Goal: Task Accomplishment & Management: Manage account settings

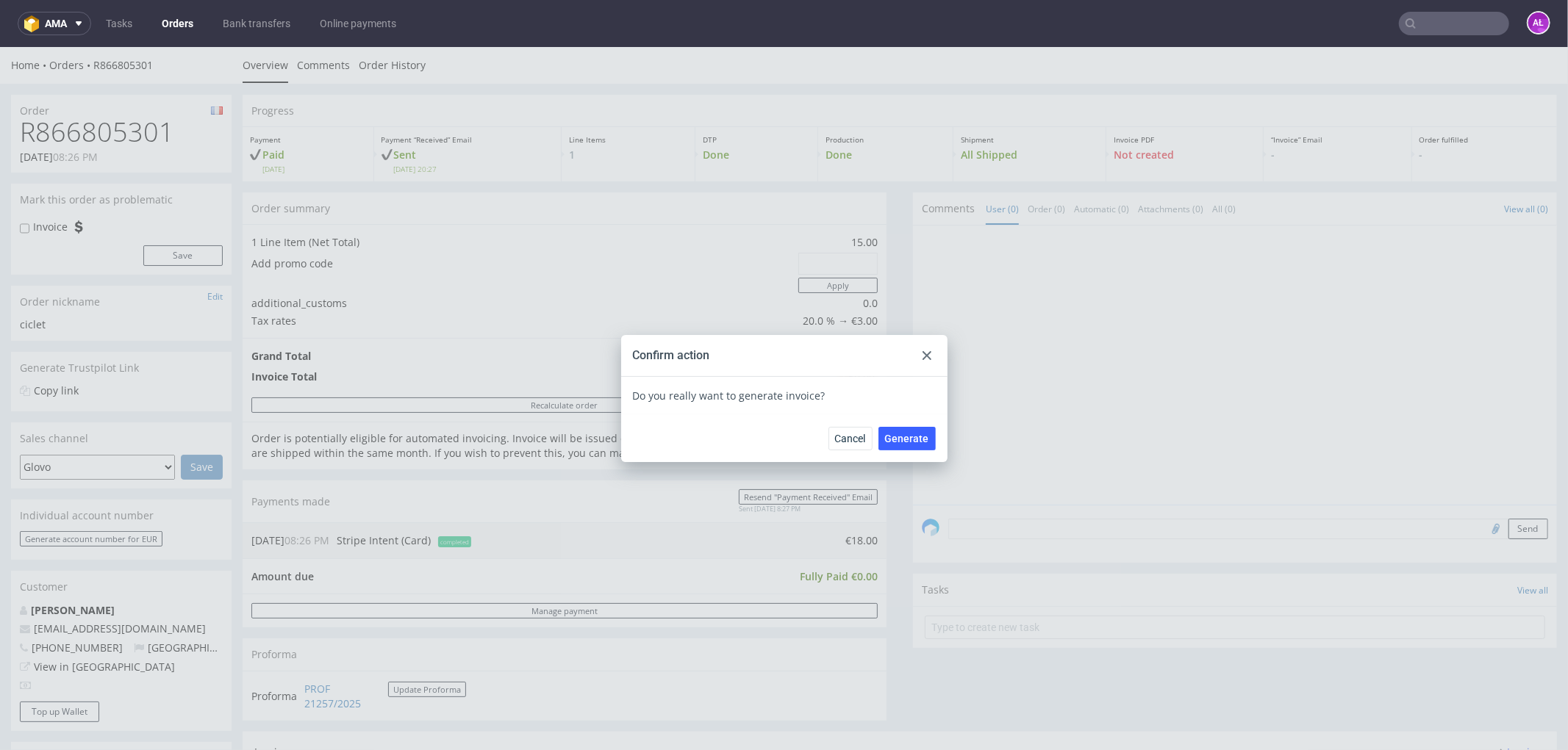
scroll to position [326, 0]
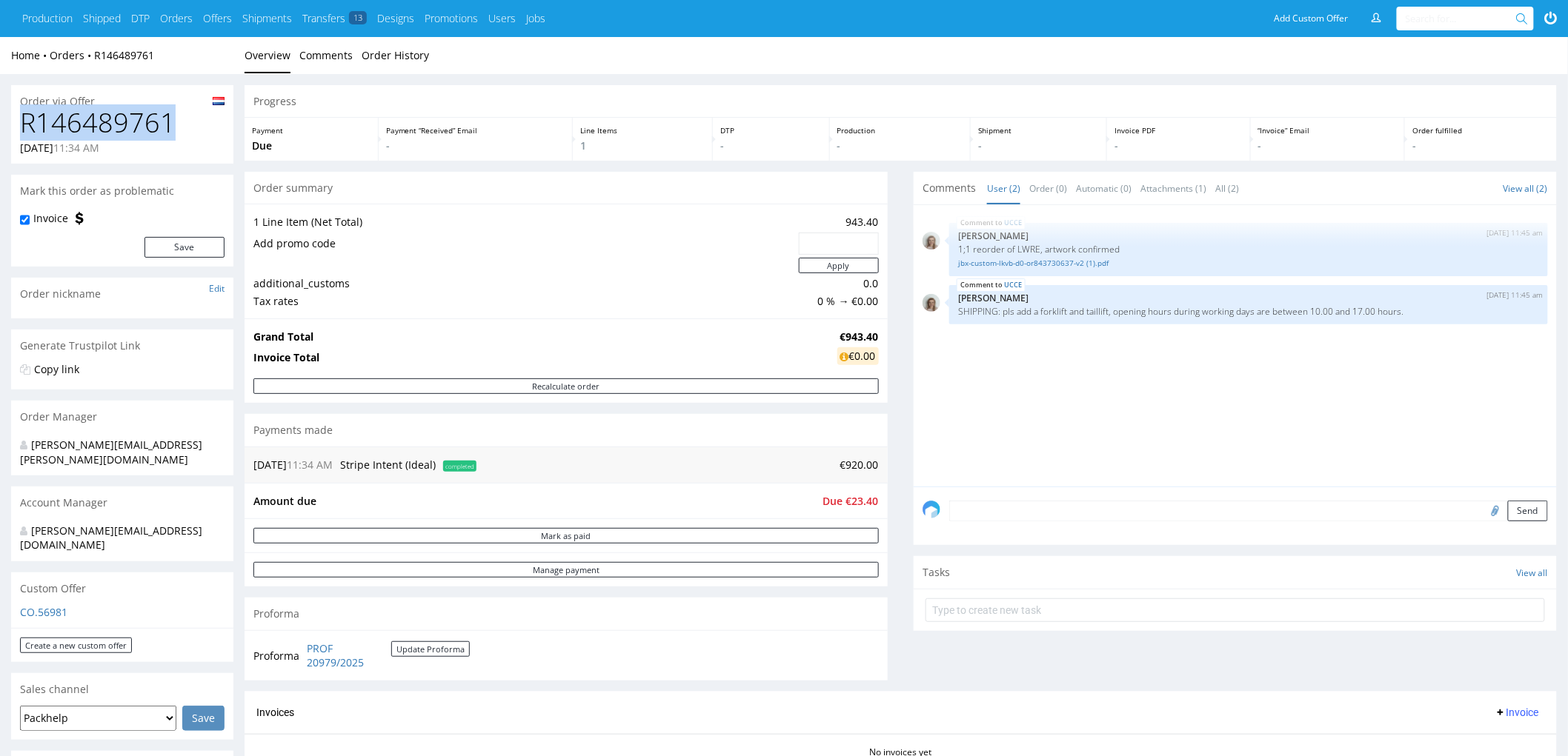
drag, startPoint x: 179, startPoint y: 133, endPoint x: 8, endPoint y: 121, distance: 171.4
copy h1 "R146489761"
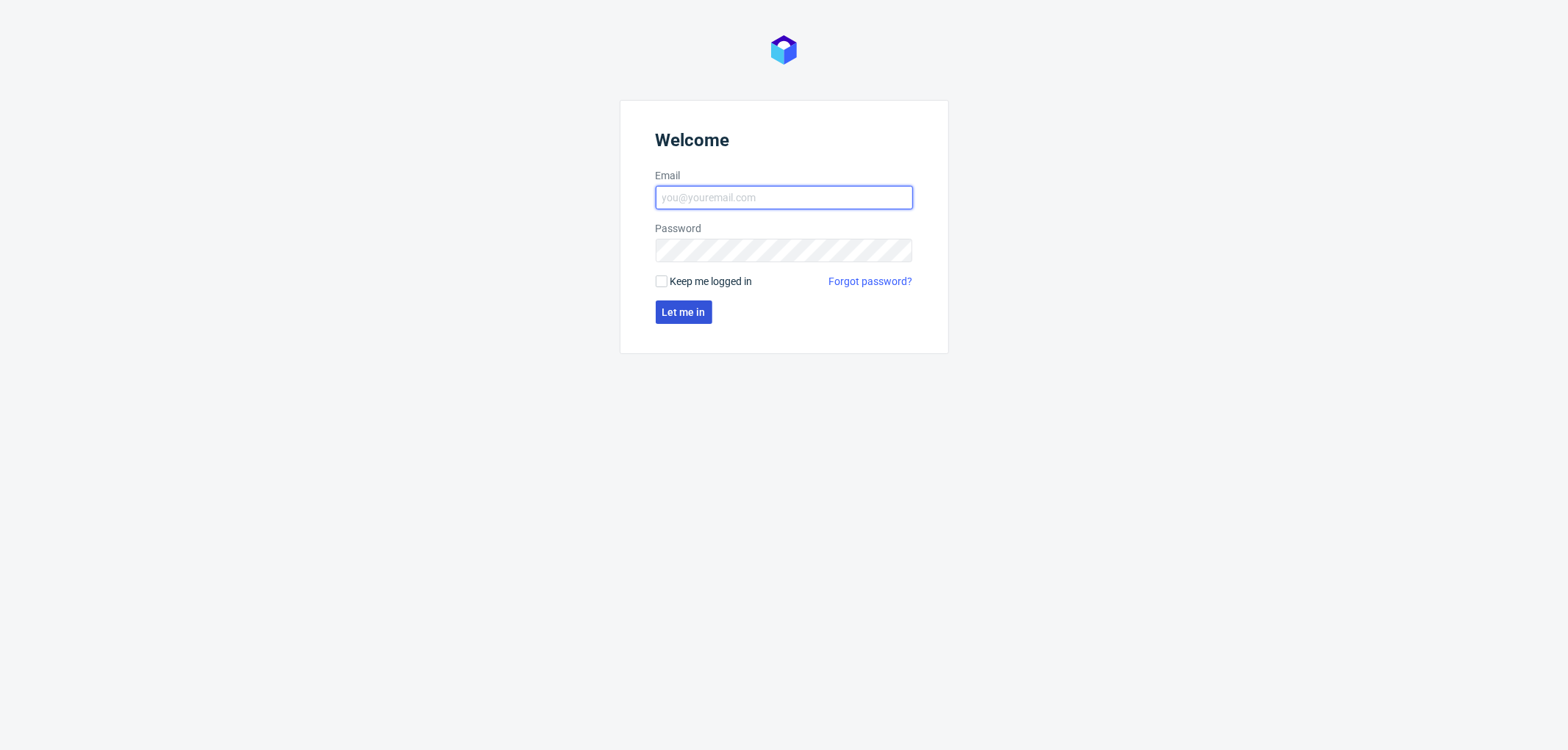
type input "[PERSON_NAME][EMAIL_ADDRESS][DOMAIN_NAME]"
click at [696, 317] on button "Let me in" at bounding box center [683, 312] width 56 height 23
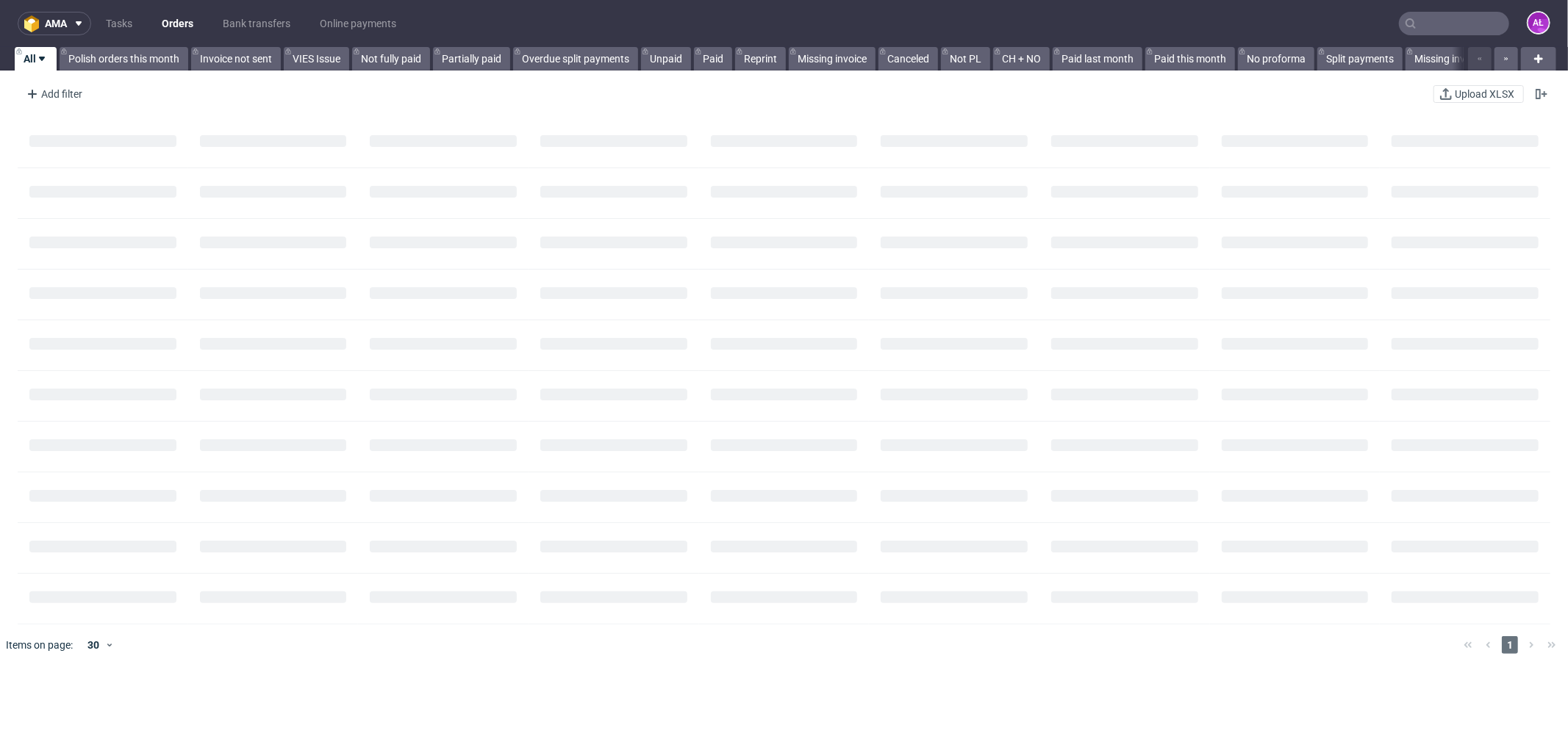
click at [1444, 20] on input "text" at bounding box center [1454, 23] width 110 height 23
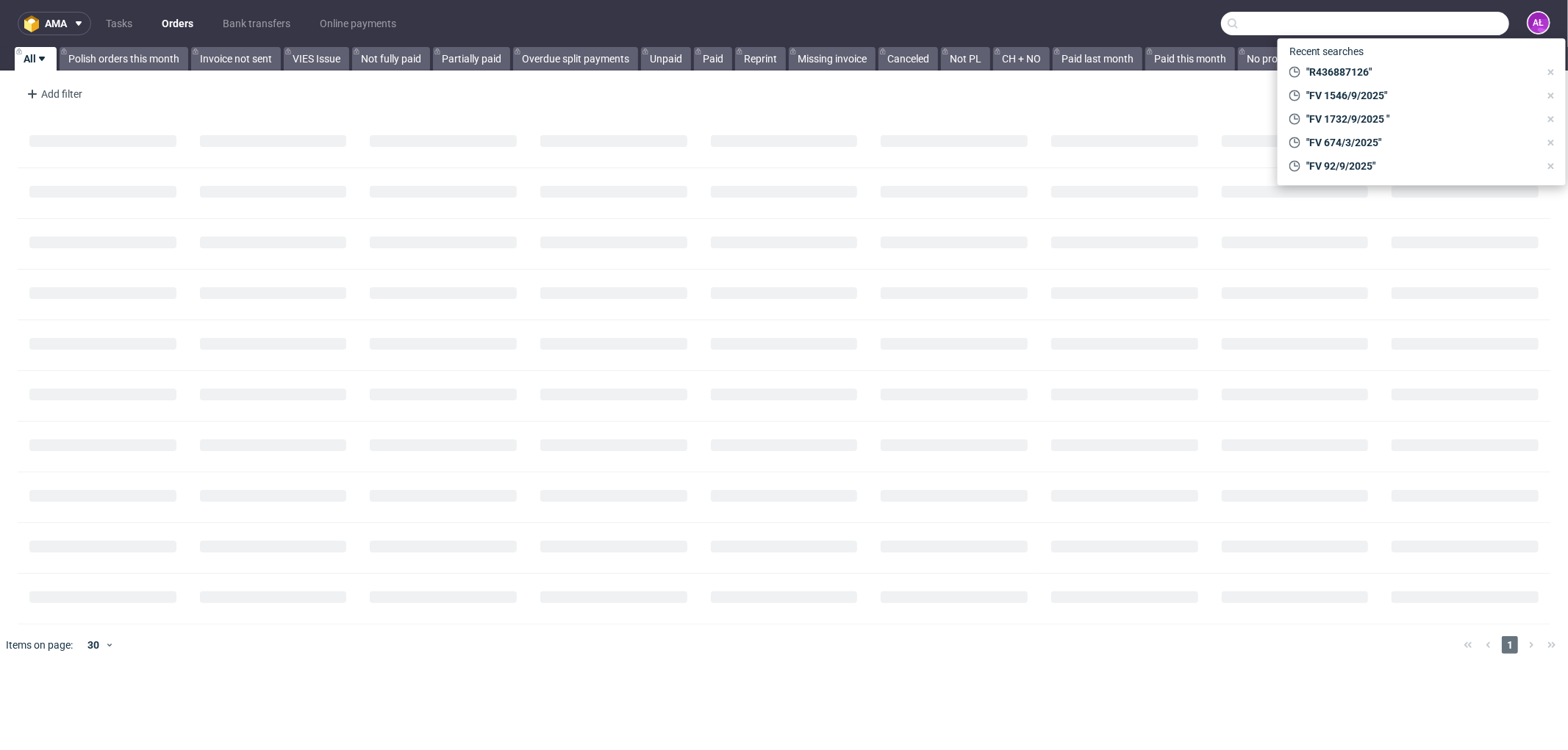
paste input "R146489761"
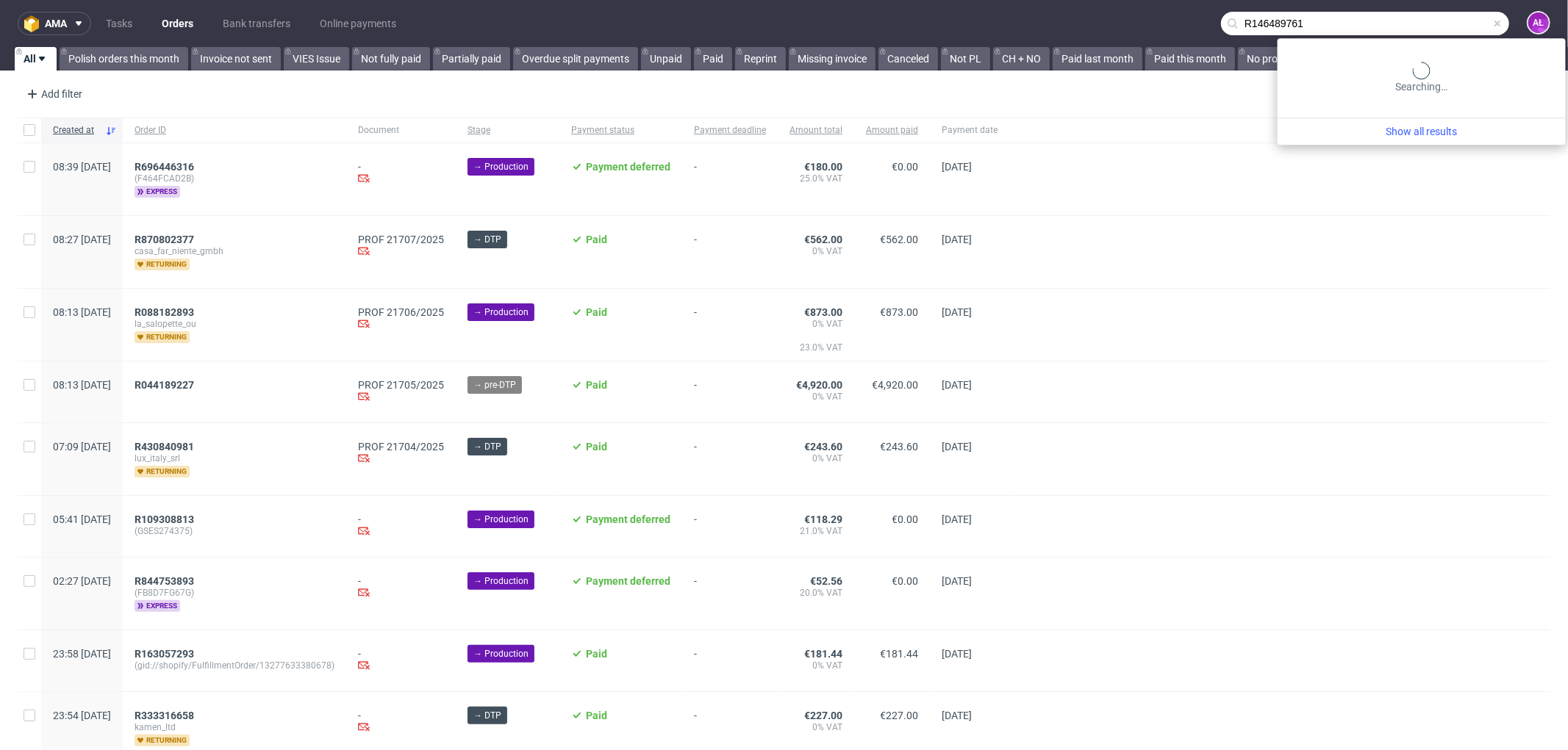
type input "R146489761"
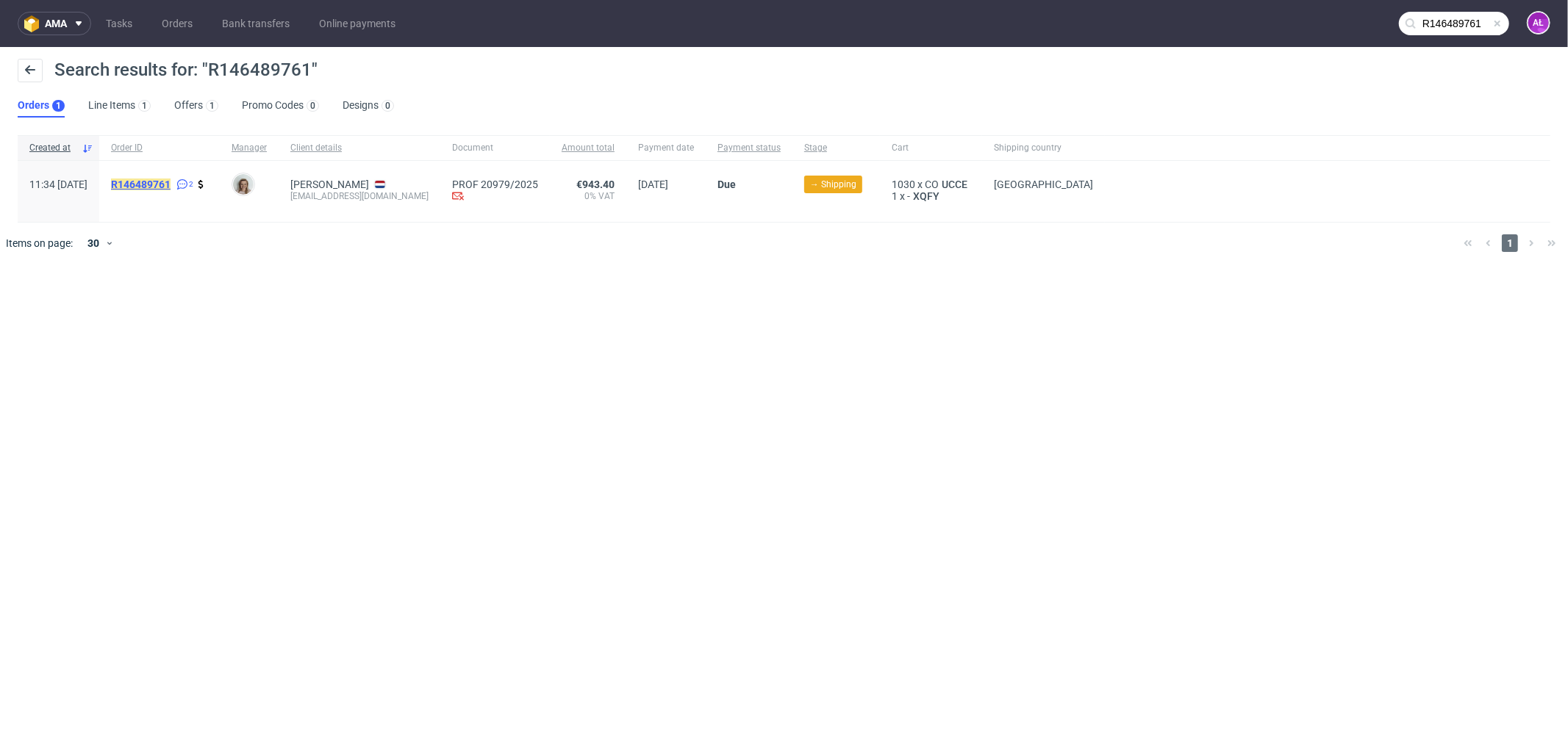
click at [171, 185] on mark "R146489761" at bounding box center [141, 184] width 59 height 12
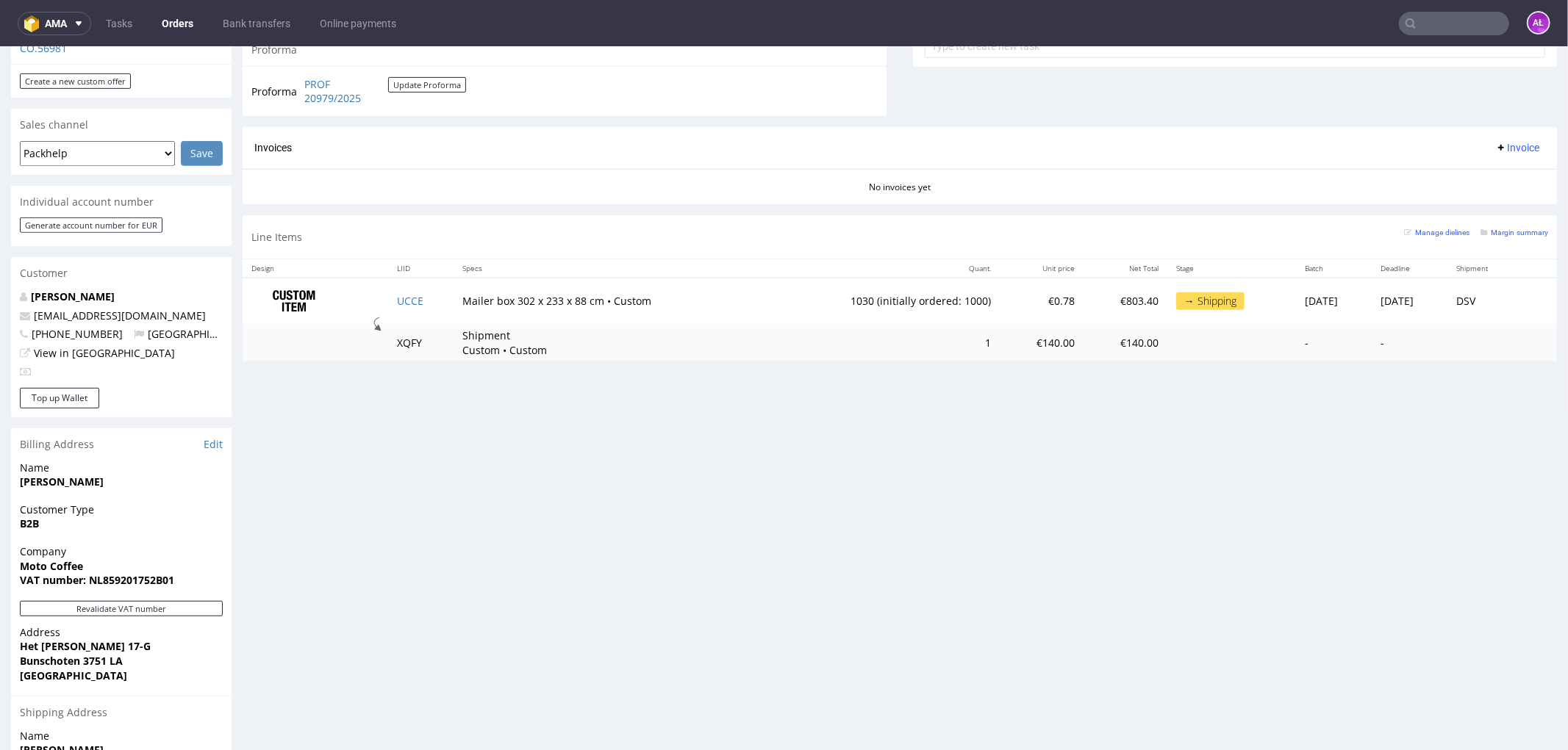
scroll to position [571, 0]
click at [198, 599] on button "Revalidate VAT number" at bounding box center [121, 606] width 203 height 15
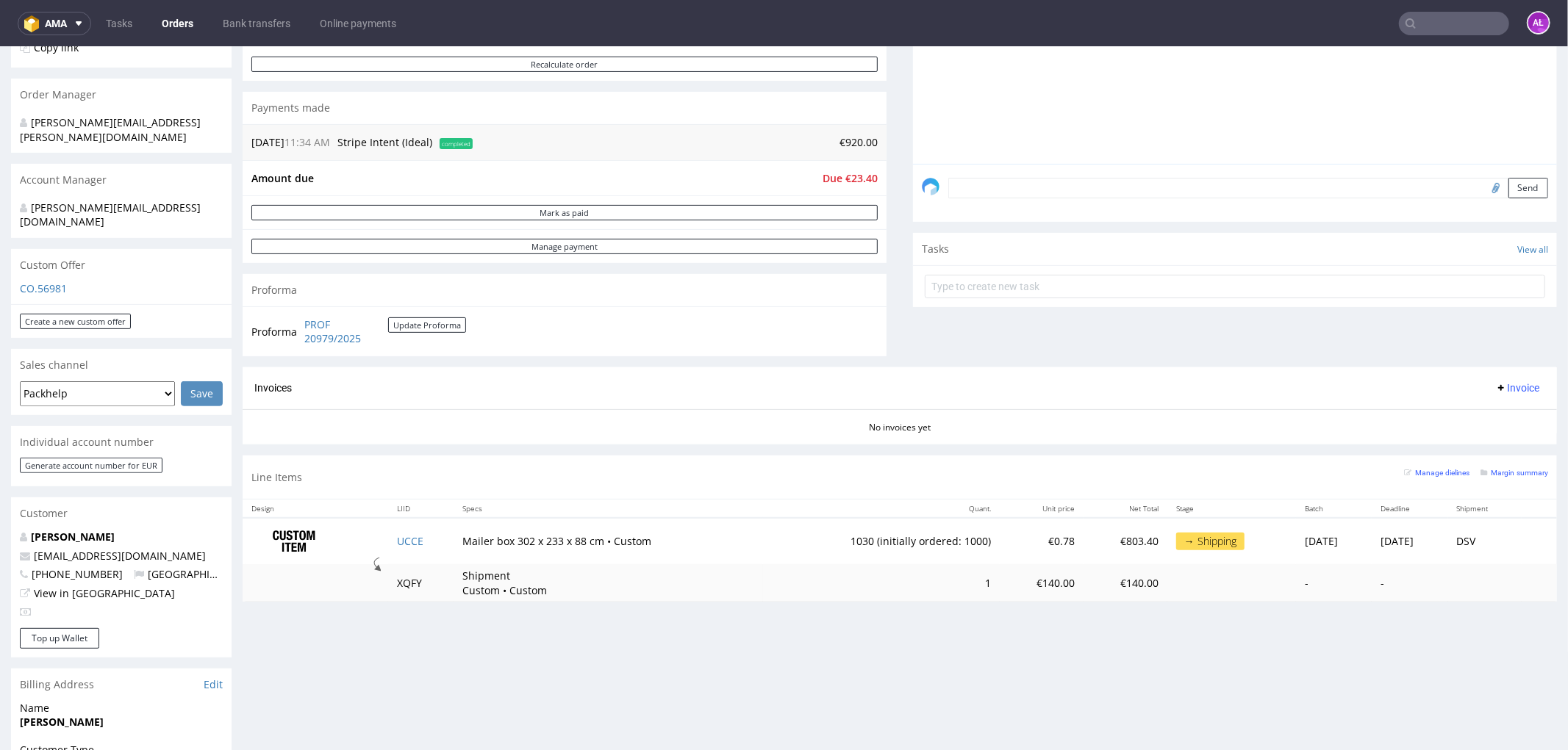
scroll to position [325, 0]
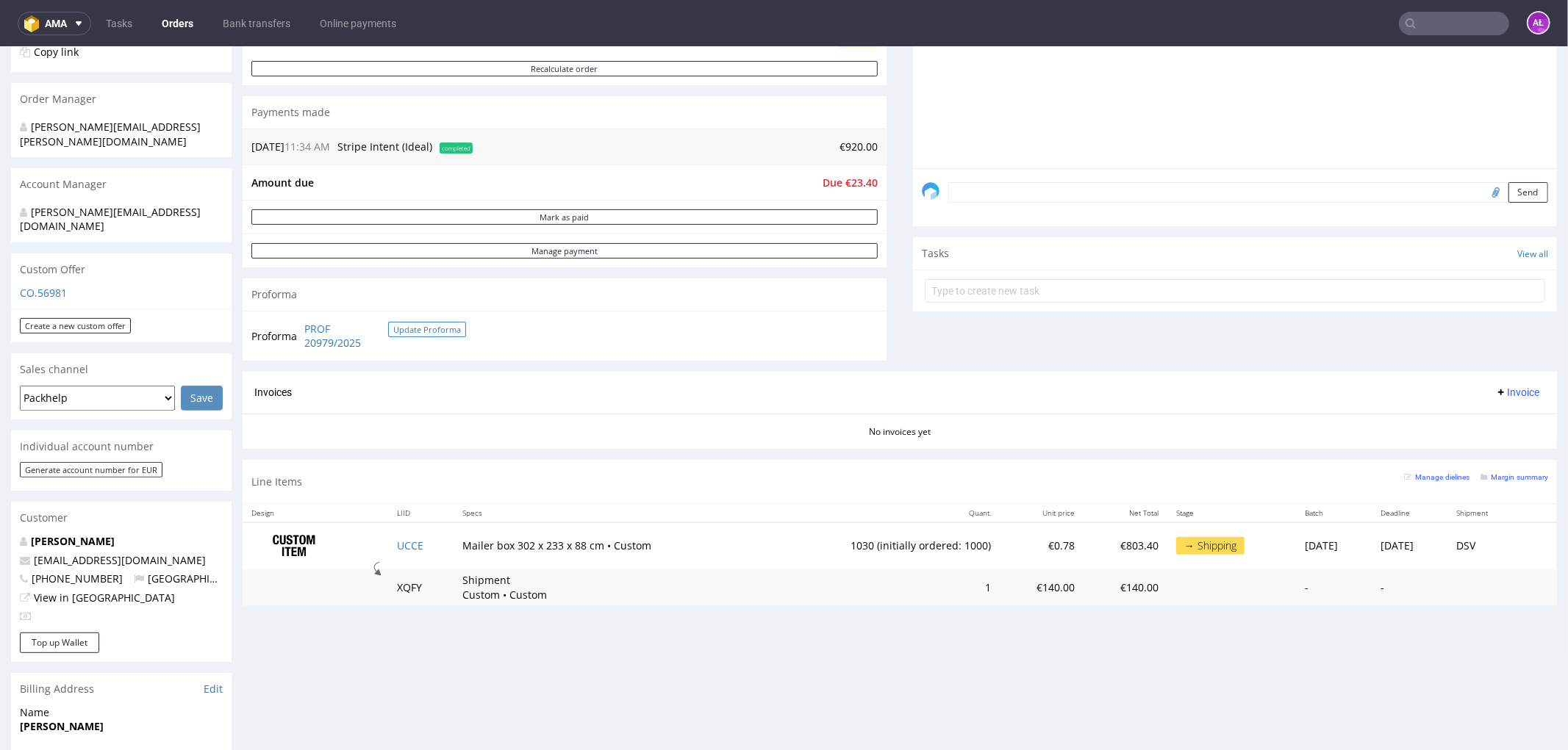
click at [438, 324] on button "Update Proforma" at bounding box center [427, 329] width 78 height 15
click at [439, 328] on button "Update Proforma" at bounding box center [427, 329] width 78 height 15
click at [422, 331] on button "Update Proforma" at bounding box center [427, 329] width 78 height 15
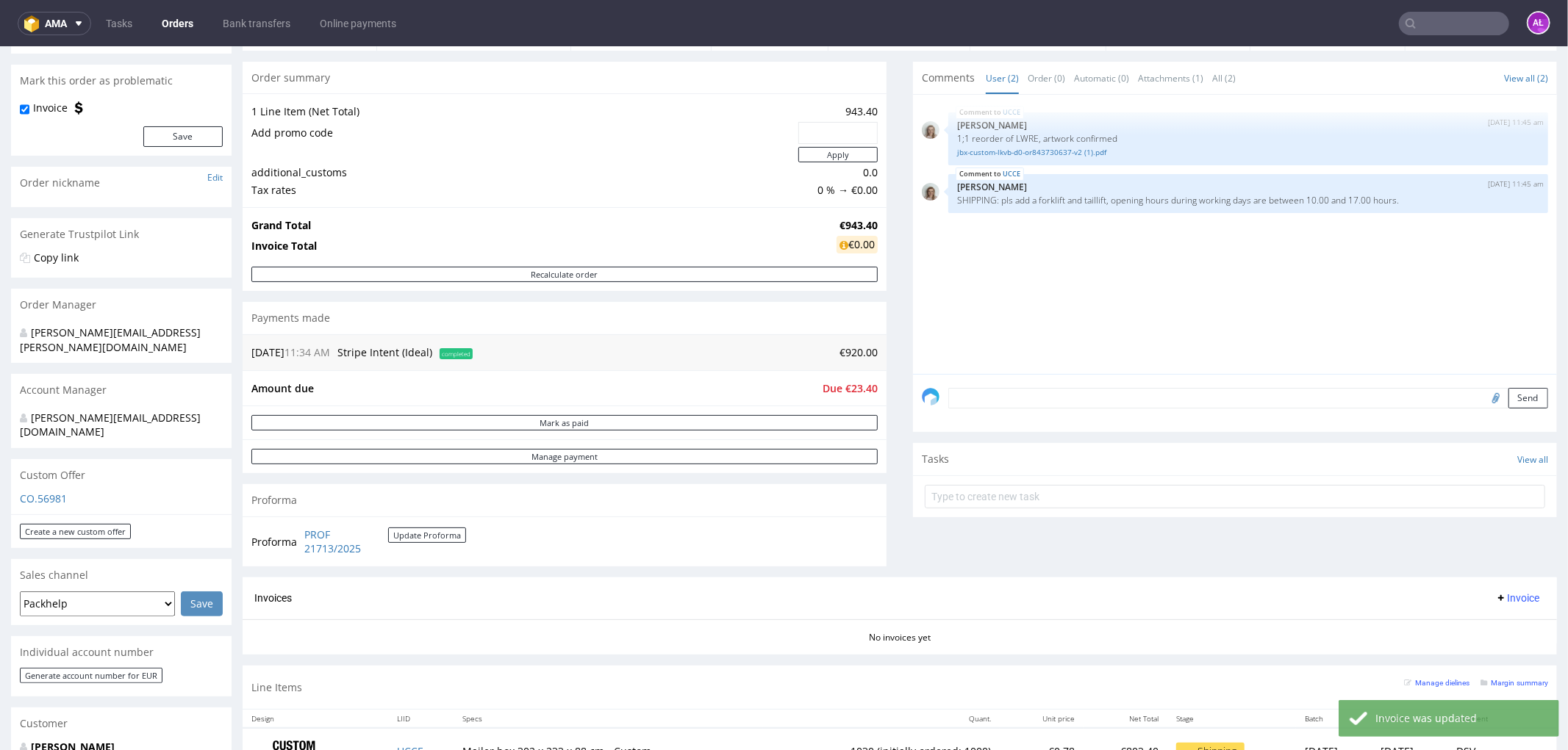
scroll to position [326, 0]
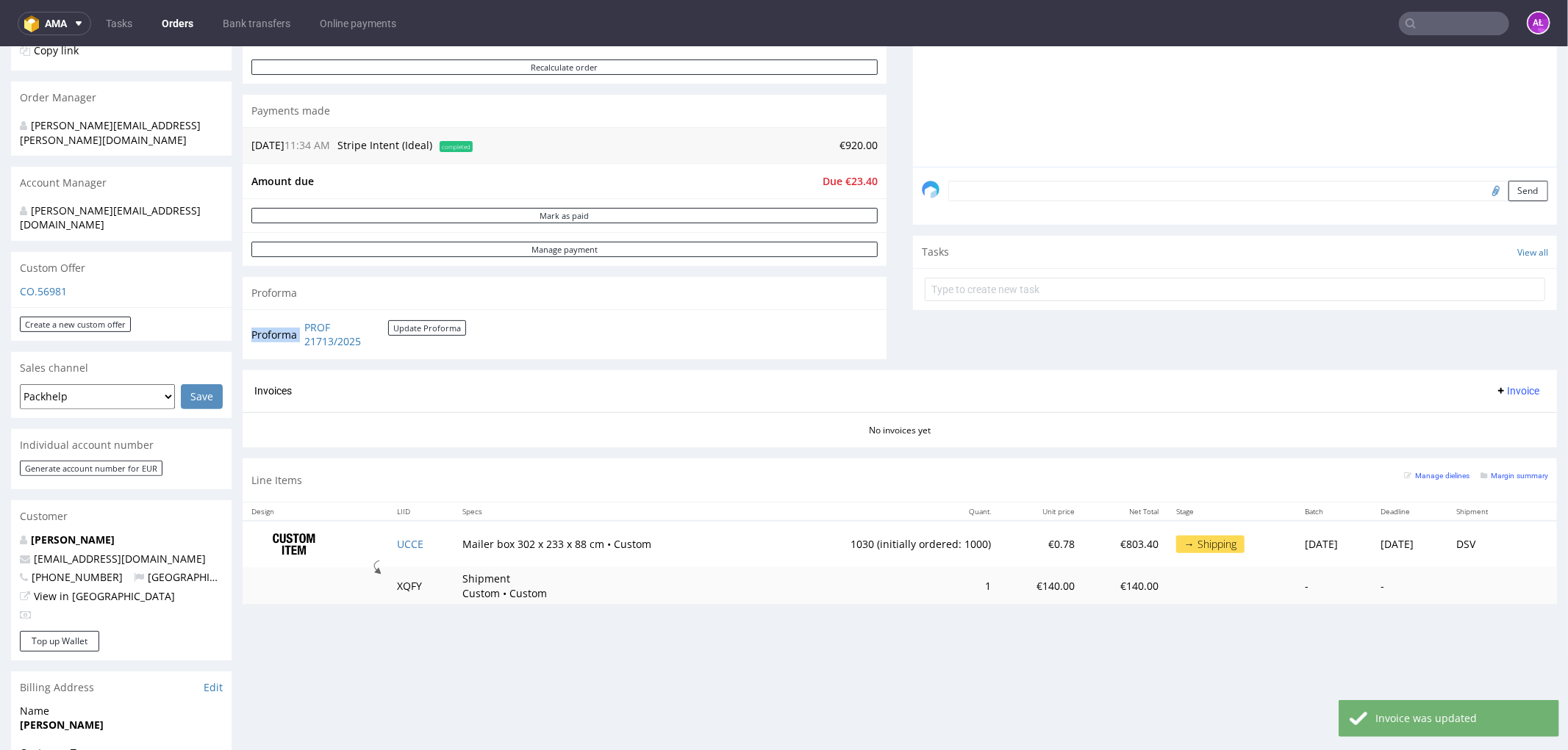
drag, startPoint x: 300, startPoint y: 323, endPoint x: 378, endPoint y: 354, distance: 83.9
click at [378, 354] on div "Proforma PROF 21713/2025 Update Proforma" at bounding box center [564, 333] width 644 height 50
copy tbody "Proforma"
click at [1504, 391] on span "Invoice" at bounding box center [1517, 390] width 44 height 12
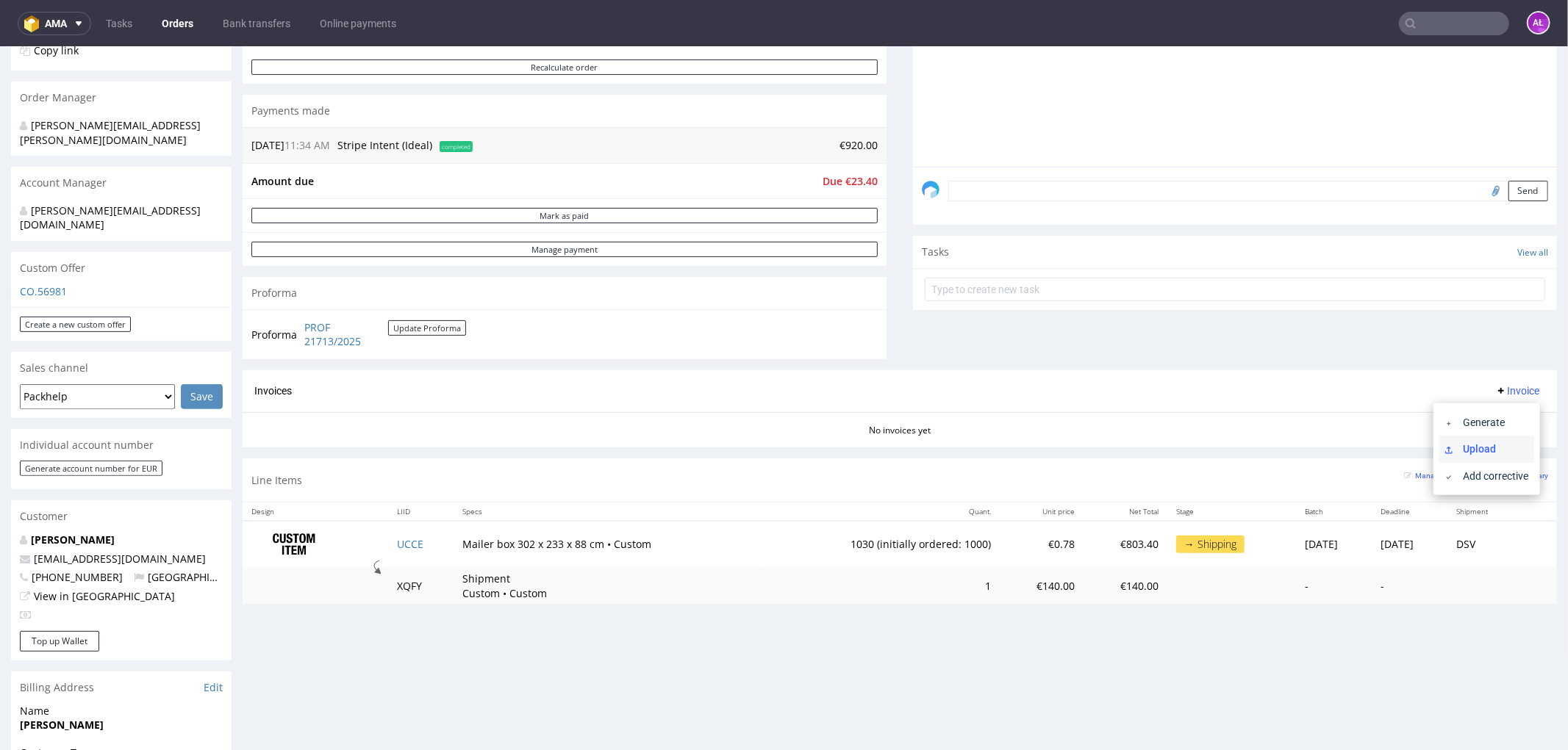
click at [1476, 448] on span "Upload" at bounding box center [1492, 448] width 71 height 15
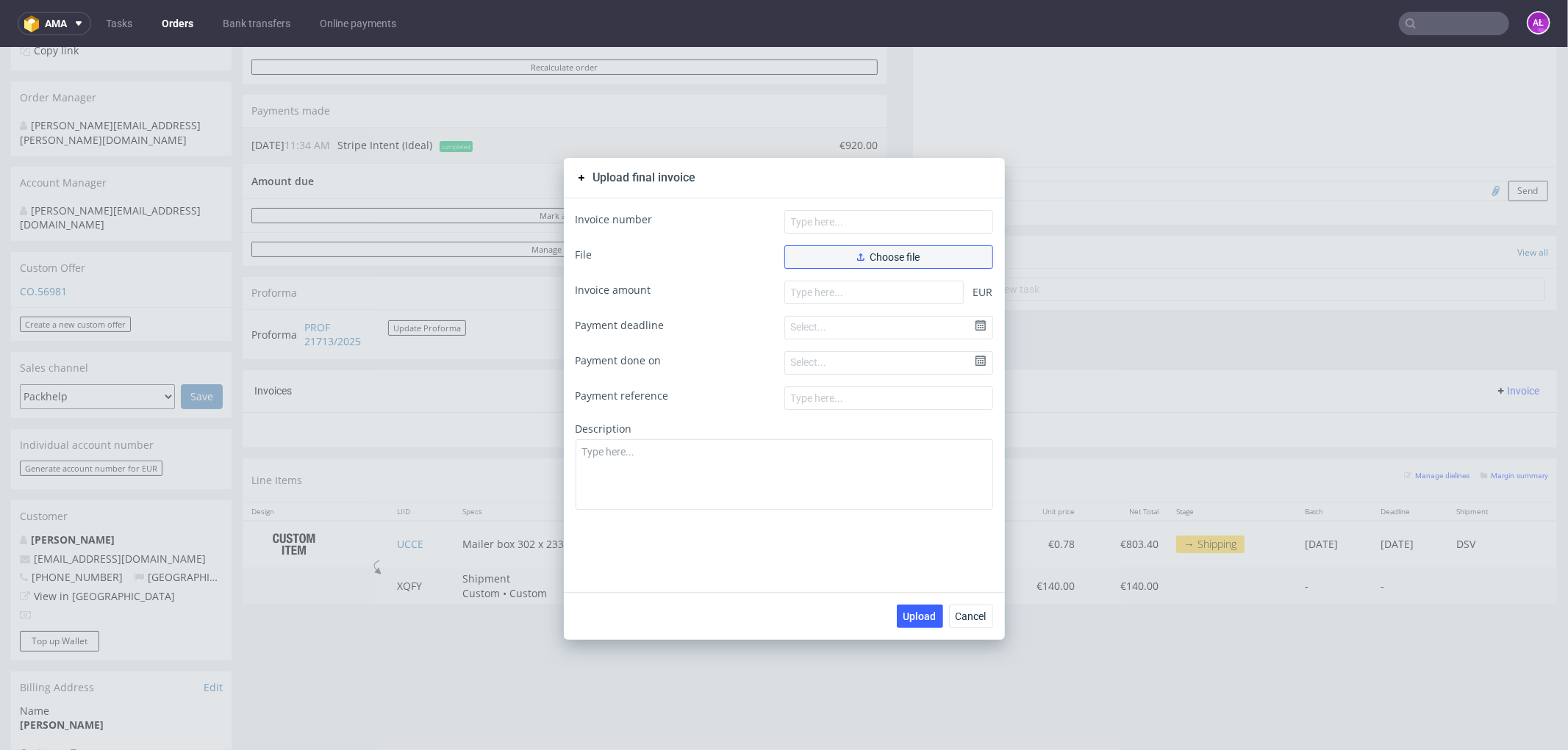
click at [891, 252] on span "Choose file" at bounding box center [889, 256] width 63 height 10
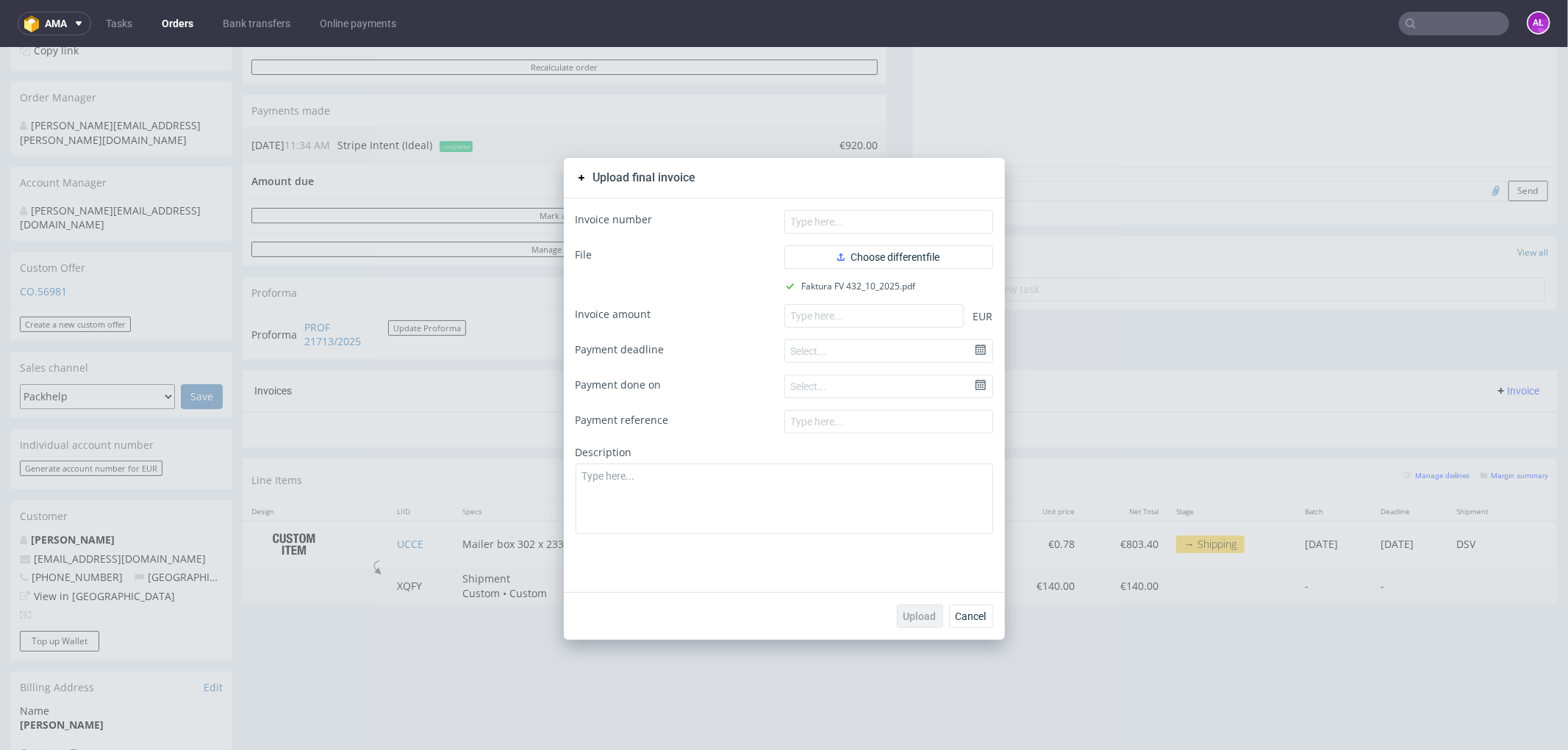
click at [922, 208] on div "Invoice number File Choose different file Faktura FV 432_10_2025.pdf Invoice am…" at bounding box center [784, 394] width 441 height 394
click at [931, 216] on input "text" at bounding box center [889, 221] width 208 height 23
paste input "FV 432/10/2025"
type input "FV 432/10/2025"
click at [845, 316] on input "number" at bounding box center [874, 315] width 179 height 23
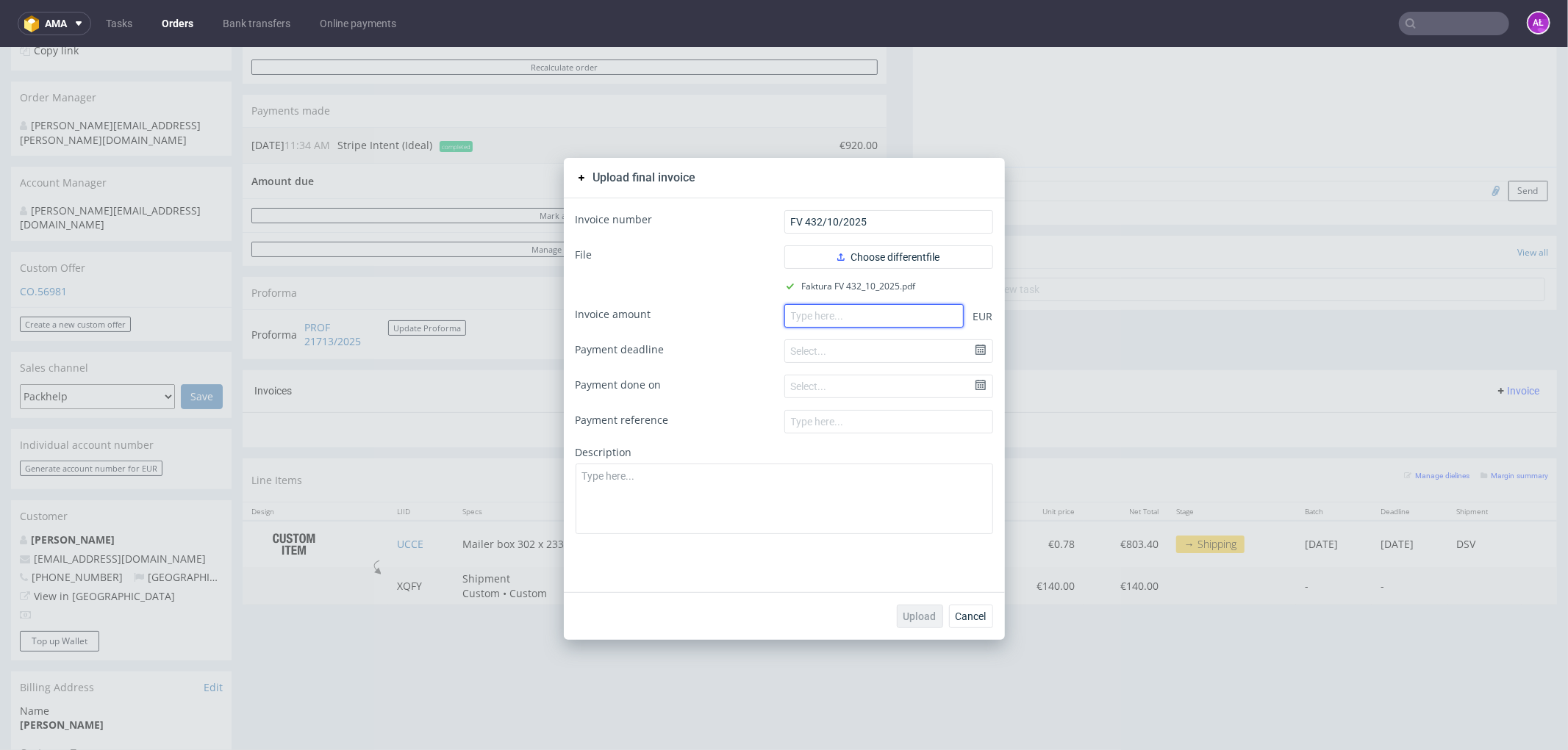
paste input "920.00"
type input "920.00"
click at [906, 611] on span "Upload" at bounding box center [919, 615] width 33 height 10
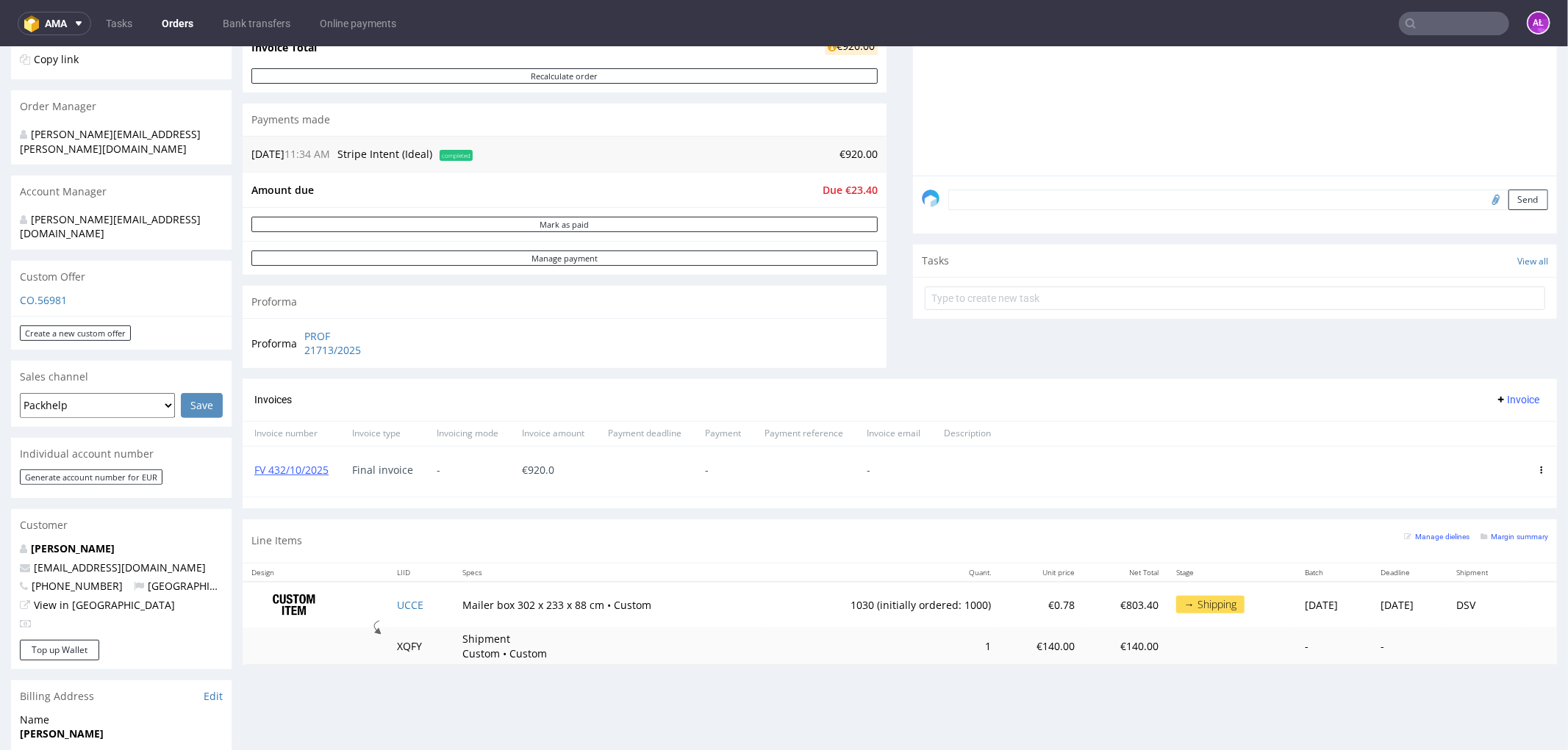
scroll to position [407, 0]
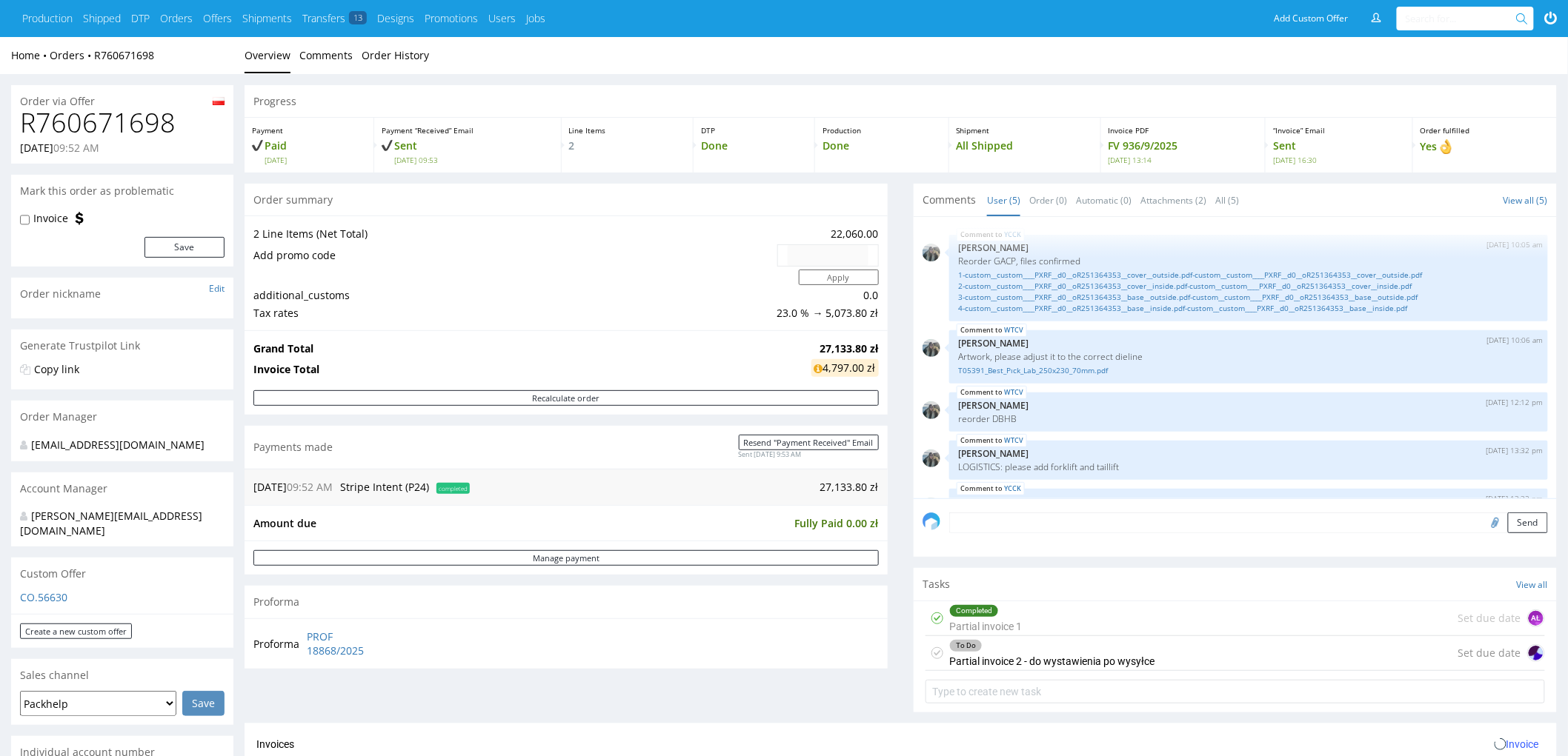
scroll to position [39, 0]
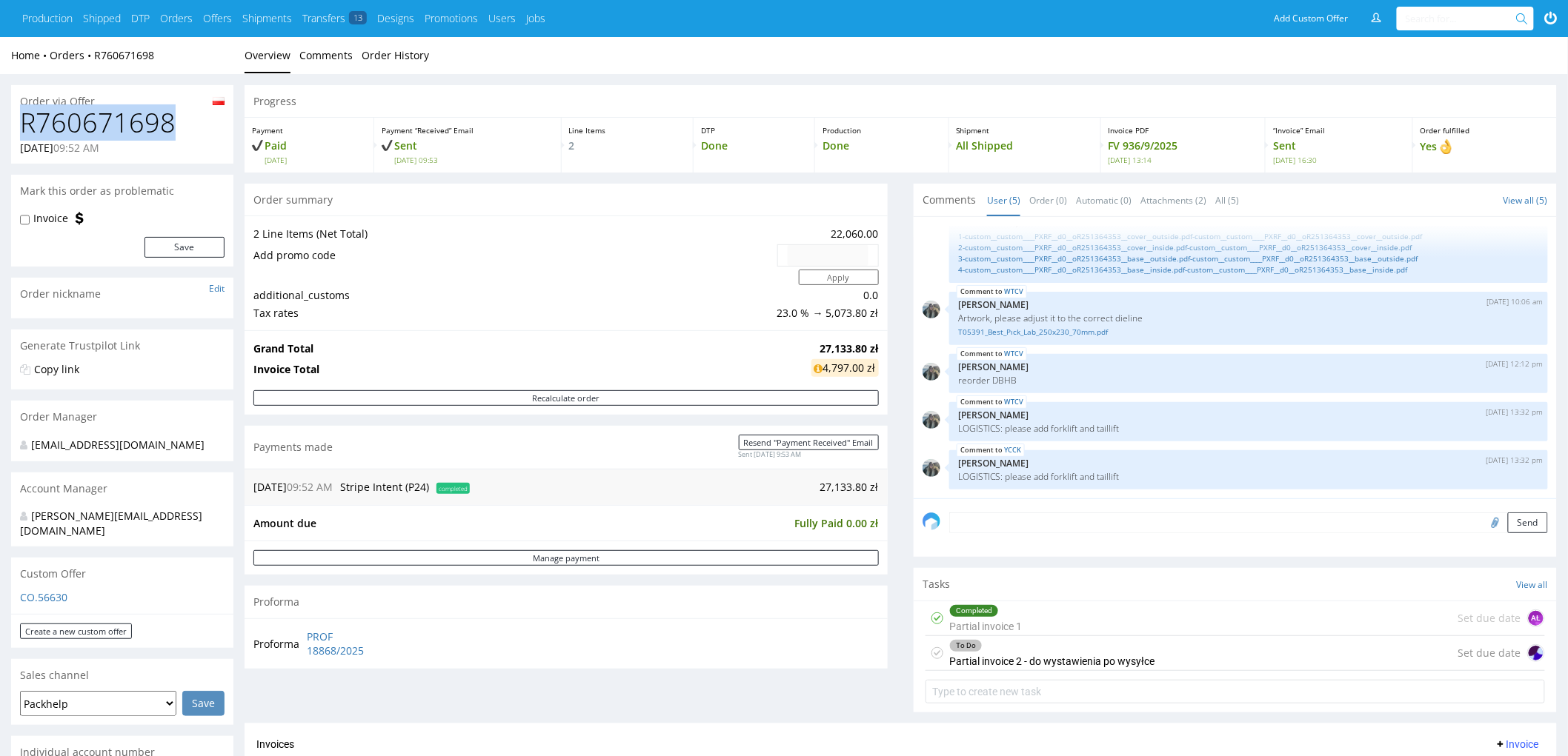
drag, startPoint x: 176, startPoint y: 124, endPoint x: 0, endPoint y: 123, distance: 176.0
copy h1 "R760671698"
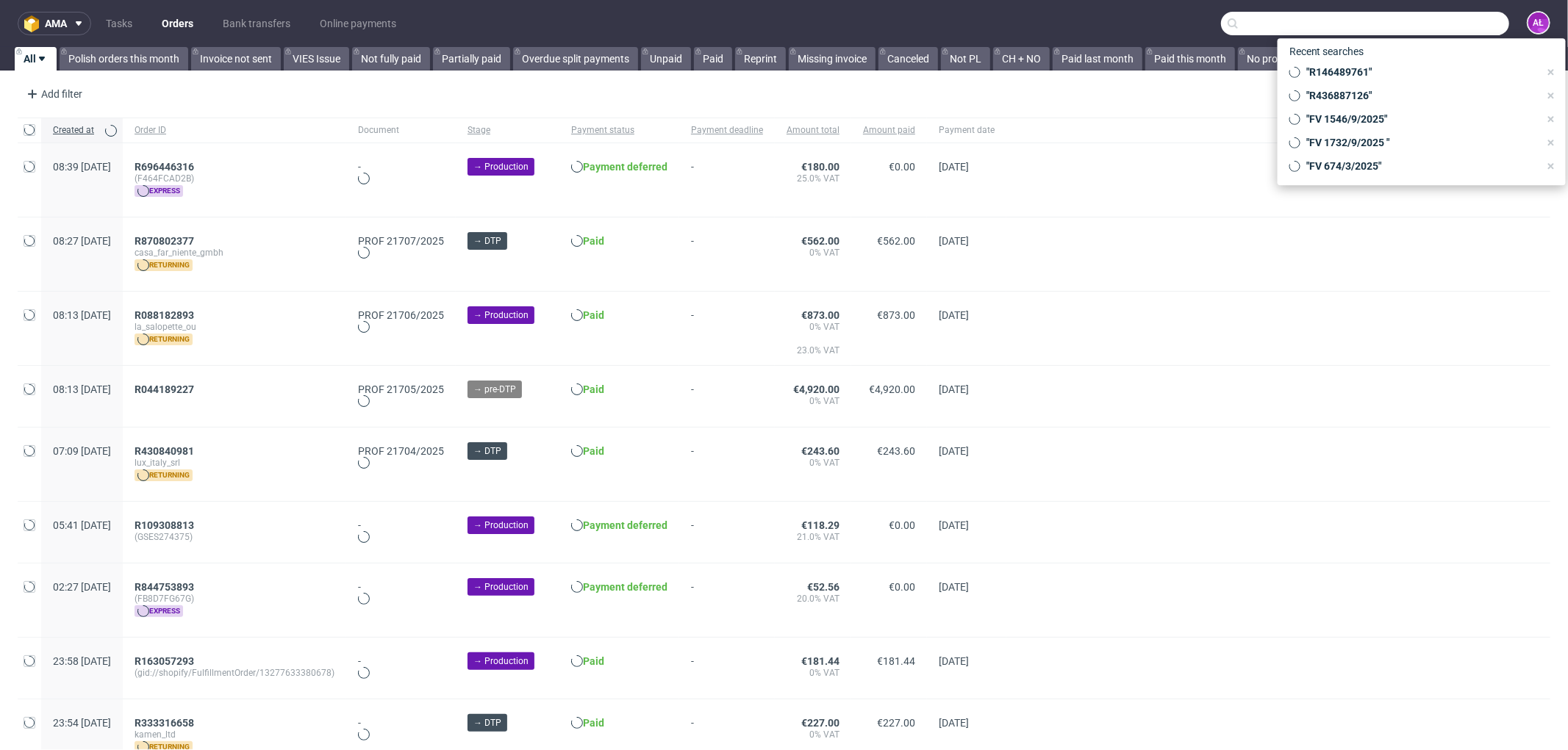
click at [1449, 19] on input "text" at bounding box center [1365, 23] width 288 height 23
paste input "R760671698"
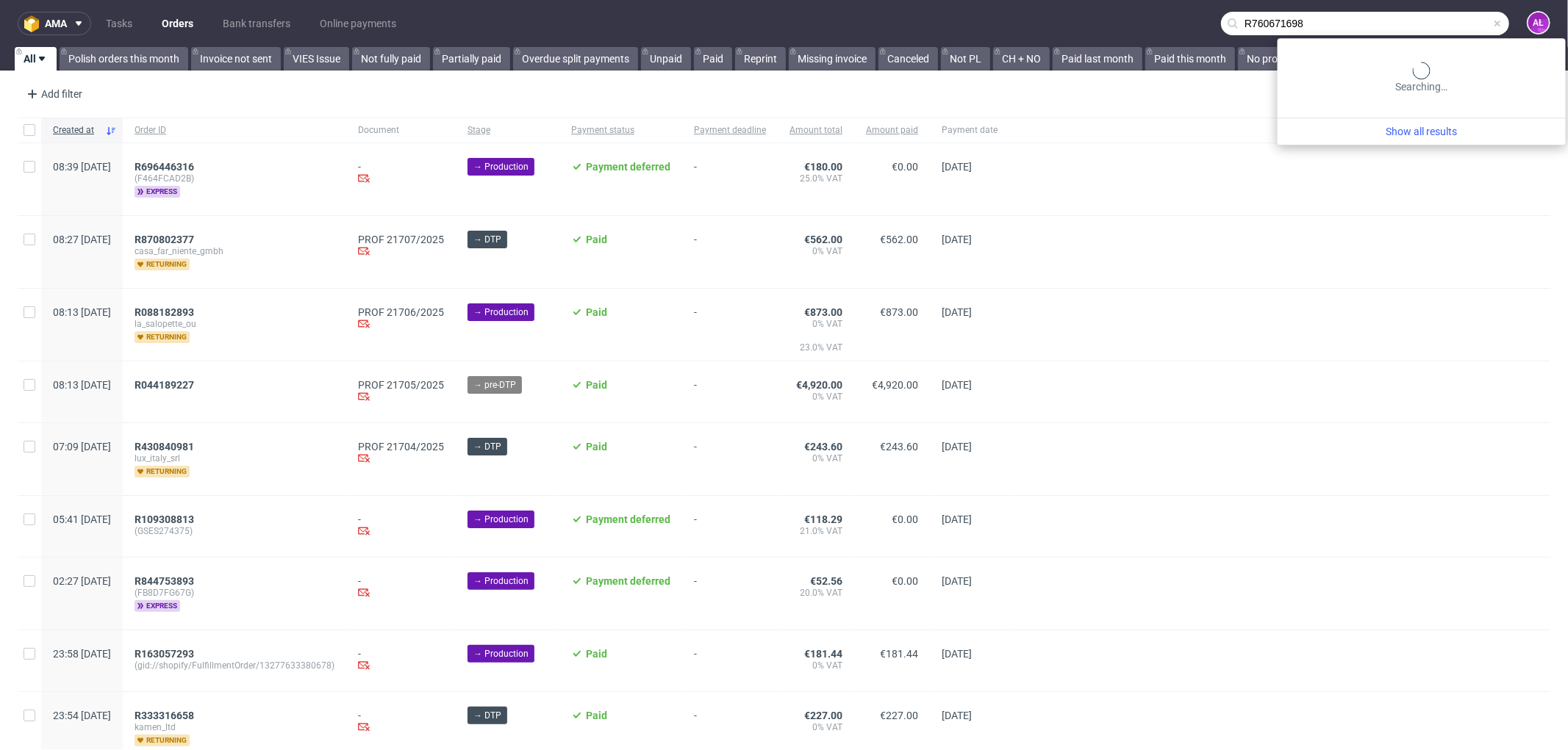
type input "R760671698"
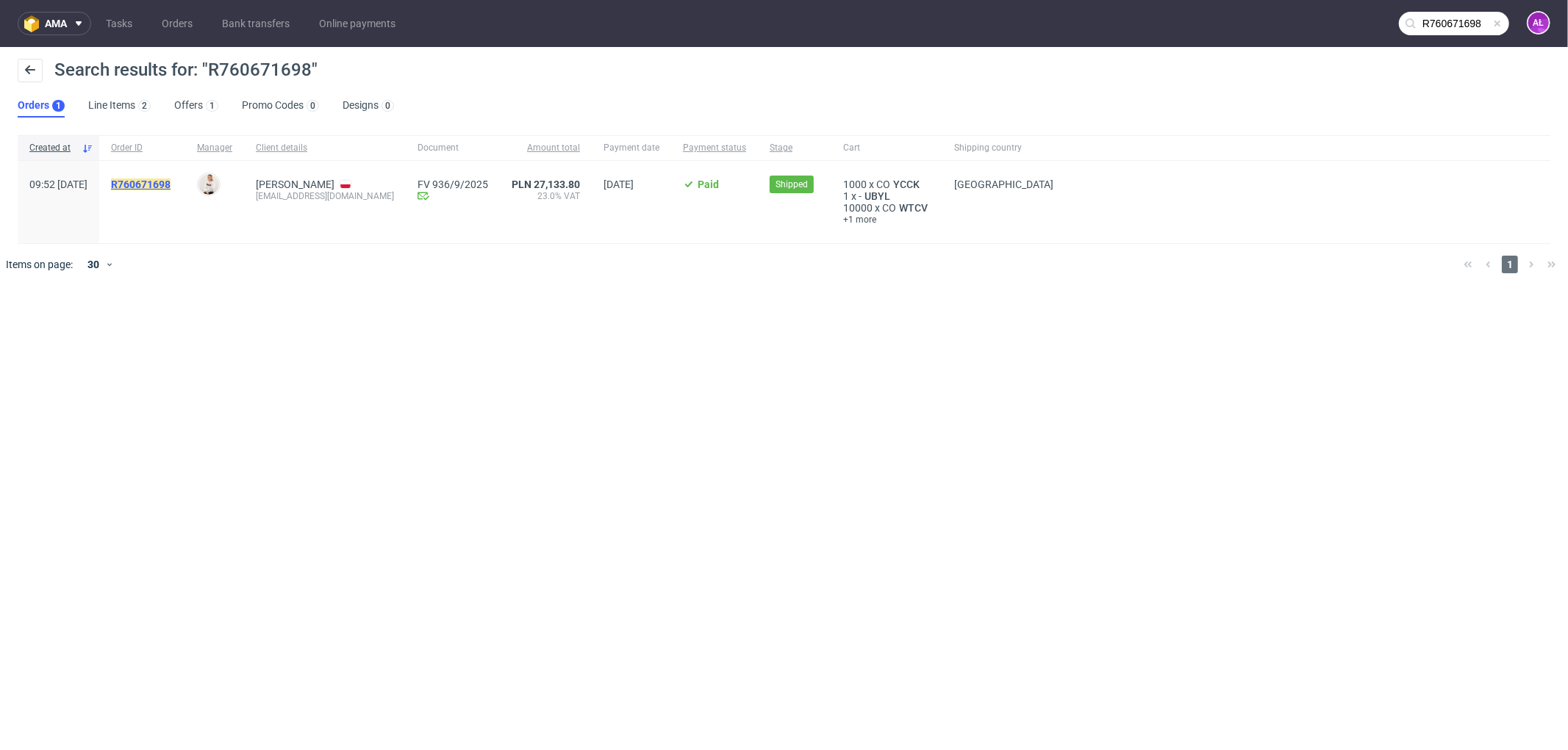
click at [158, 181] on mark "R760671698" at bounding box center [141, 184] width 59 height 12
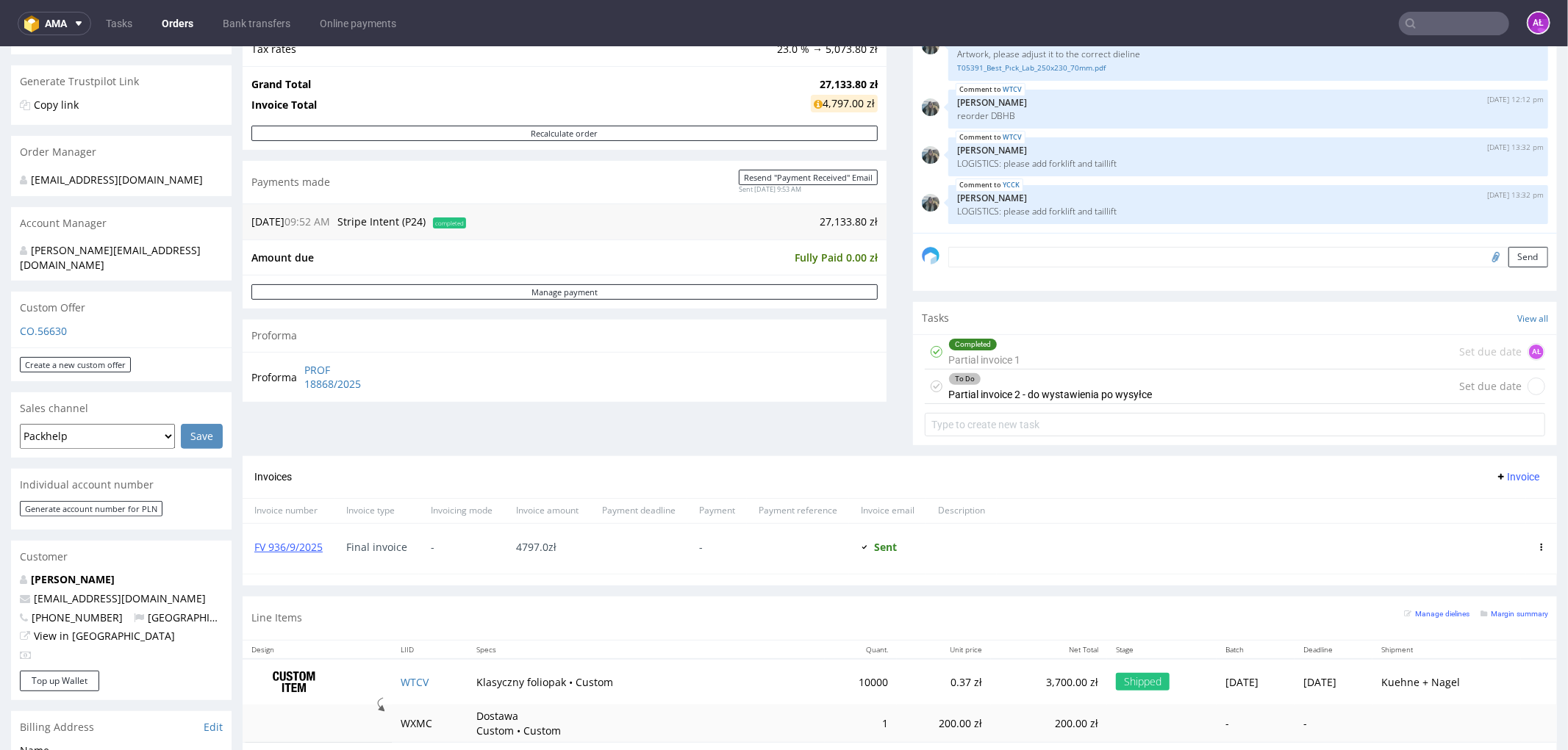
scroll to position [326, 0]
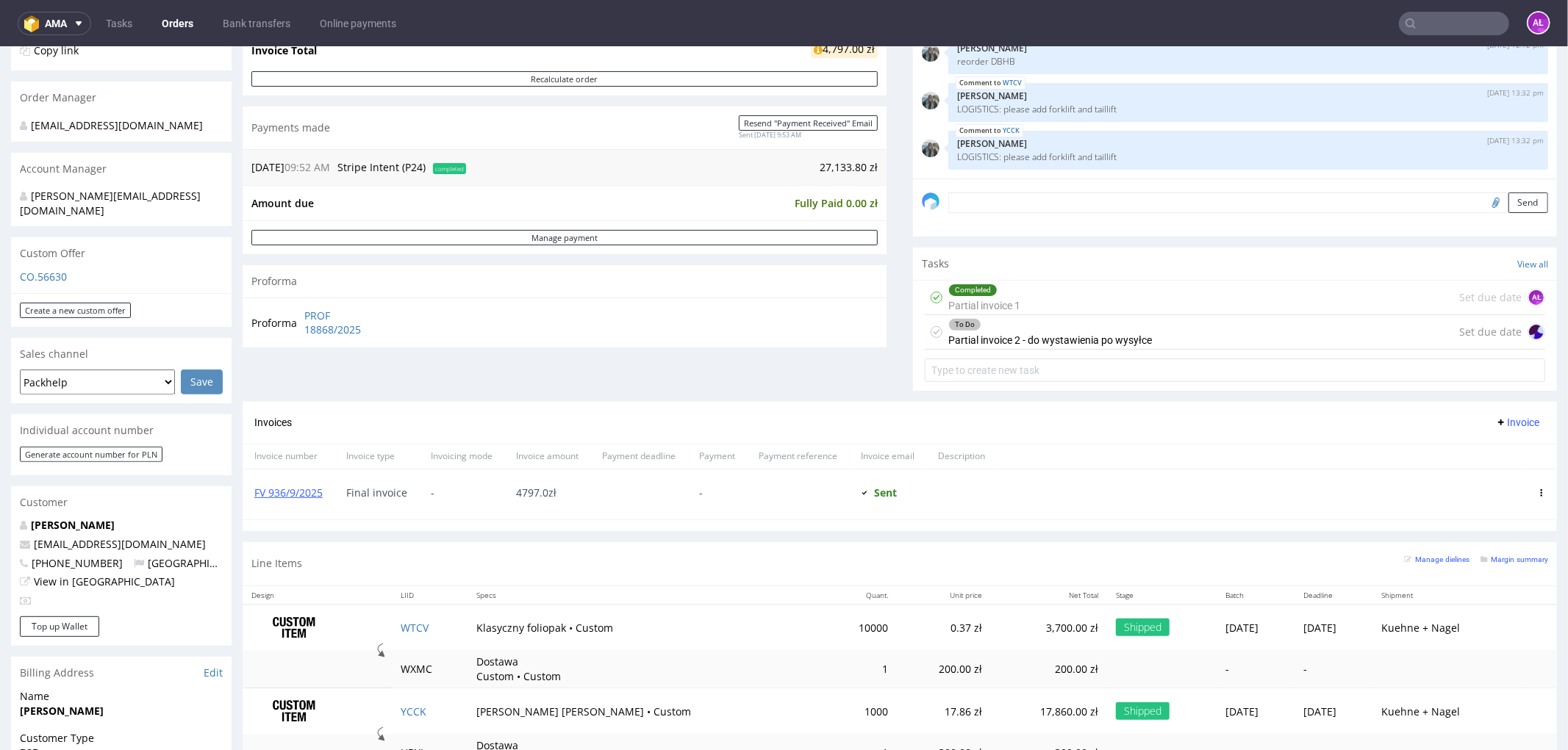
click at [1058, 327] on div "To Do" at bounding box center [1050, 323] width 202 height 12
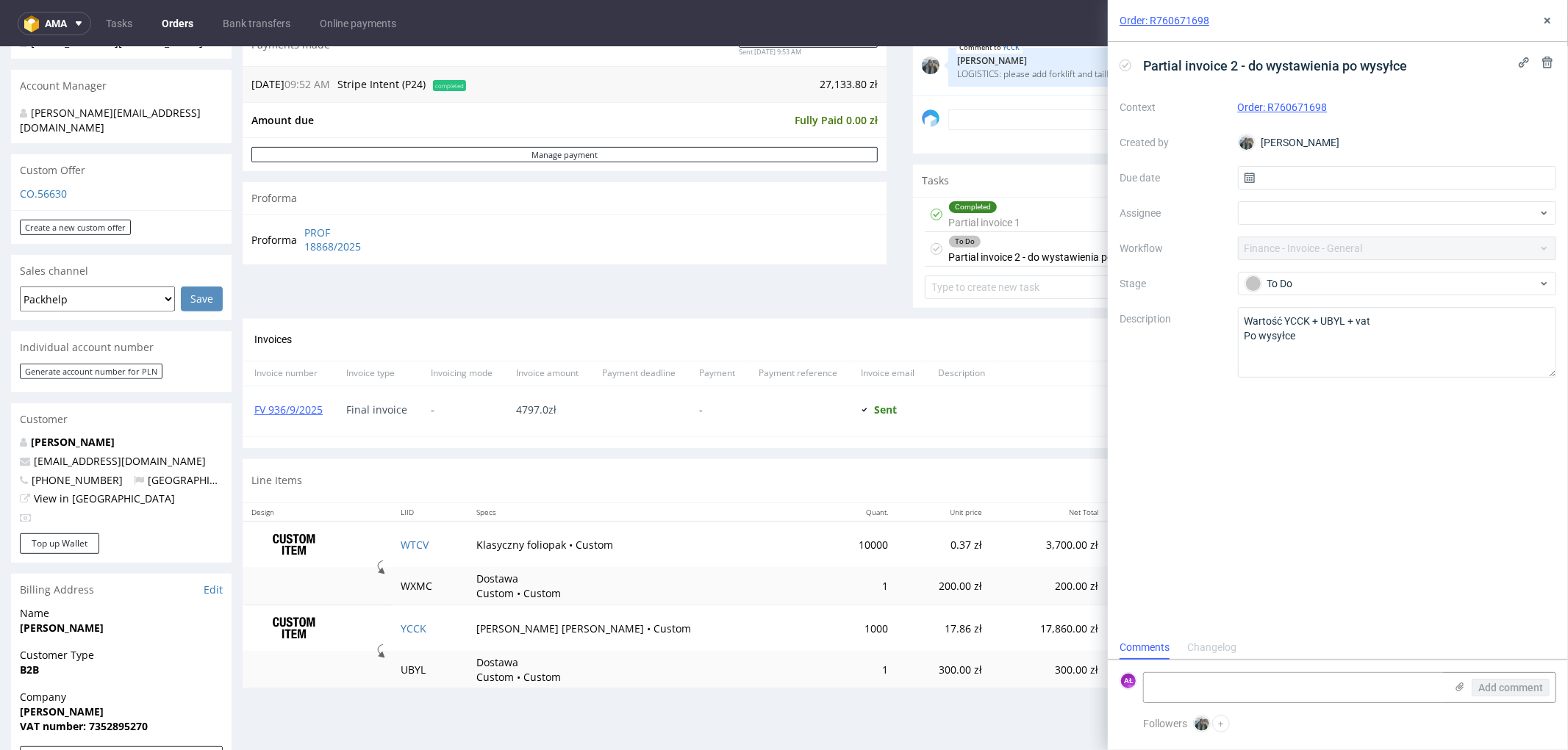
scroll to position [407, 0]
click at [1008, 209] on div "Completed" at bounding box center [984, 208] width 70 height 12
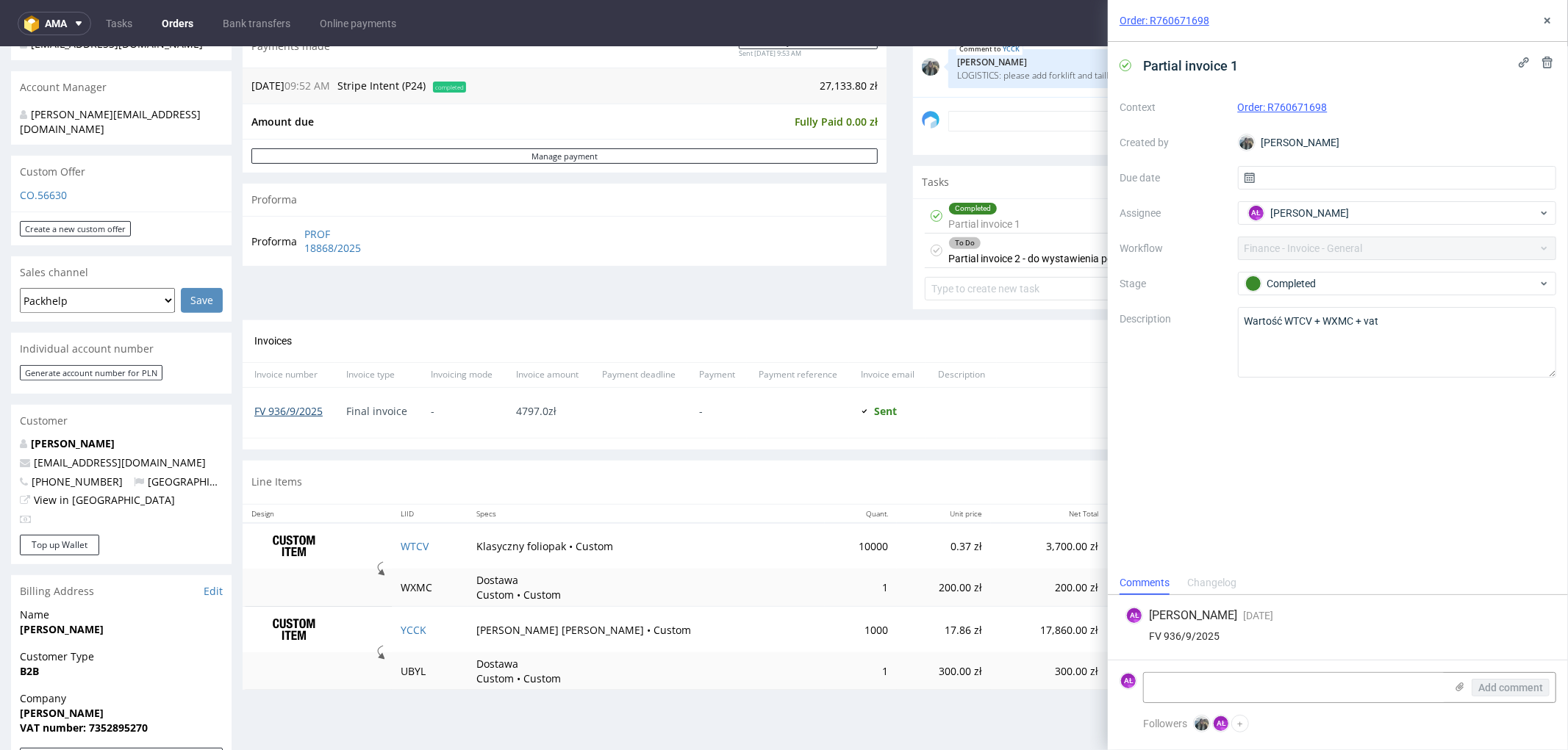
click at [290, 410] on link "FV 936/9/2025" at bounding box center [288, 410] width 69 height 14
click at [1008, 248] on div "To Do" at bounding box center [1050, 242] width 202 height 12
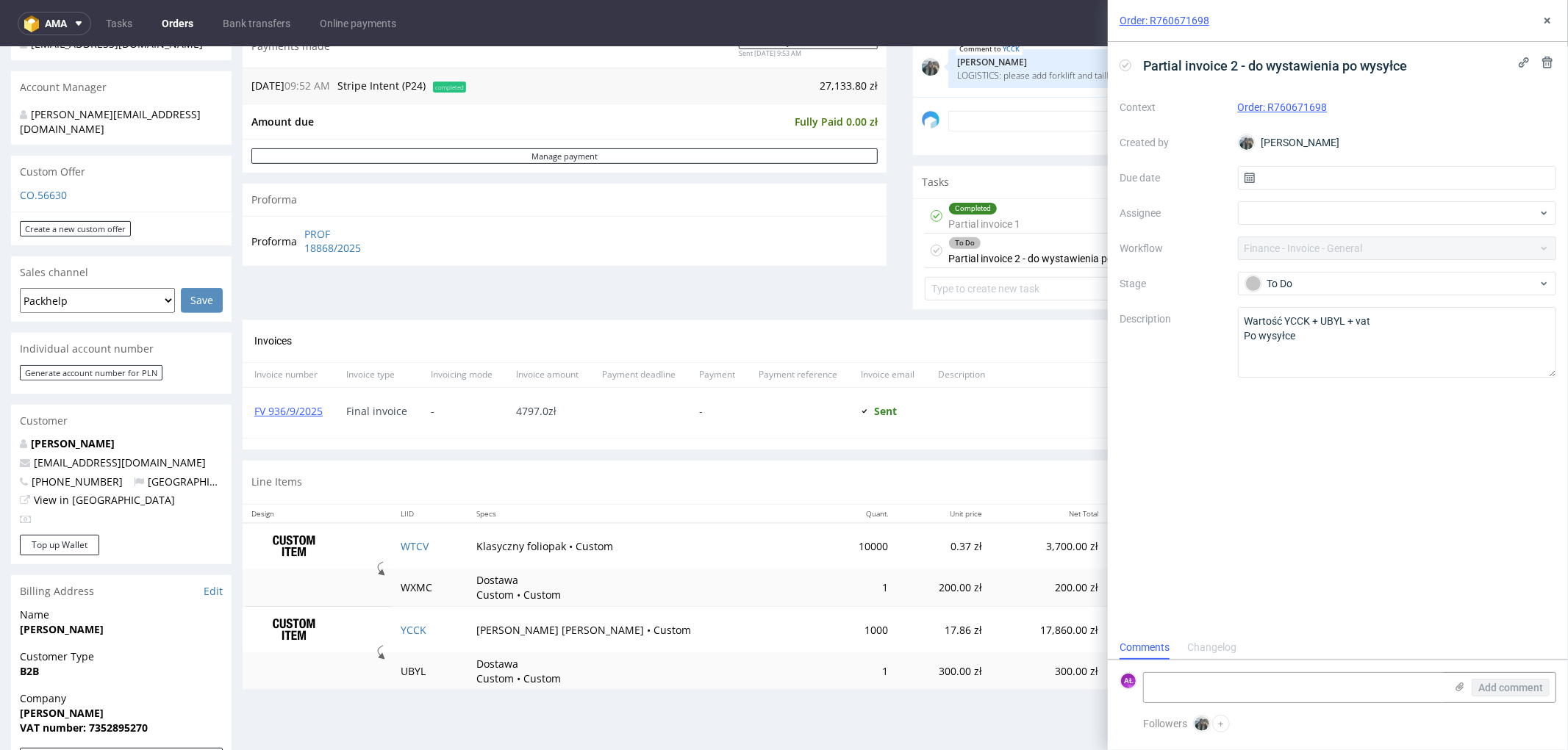
scroll to position [11, 0]
click at [313, 407] on link "FV 936/9/2025" at bounding box center [288, 410] width 69 height 14
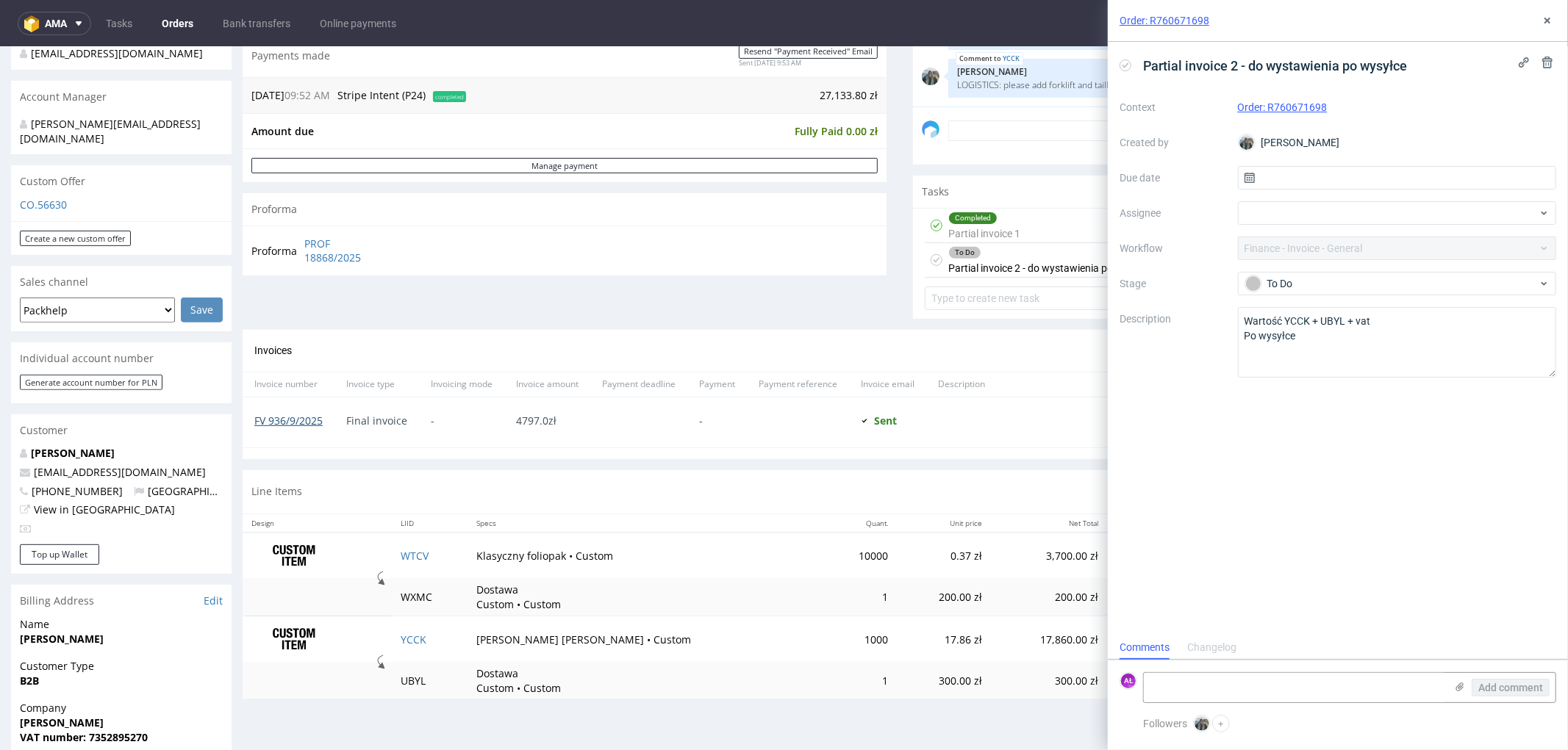
scroll to position [407, 0]
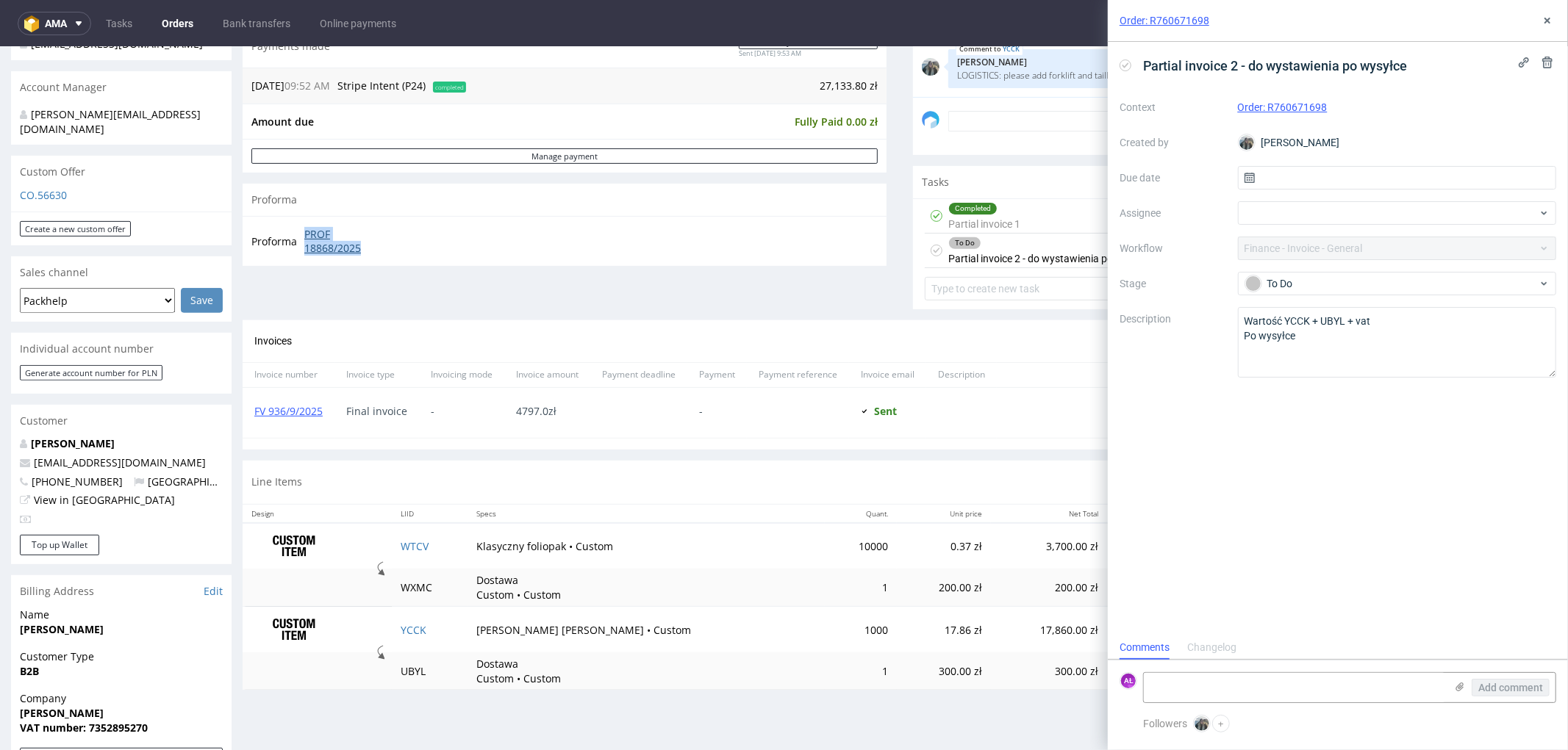
drag, startPoint x: 301, startPoint y: 231, endPoint x: 373, endPoint y: 244, distance: 73.2
click at [373, 244] on td "PROF 18868/2025" at bounding box center [344, 240] width 88 height 32
copy link "PROF 18868/2025"
drag, startPoint x: 1119, startPoint y: 64, endPoint x: 1300, endPoint y: 97, distance: 184.0
click at [1119, 64] on icon at bounding box center [1125, 65] width 12 height 12
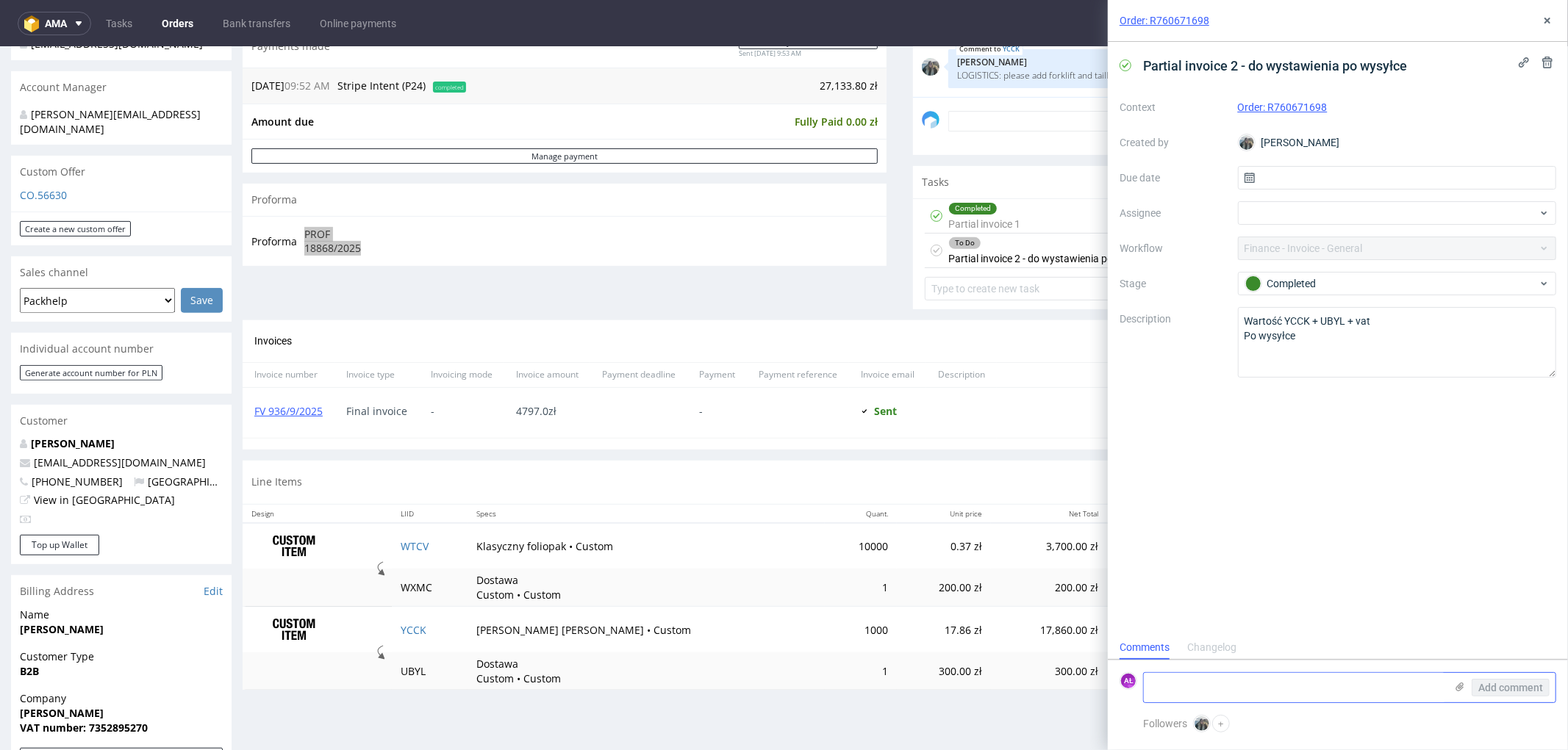
click at [1306, 684] on textarea at bounding box center [1295, 688] width 301 height 29
paste textarea "FV 433/10/2025"
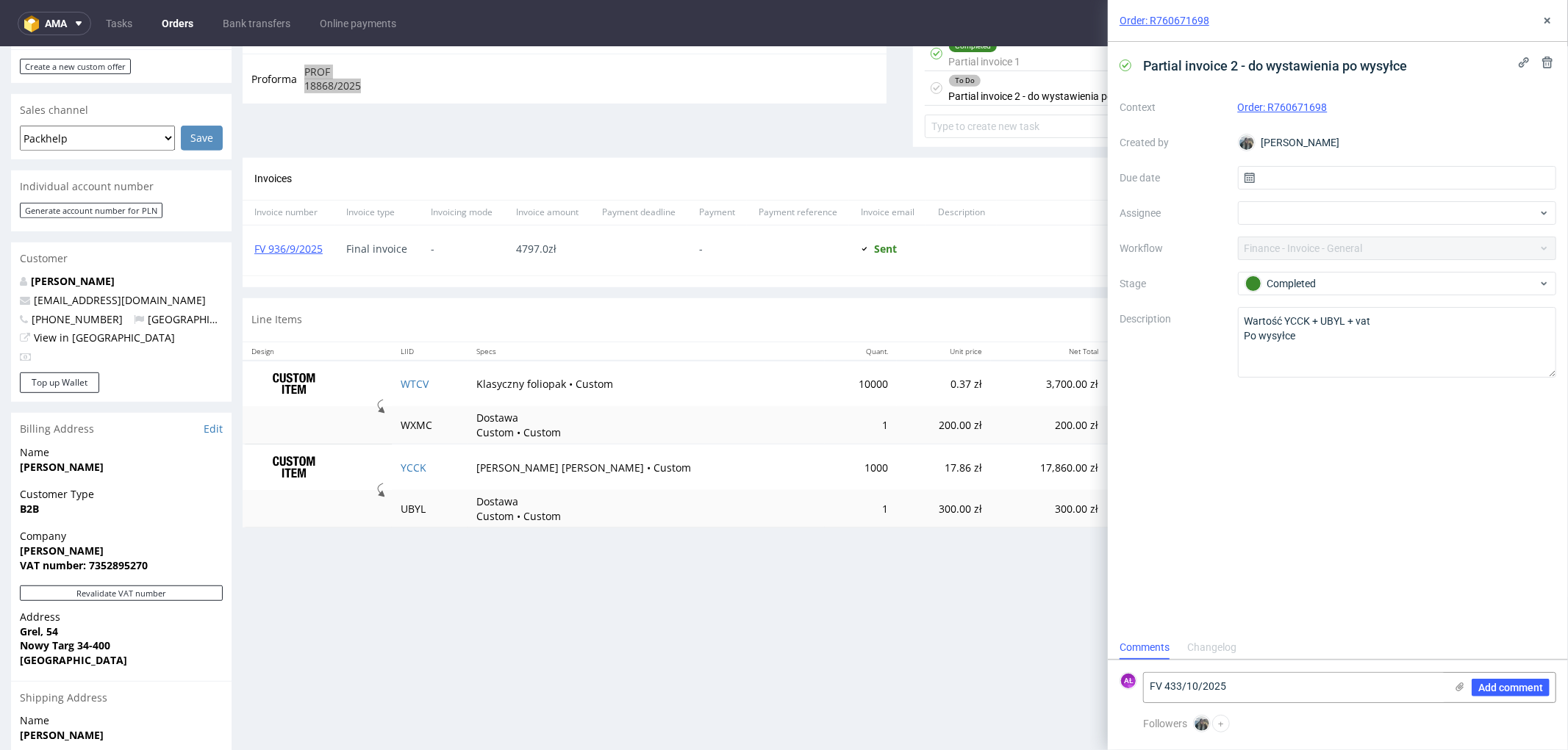
scroll to position [571, 0]
copy link "YCCK"
click at [1226, 696] on textarea "FV 433/10/2025" at bounding box center [1295, 688] width 301 height 29
click at [1242, 689] on textarea "FV 433/10/2025" at bounding box center [1295, 688] width 301 height 29
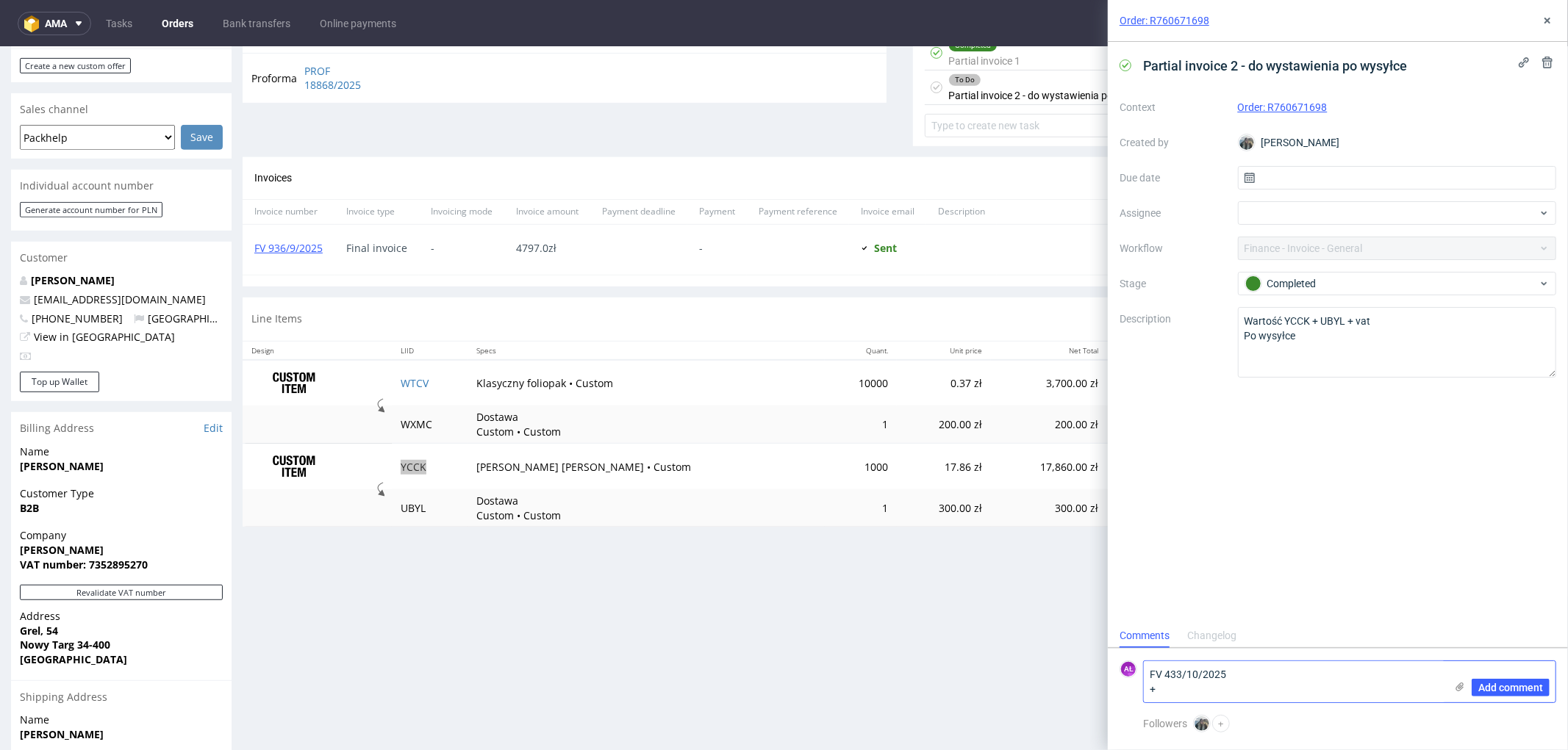
paste textarea "YCCK"
drag, startPoint x: 438, startPoint y: 508, endPoint x: 663, endPoint y: 536, distance: 226.7
click at [385, 517] on tr "UBYL Dostawa Custom • Custom 1 300.00 zł 300.00 zł - -" at bounding box center [899, 507] width 1315 height 38
copy tr "UBYL"
click at [1229, 692] on textarea "FV 433/10/2025 + YCCK" at bounding box center [1295, 681] width 301 height 41
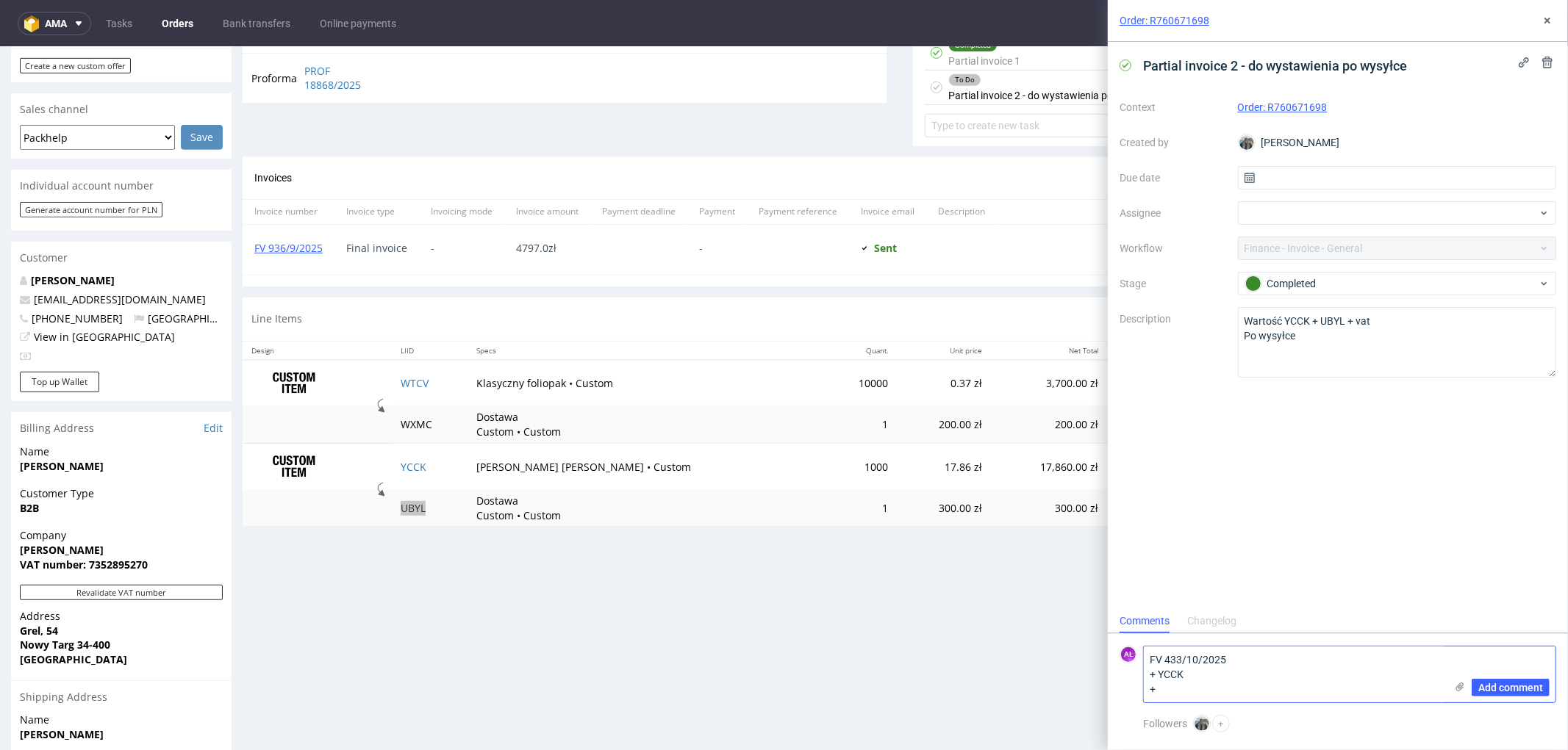
paste textarea "UBYL"
click at [1169, 691] on textarea "FV 433/10/2025 + YCCK + UBYL" at bounding box center [1295, 674] width 301 height 56
type textarea "FV 433/10/2025 + YCCK + UBYL"
click at [1504, 684] on span "Add comment" at bounding box center [1511, 688] width 65 height 10
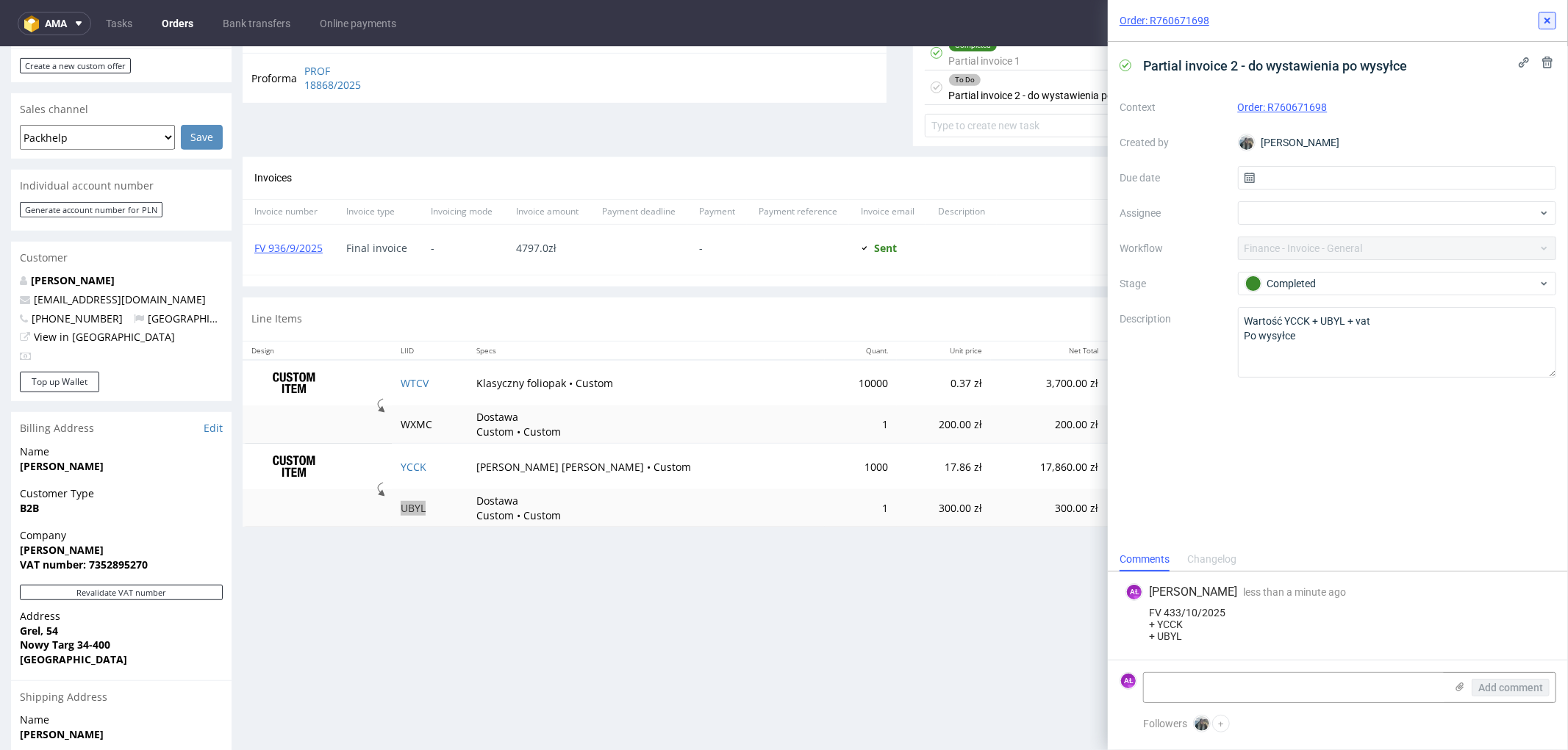
click at [1555, 19] on button at bounding box center [1547, 20] width 18 height 18
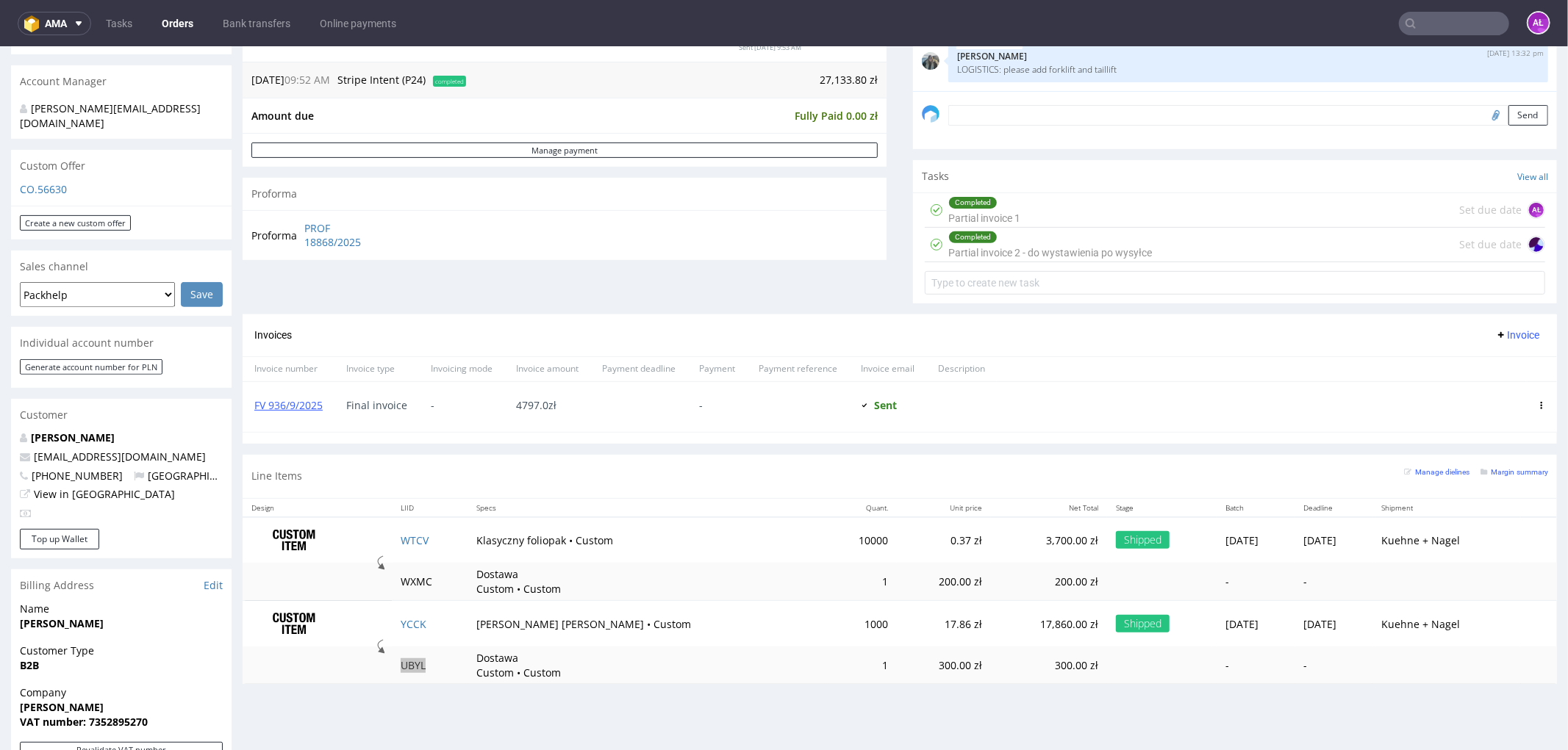
scroll to position [407, 0]
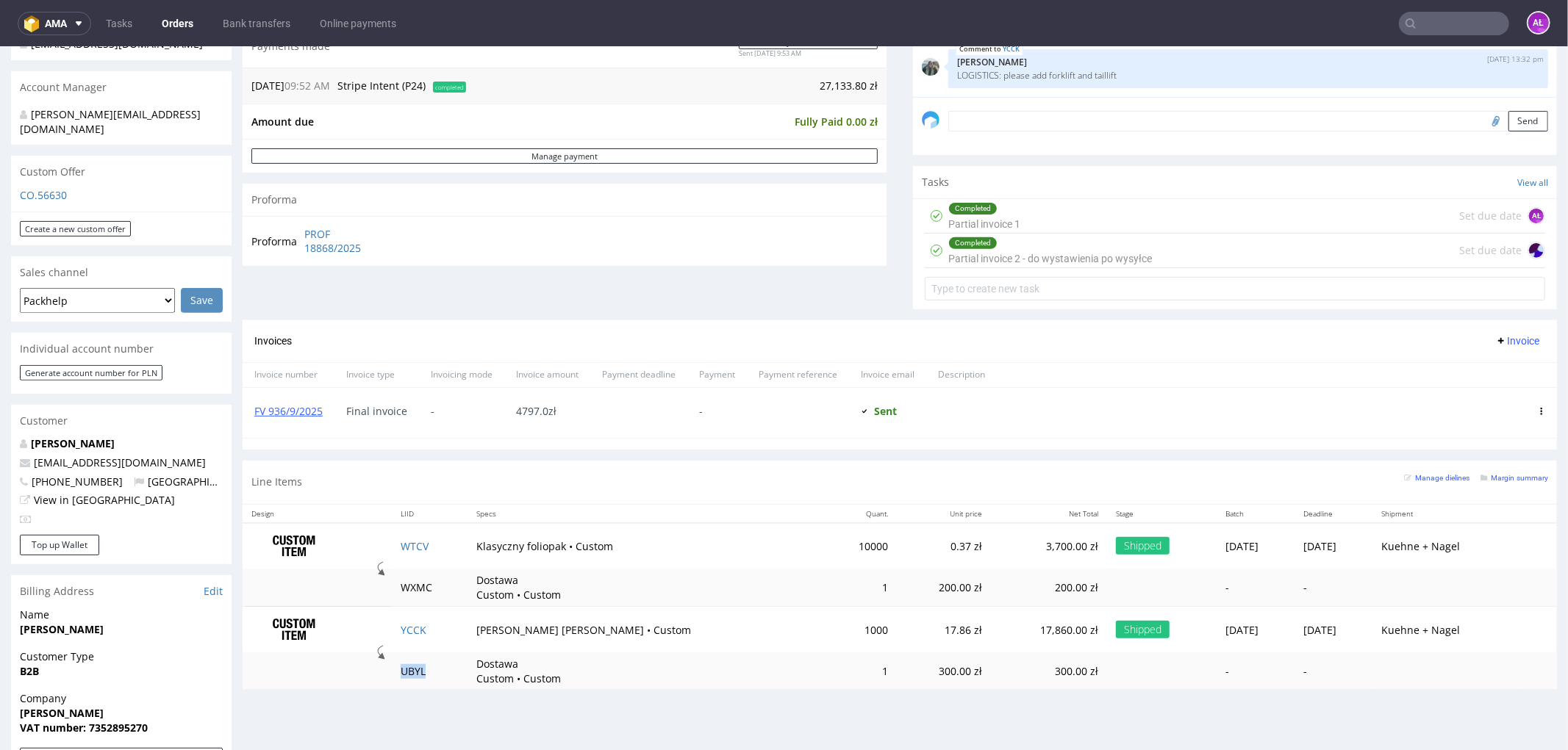
click at [1492, 346] on button "Invoice" at bounding box center [1517, 340] width 56 height 18
click at [1489, 368] on span "Upload" at bounding box center [1492, 370] width 71 height 15
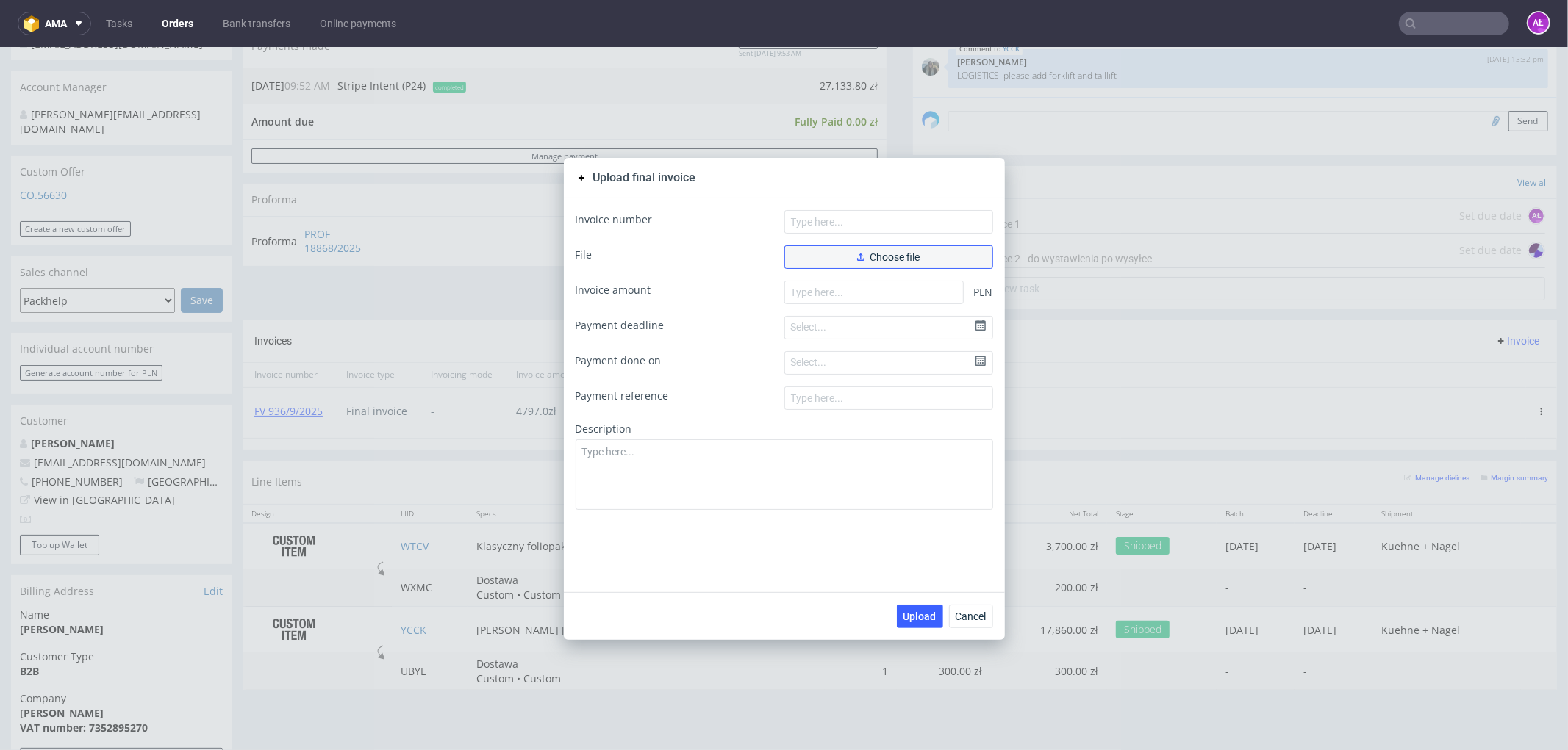
click at [844, 254] on button "Choose file" at bounding box center [889, 256] width 208 height 23
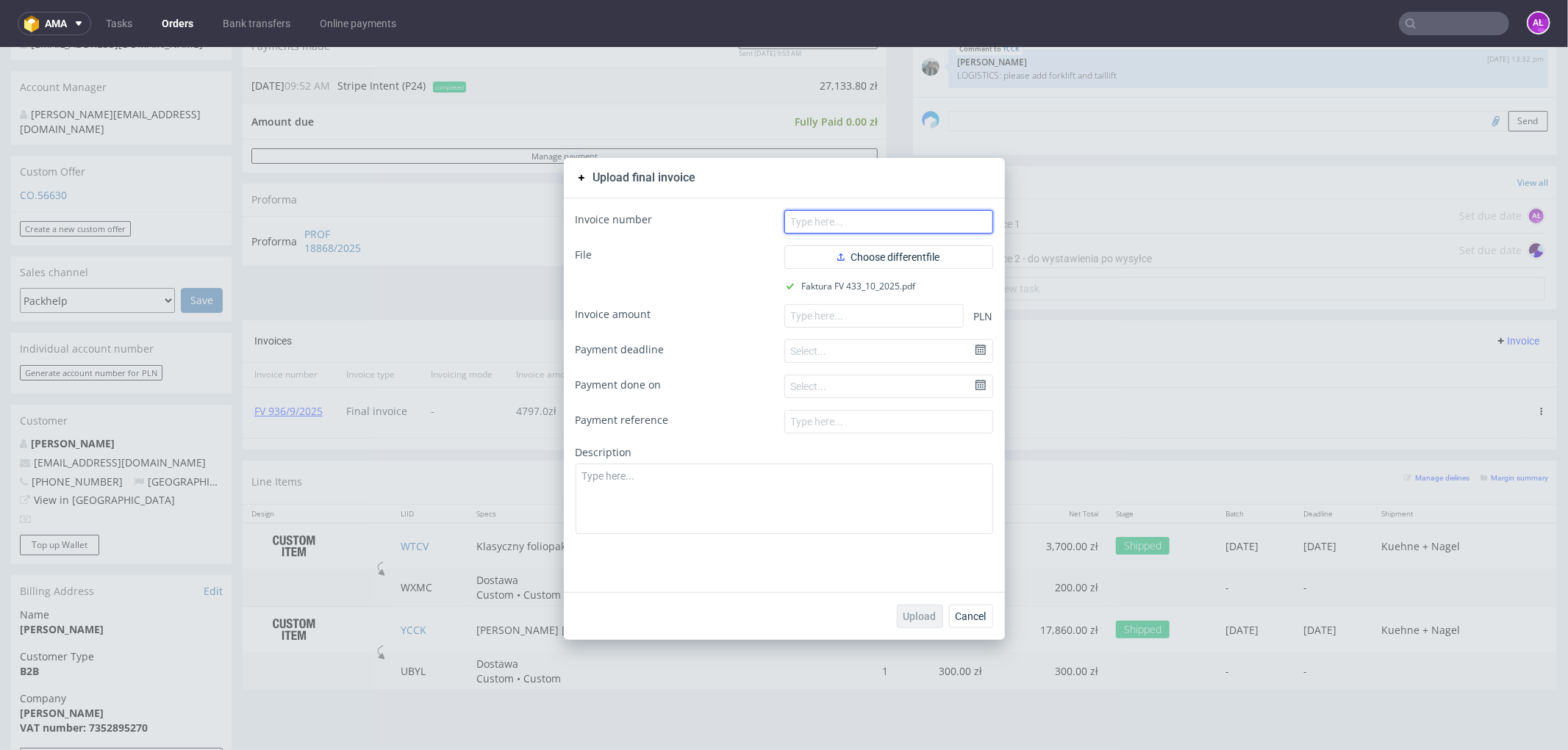
click at [865, 231] on input "text" at bounding box center [889, 221] width 208 height 23
paste input "FV 433/10/2025"
type input "FV 433/10/2025"
paste input "22336.80"
click at [899, 318] on input "number" at bounding box center [874, 315] width 179 height 23
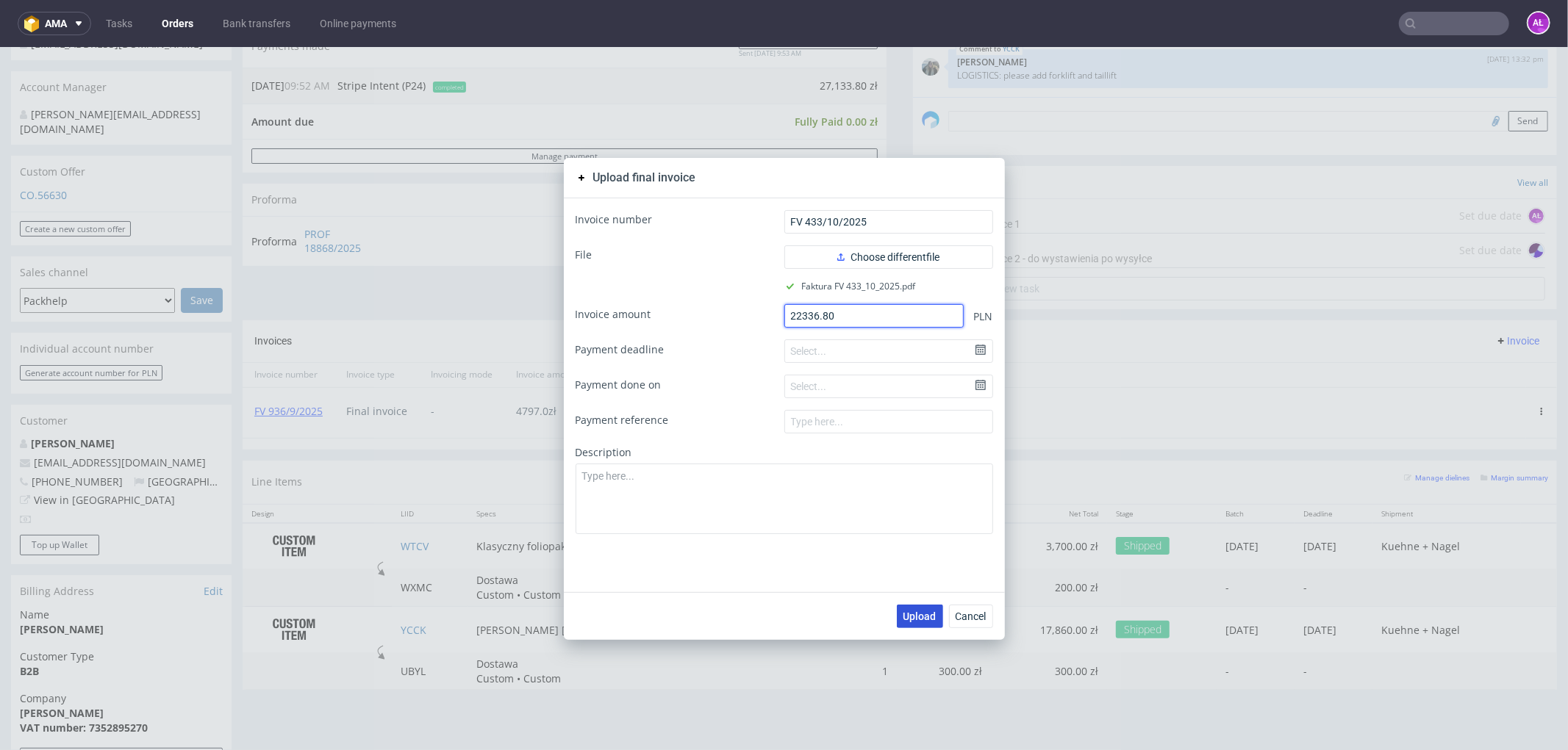
type input "22336.80"
click at [915, 625] on button "Upload" at bounding box center [920, 616] width 46 height 23
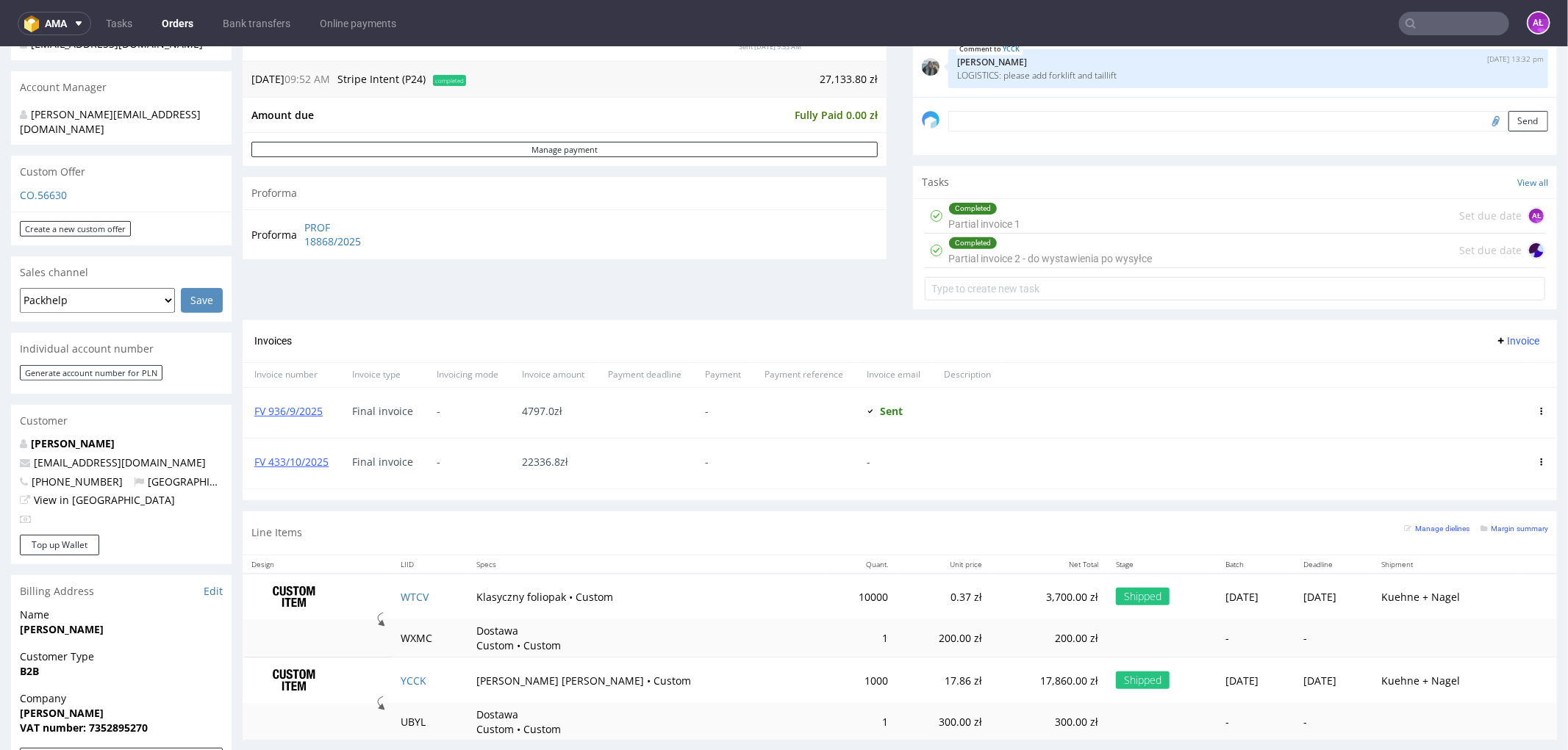
scroll to position [489, 0]
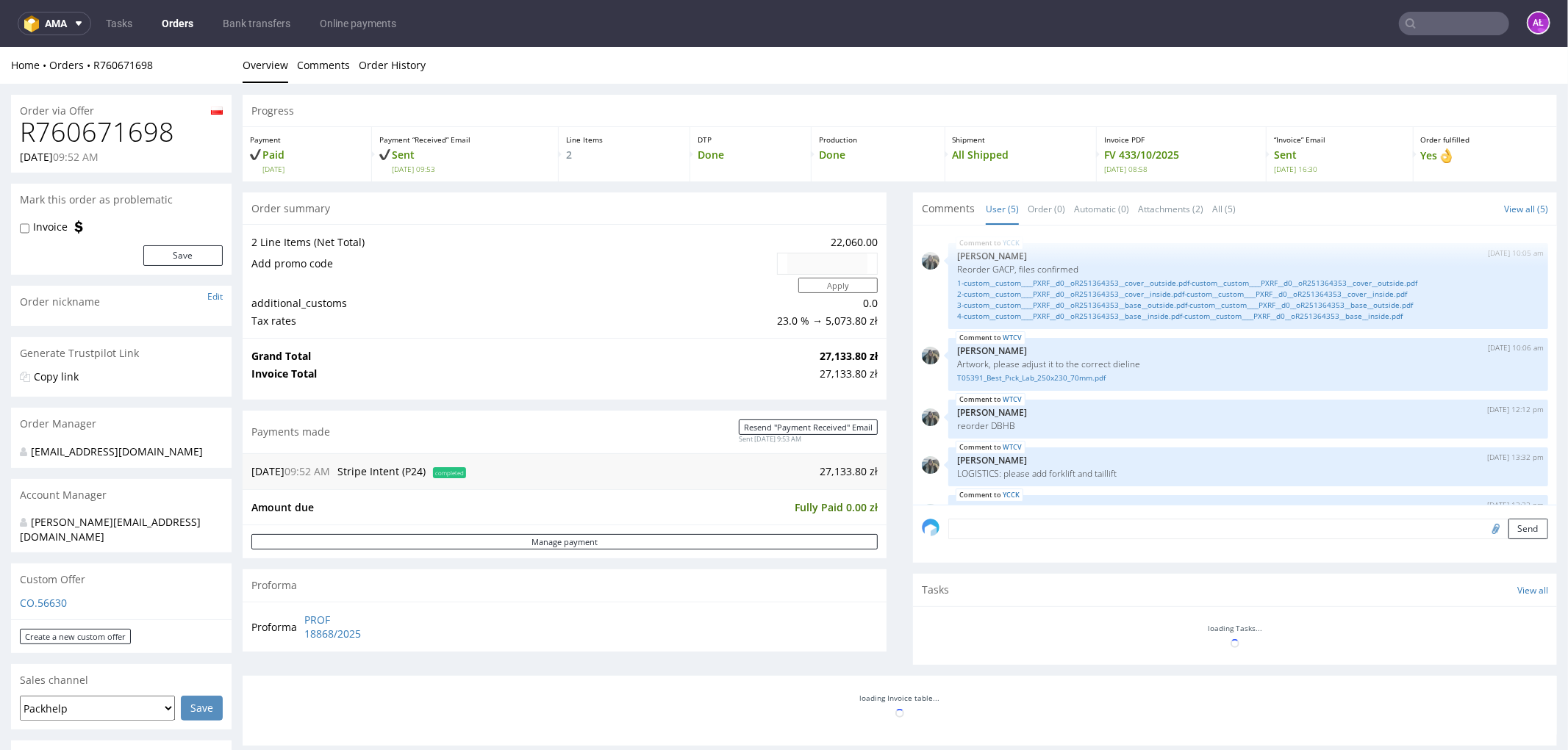
scroll to position [39, 0]
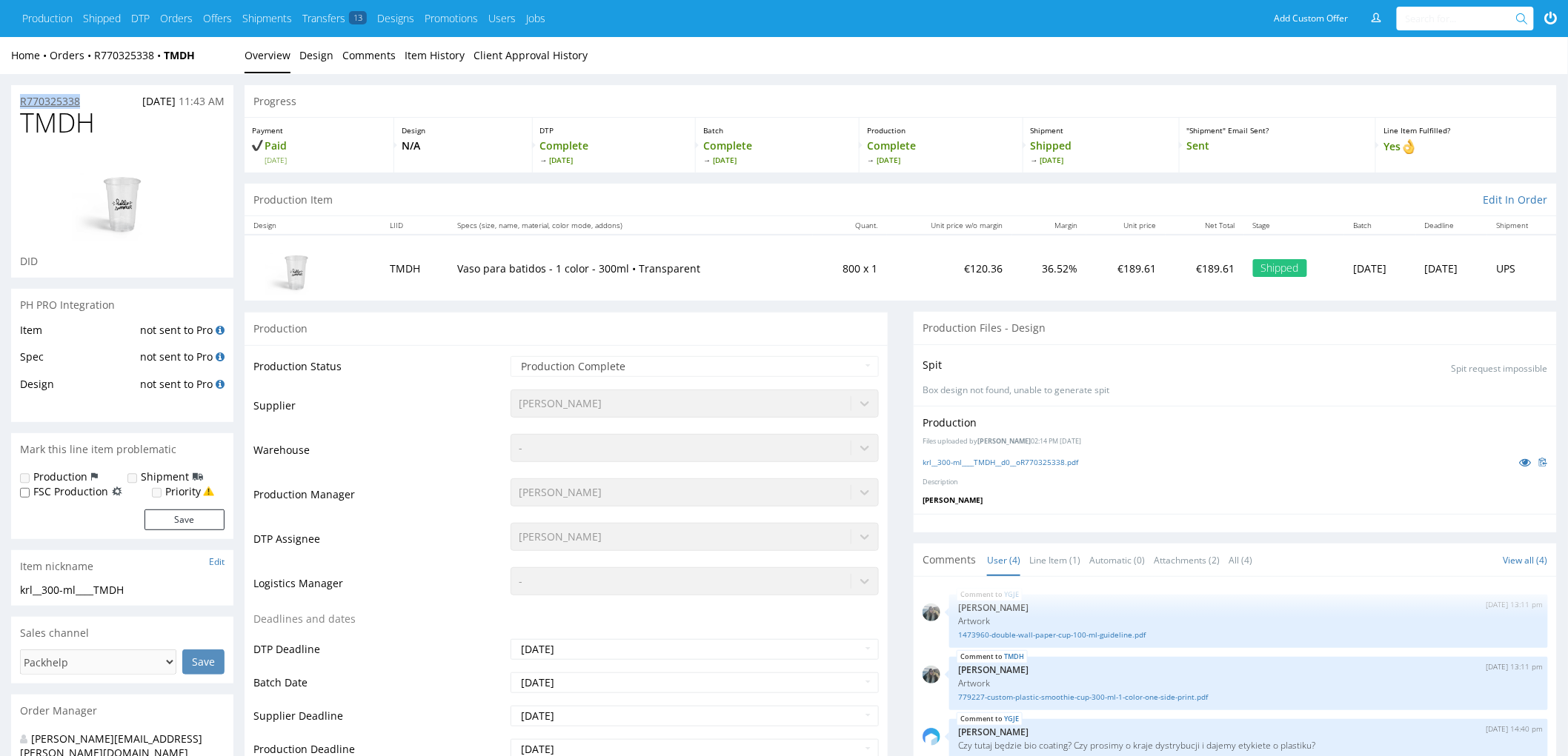
drag, startPoint x: 96, startPoint y: 100, endPoint x: 23, endPoint y: 100, distance: 73.0
click at [23, 100] on div "R770325338 [DATE] 11:43 AM" at bounding box center [122, 97] width 223 height 23
copy p "R770325338"
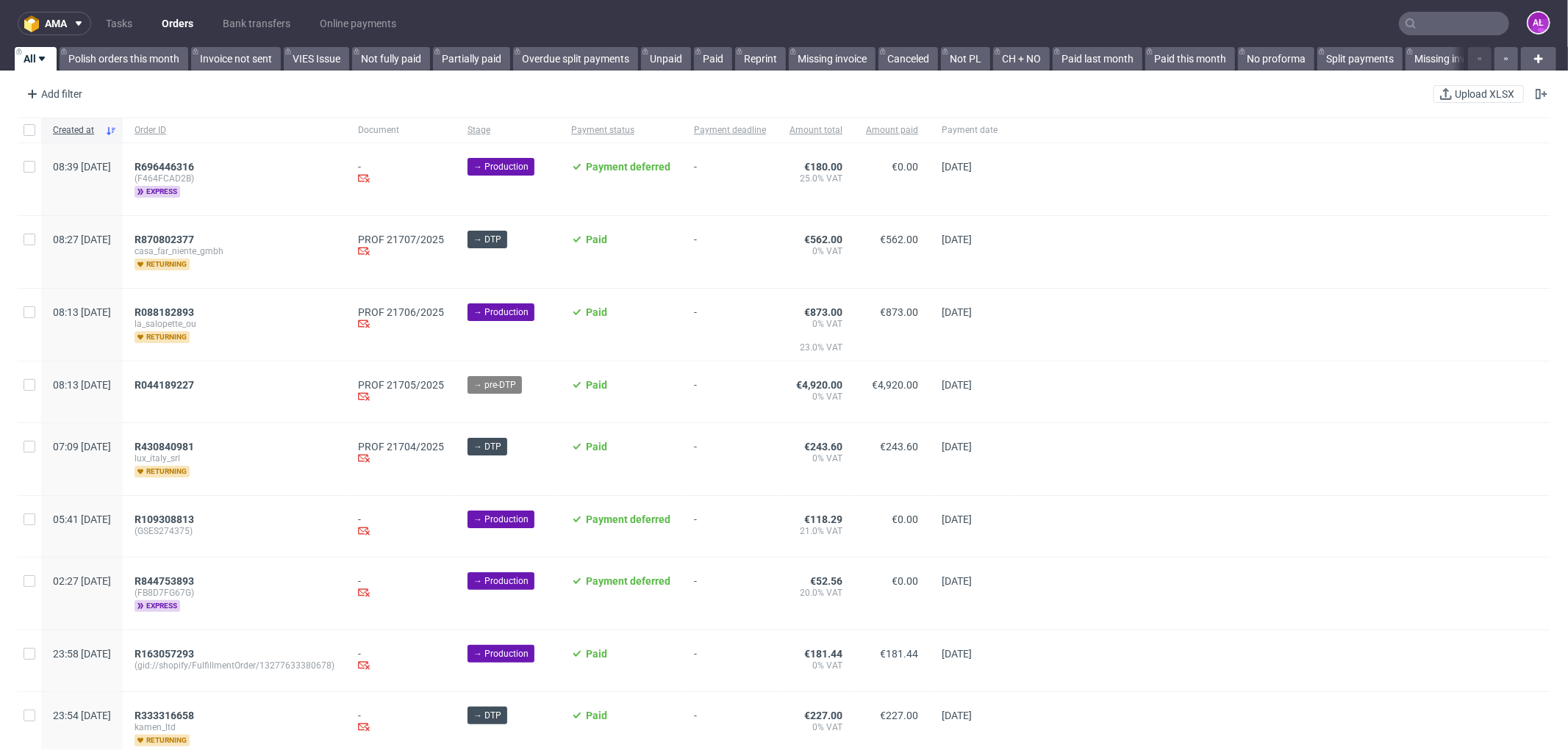
click at [1468, 24] on input "text" at bounding box center [1454, 23] width 110 height 23
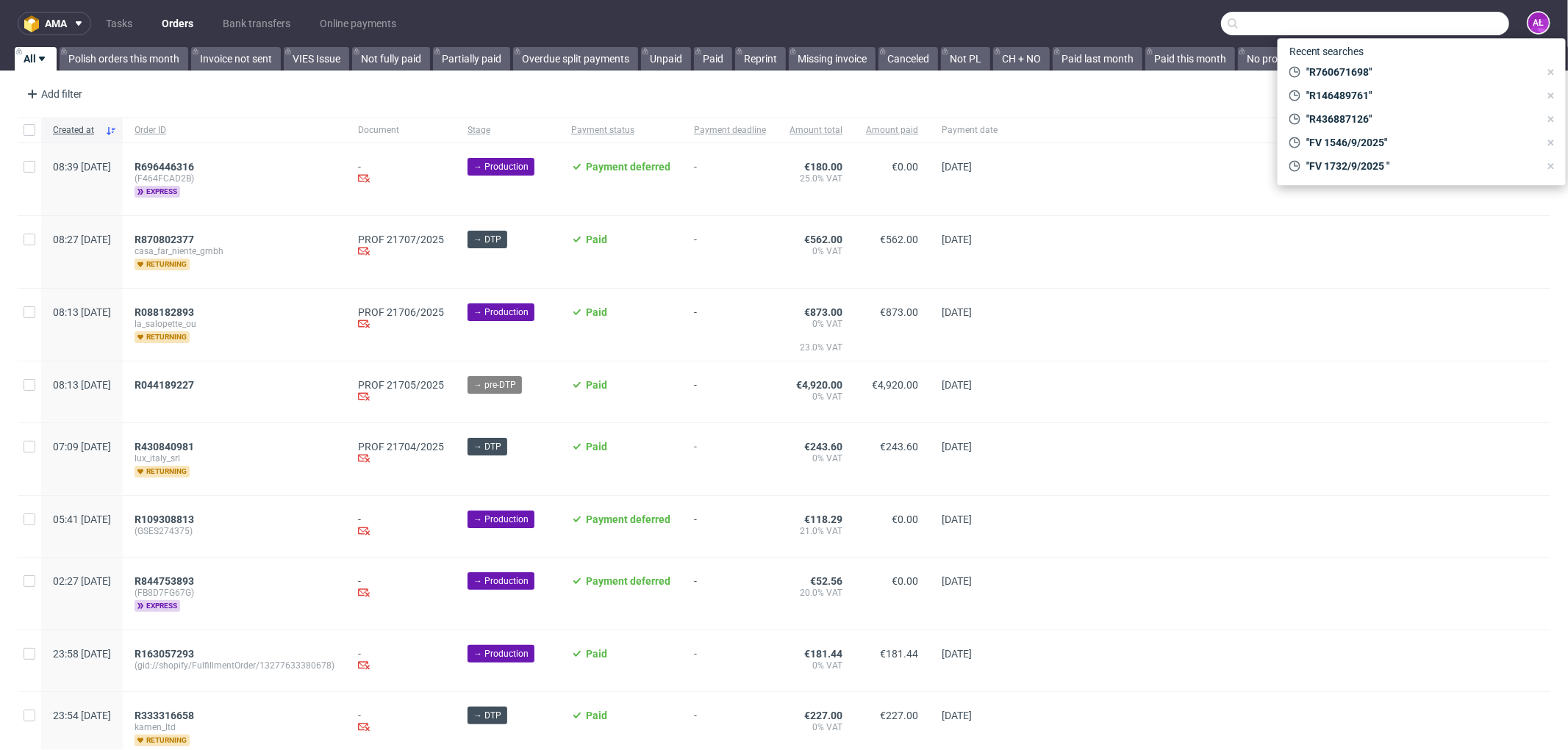
paste input "R770325338"
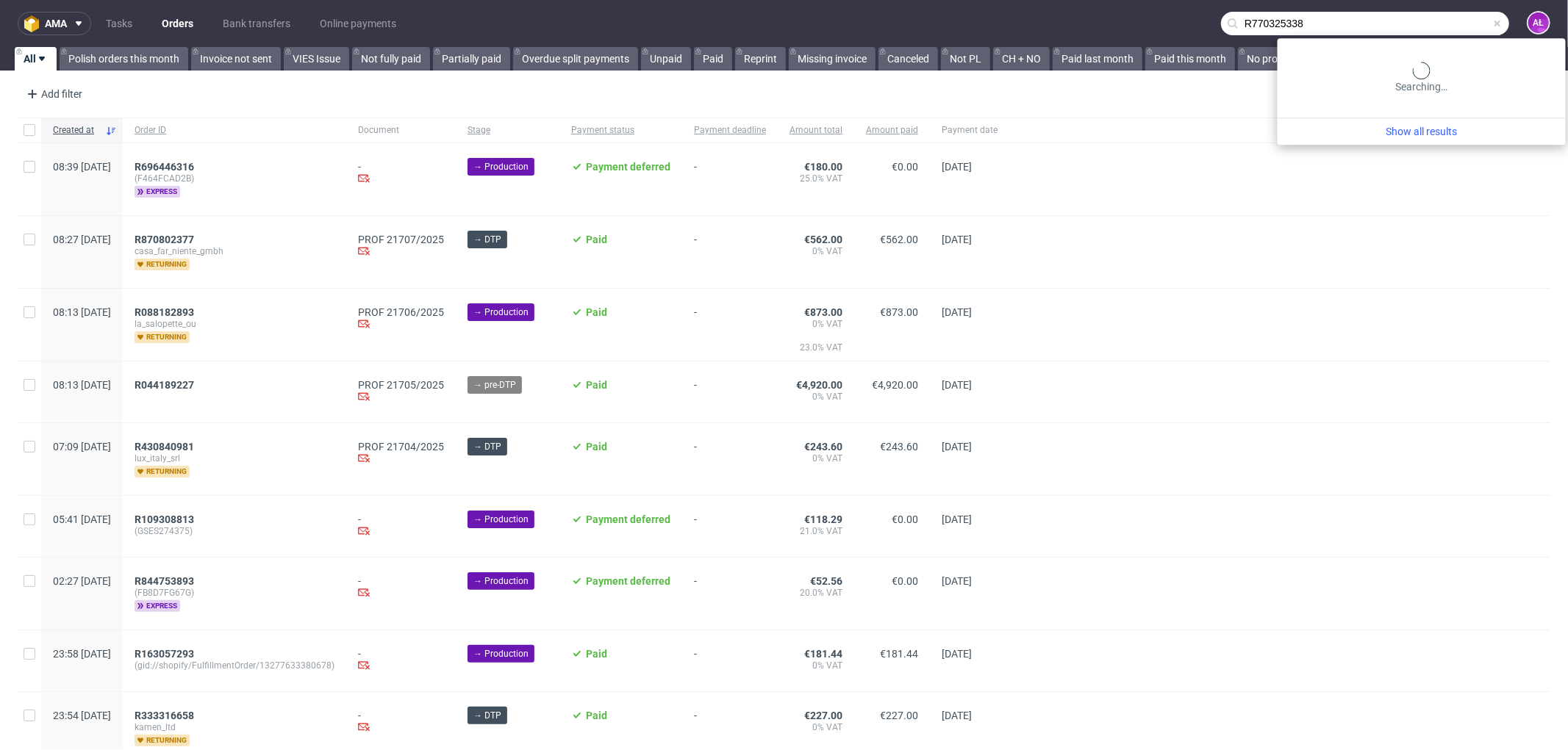
type input "R770325338"
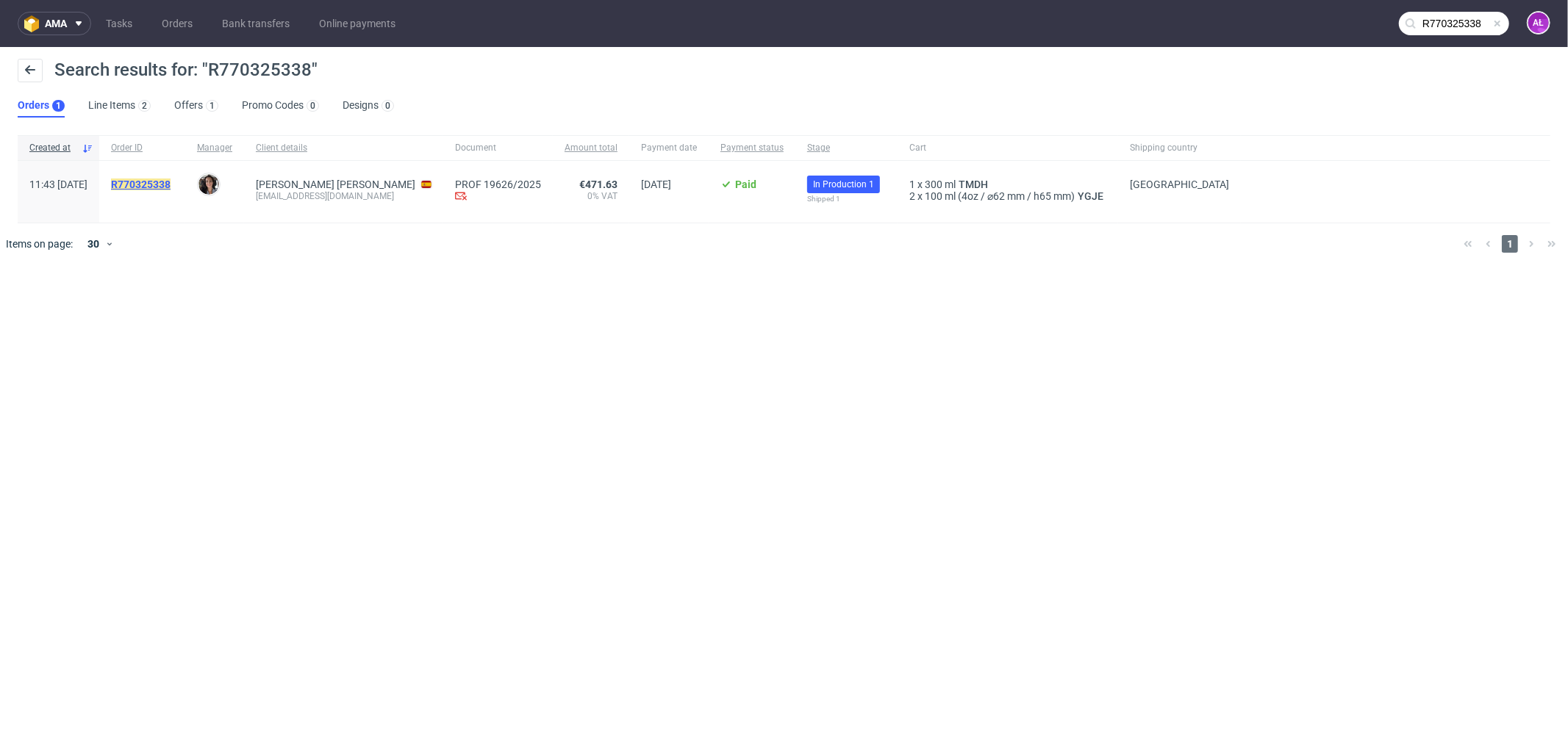
click at [171, 184] on mark "R770325338" at bounding box center [141, 184] width 59 height 12
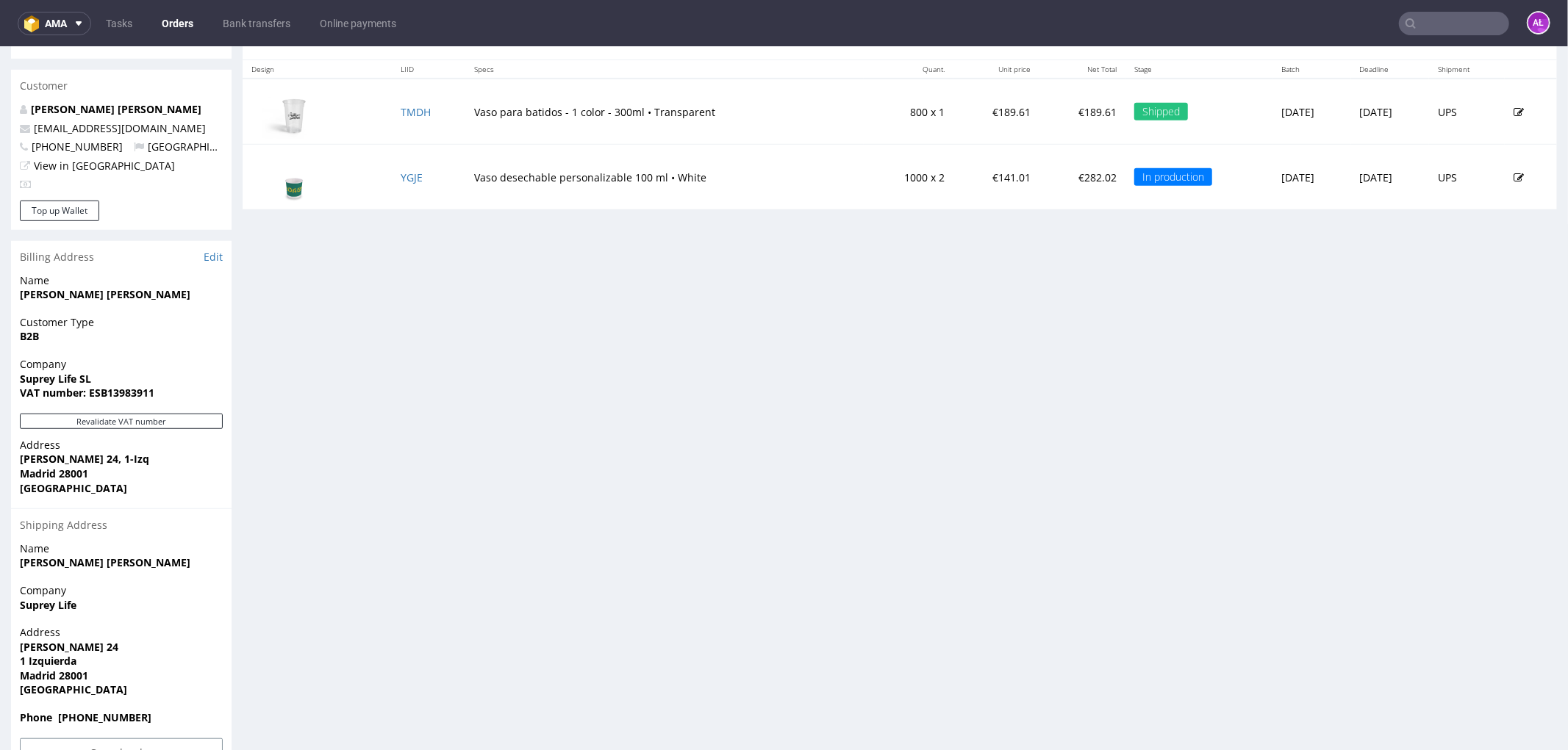
scroll to position [772, 0]
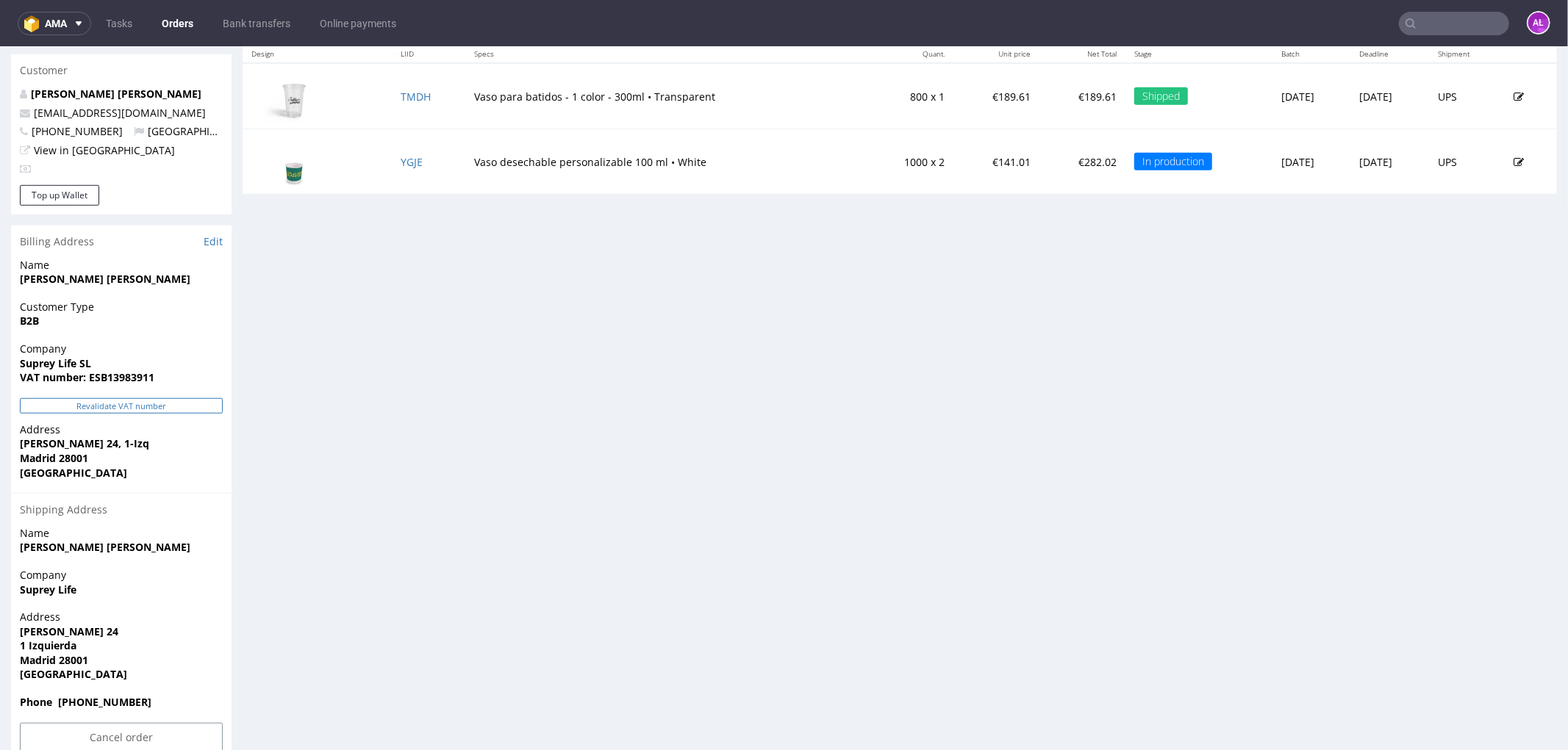
click at [195, 397] on button "Revalidate VAT number" at bounding box center [121, 405] width 203 height 15
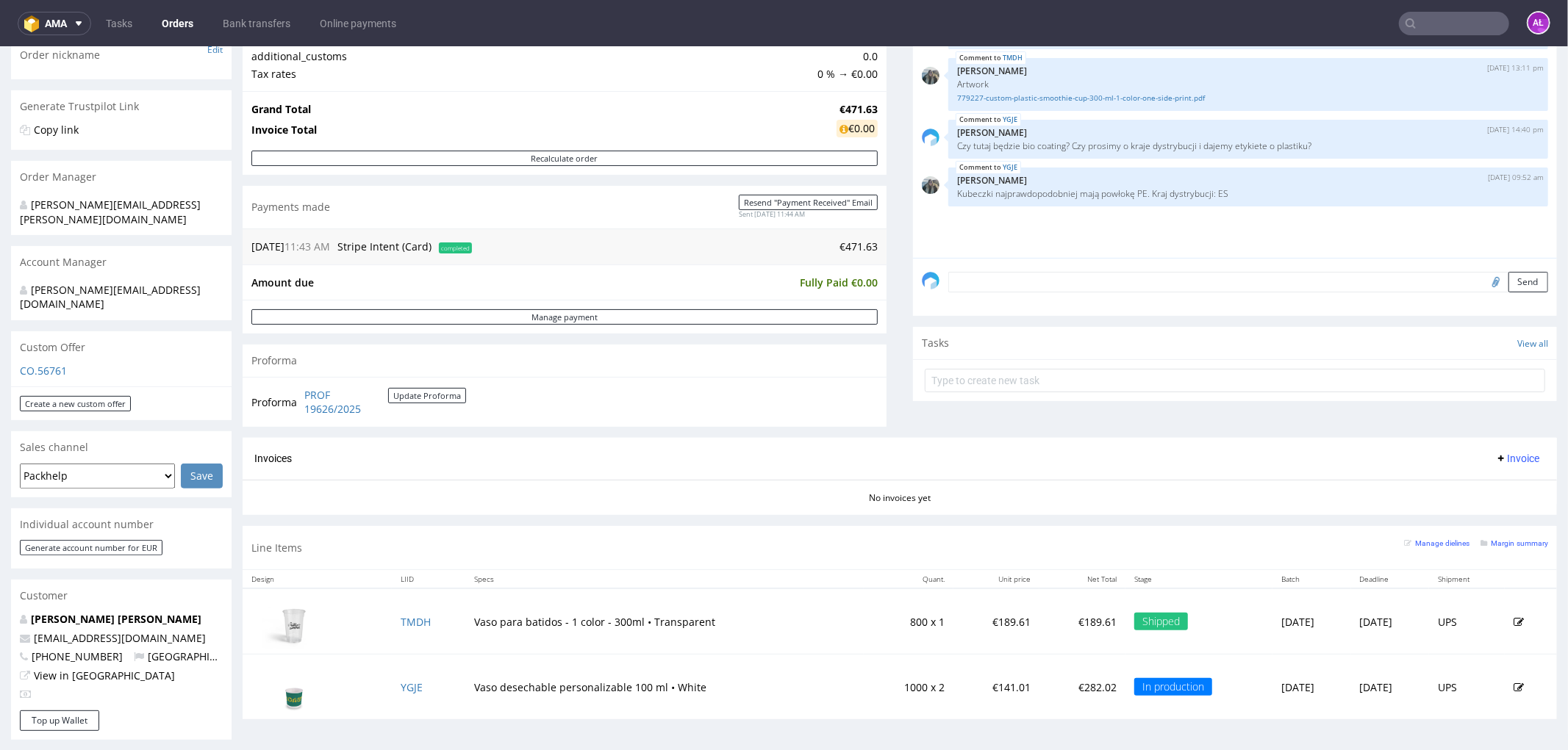
scroll to position [246, 0]
drag, startPoint x: 300, startPoint y: 389, endPoint x: 371, endPoint y: 412, distance: 74.6
click at [371, 412] on tr "Proforma PROF 19626/2025 Update Proforma" at bounding box center [360, 402] width 216 height 32
copy tr "PROF 19626/2025"
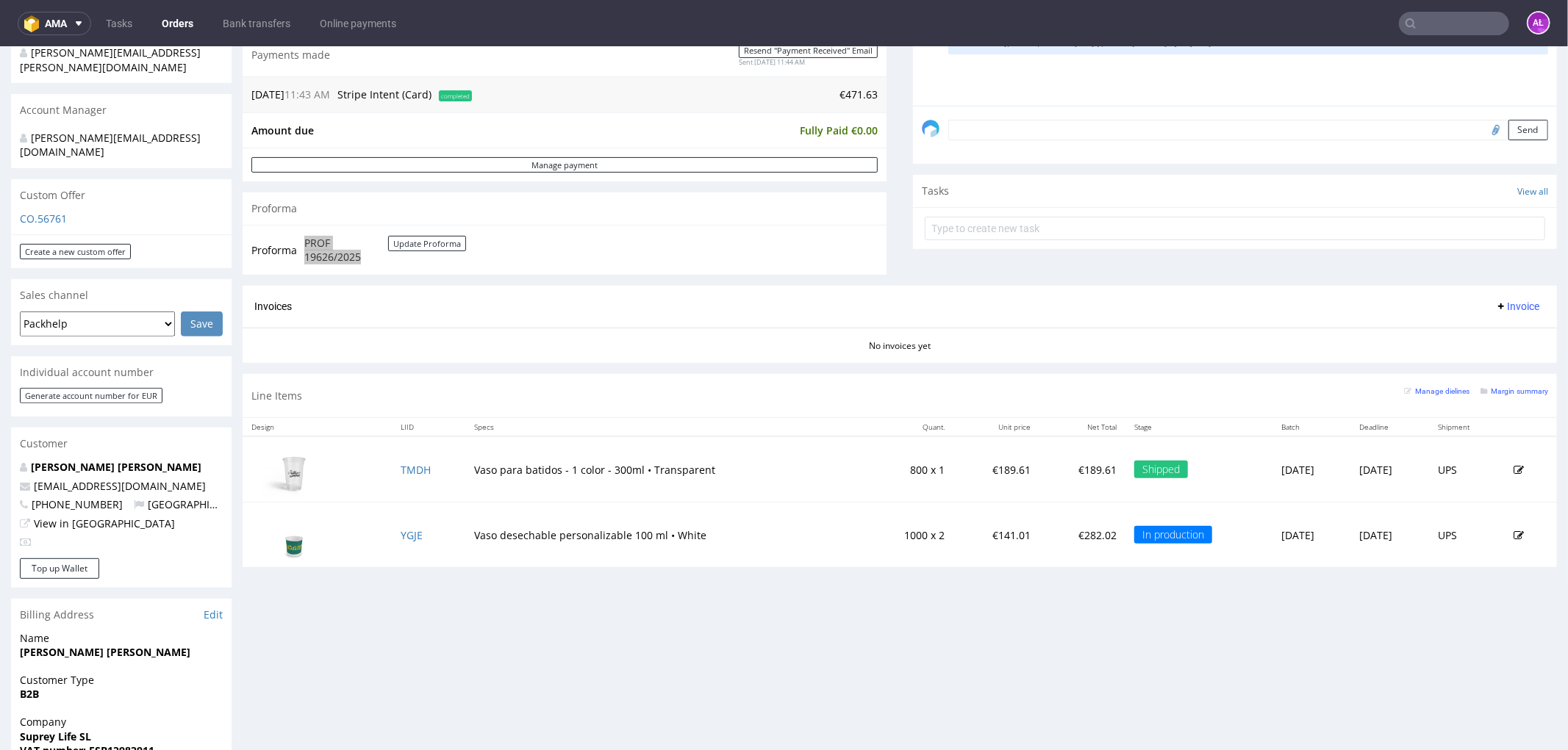
scroll to position [409, 0]
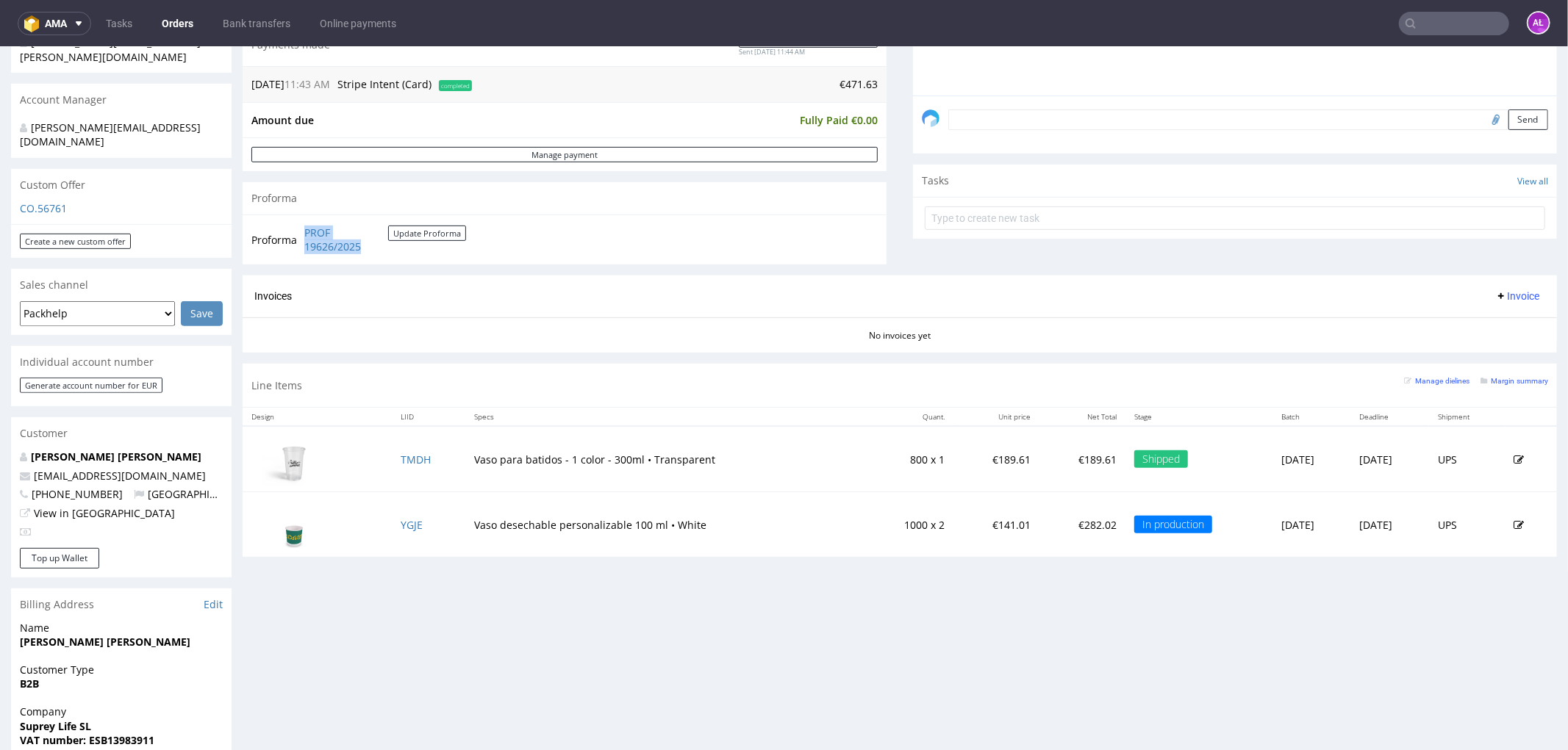
click at [1497, 295] on span "Invoice" at bounding box center [1517, 295] width 44 height 12
click at [1503, 353] on span "Upload" at bounding box center [1492, 353] width 71 height 15
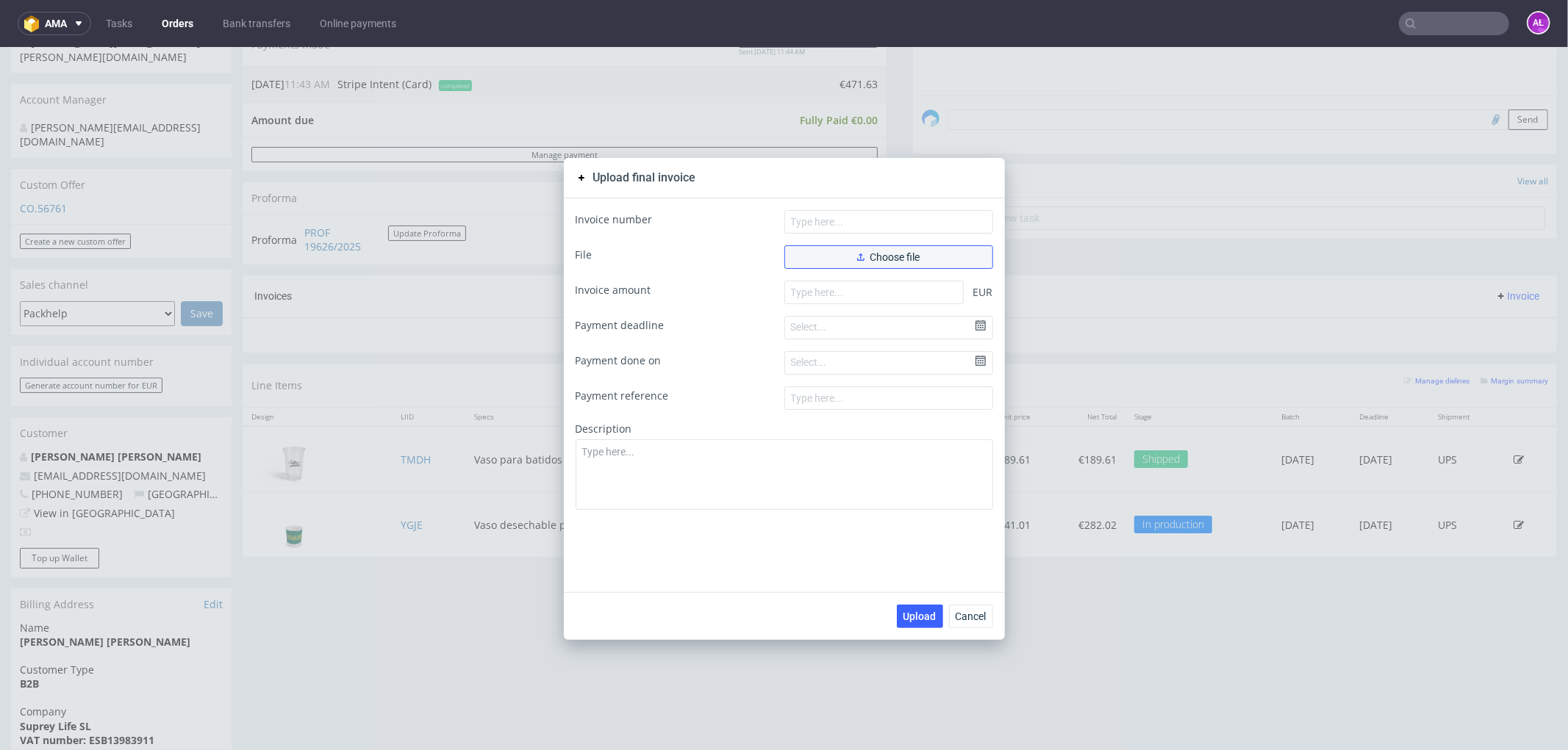
click at [808, 252] on button "Choose file" at bounding box center [889, 256] width 208 height 23
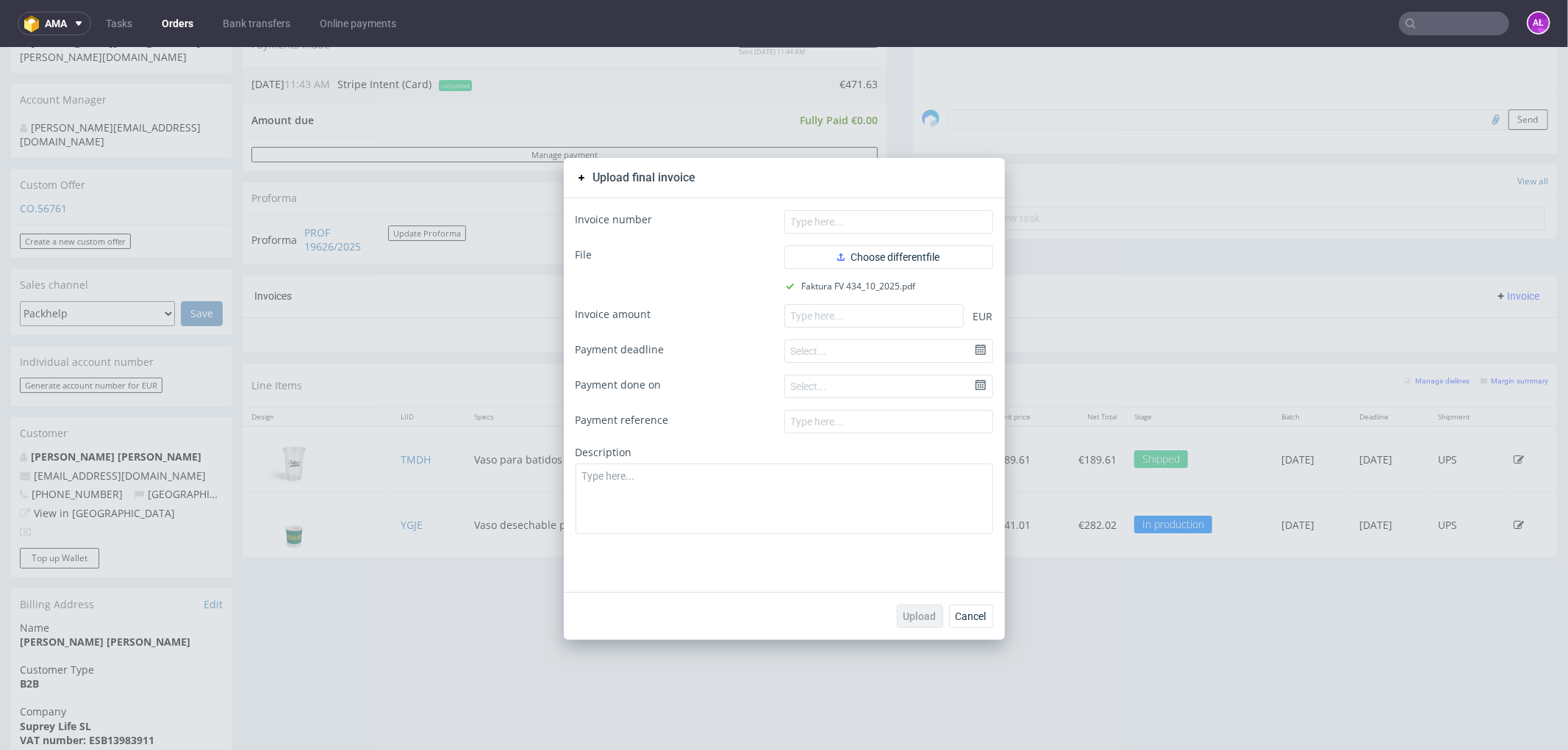
click at [876, 207] on div "Invoice number File Choose different file Faktura FV 434_10_2025.pdf Invoice am…" at bounding box center [784, 394] width 441 height 394
paste input "FV 434/10/2025"
click at [888, 217] on input "text" at bounding box center [889, 221] width 208 height 23
type input "FV 434/10/2025"
click at [913, 318] on input "number" at bounding box center [874, 315] width 179 height 23
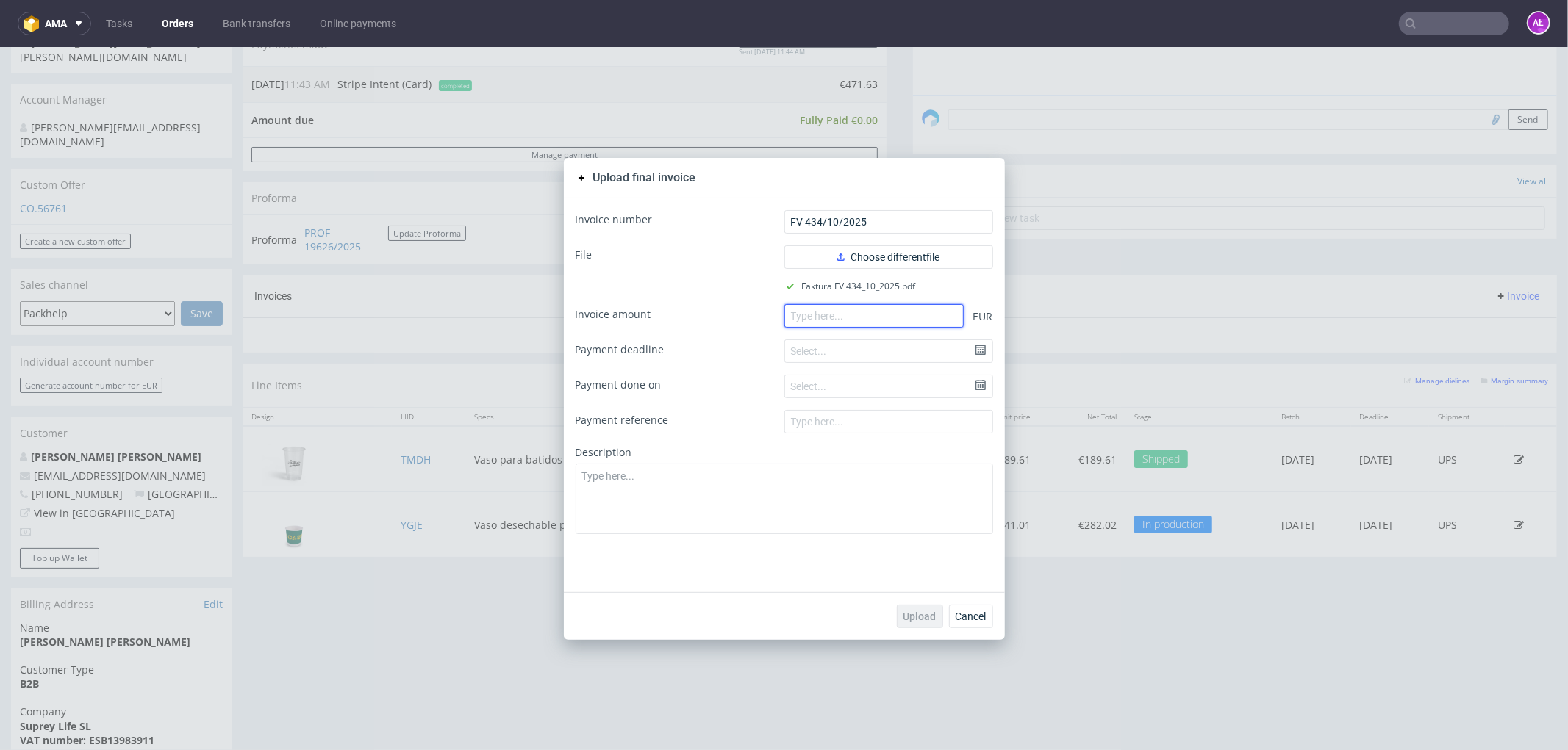
paste input "189.61"
type input "189.61"
click at [909, 620] on span "Upload" at bounding box center [919, 615] width 33 height 10
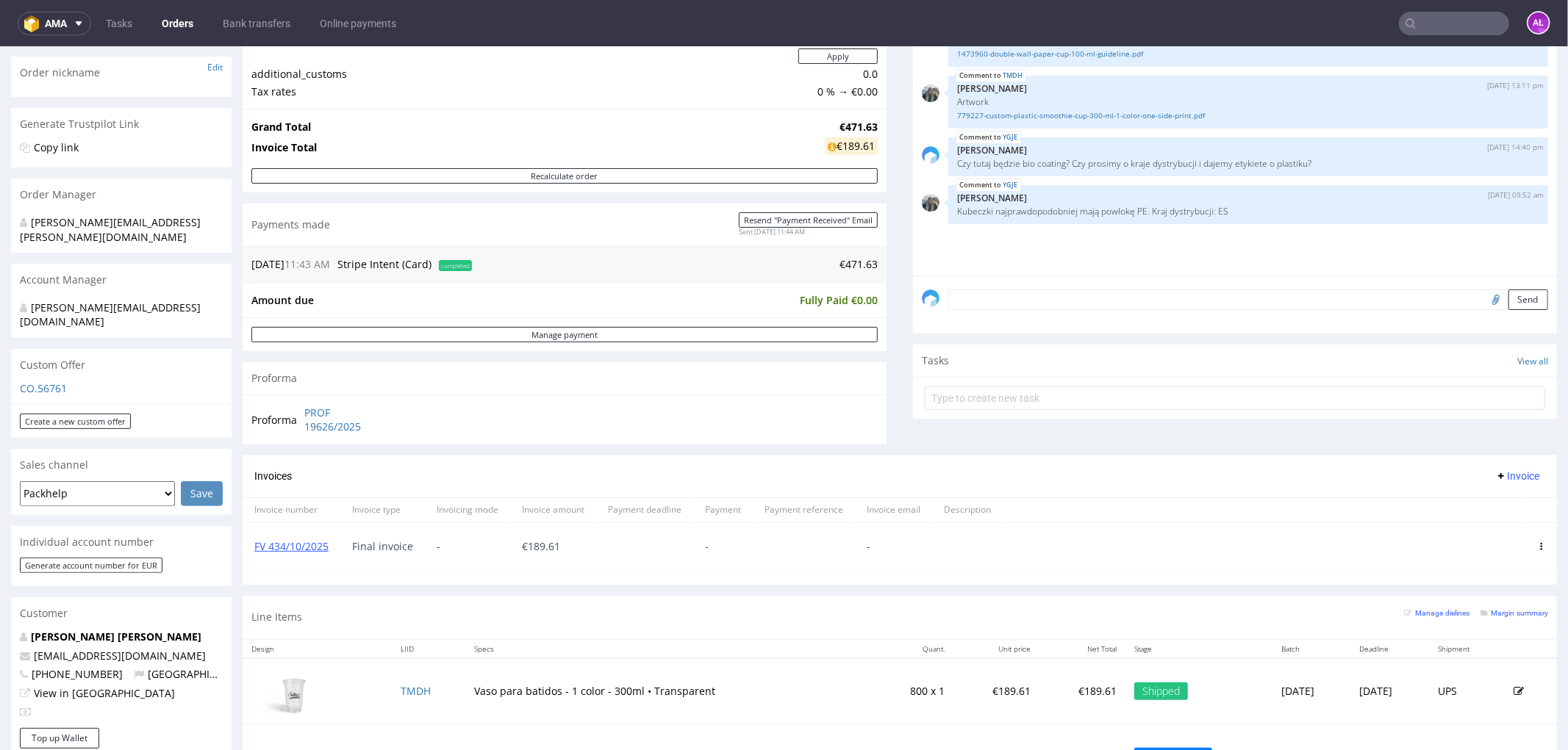
scroll to position [245, 0]
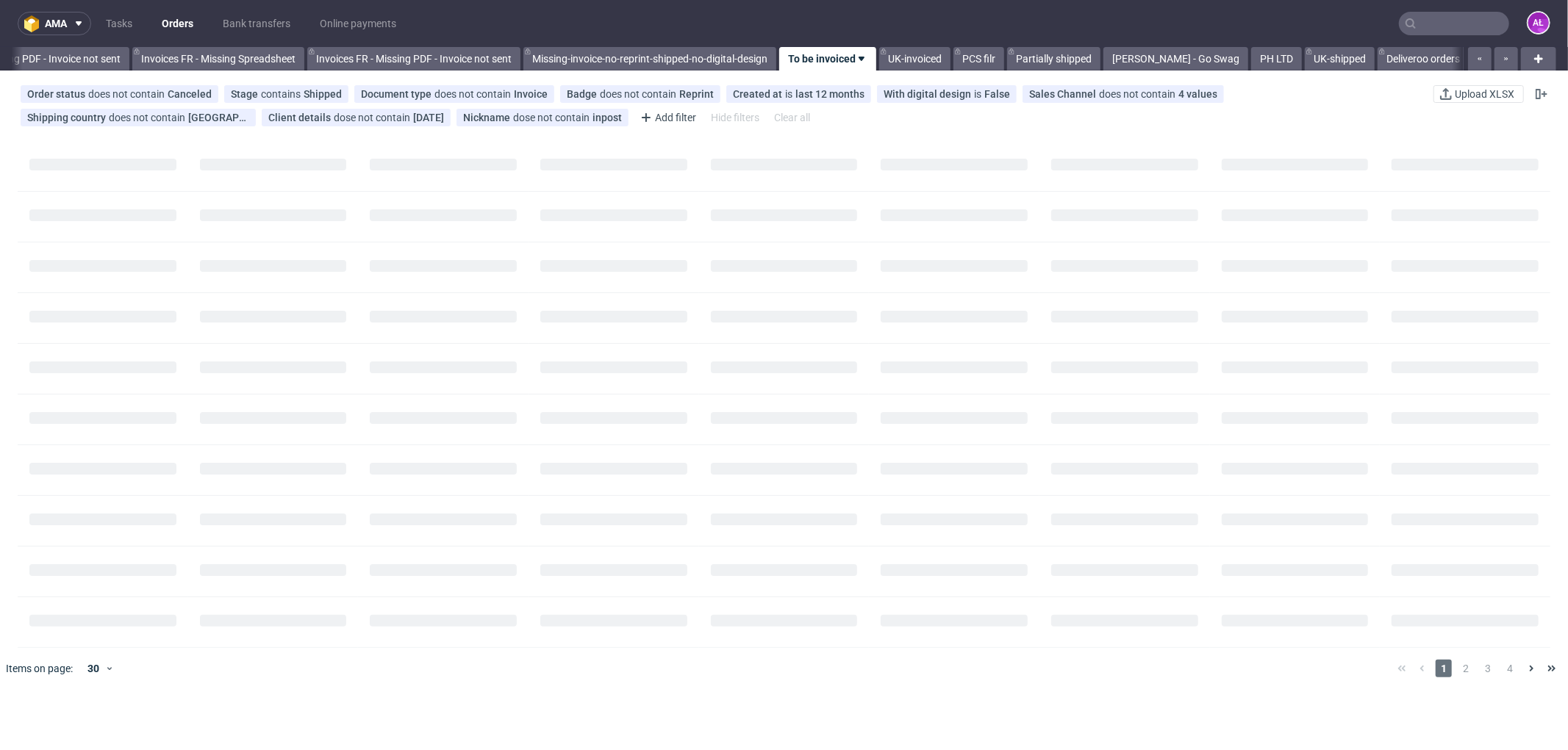
scroll to position [0, 2297]
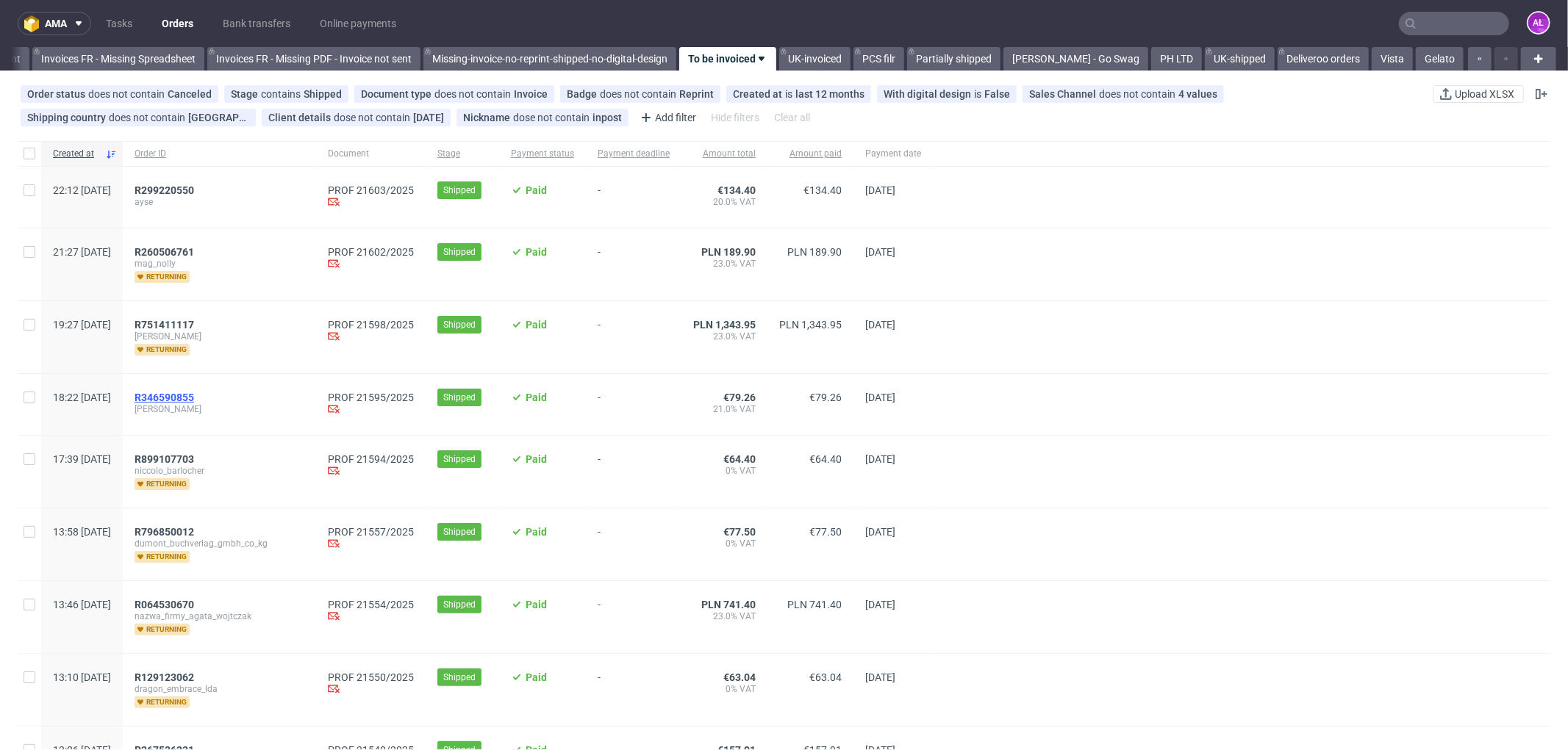
click at [194, 399] on span "R346590855" at bounding box center [164, 397] width 59 height 12
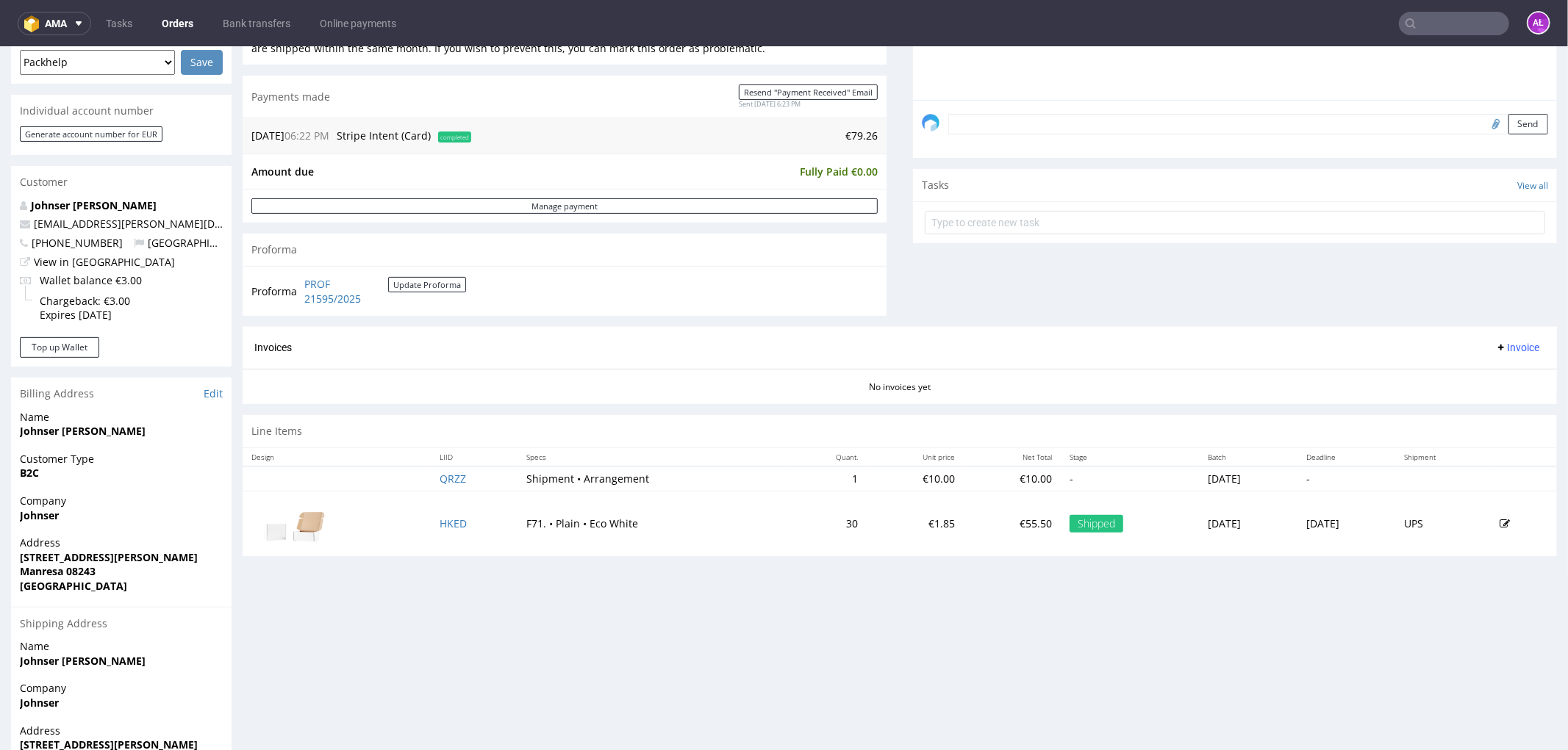
scroll to position [407, 0]
click at [1498, 342] on span "Invoice" at bounding box center [1517, 343] width 44 height 12
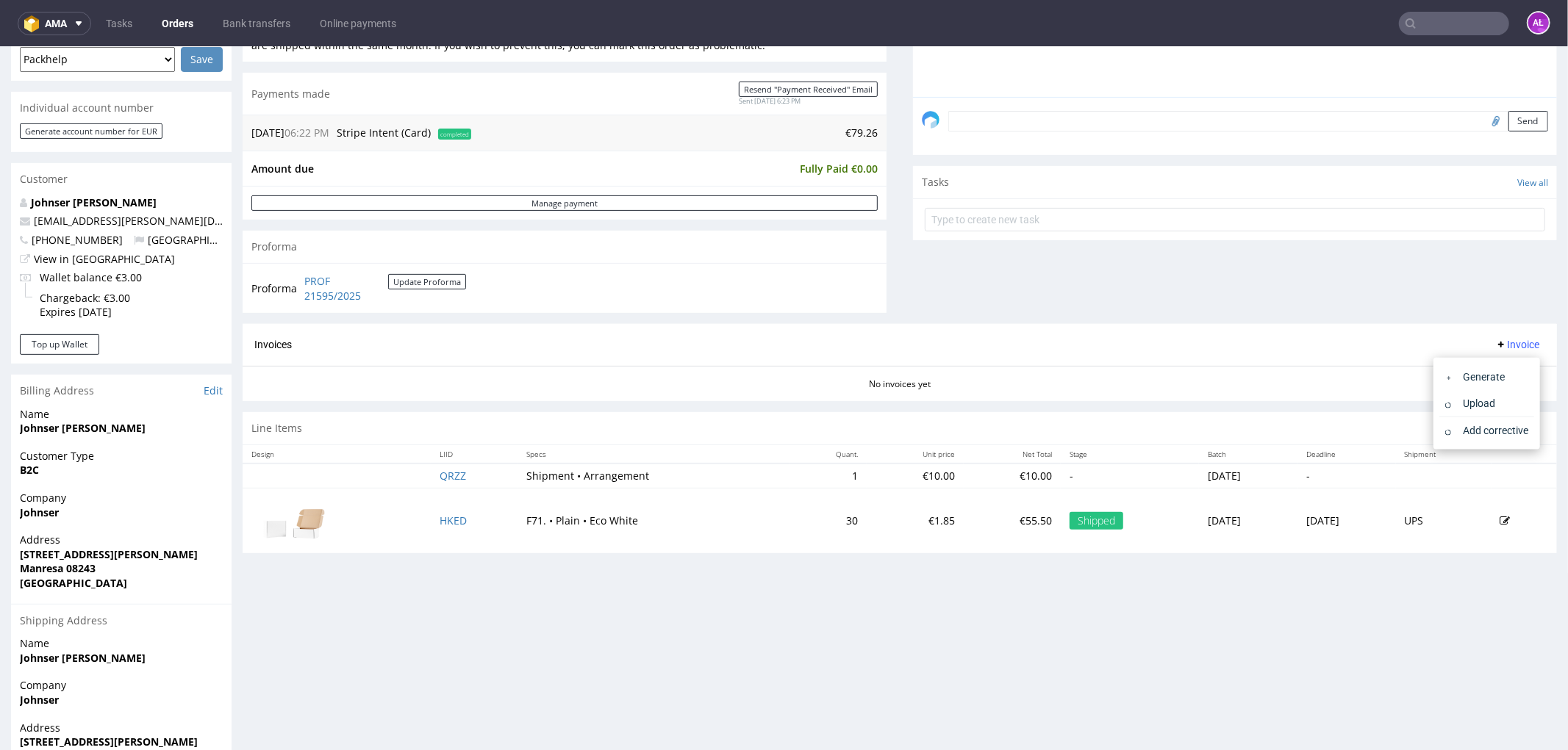
drag, startPoint x: 1498, startPoint y: 348, endPoint x: 1500, endPoint y: 369, distance: 21.1
click at [1500, 369] on span "Generate" at bounding box center [1492, 376] width 71 height 15
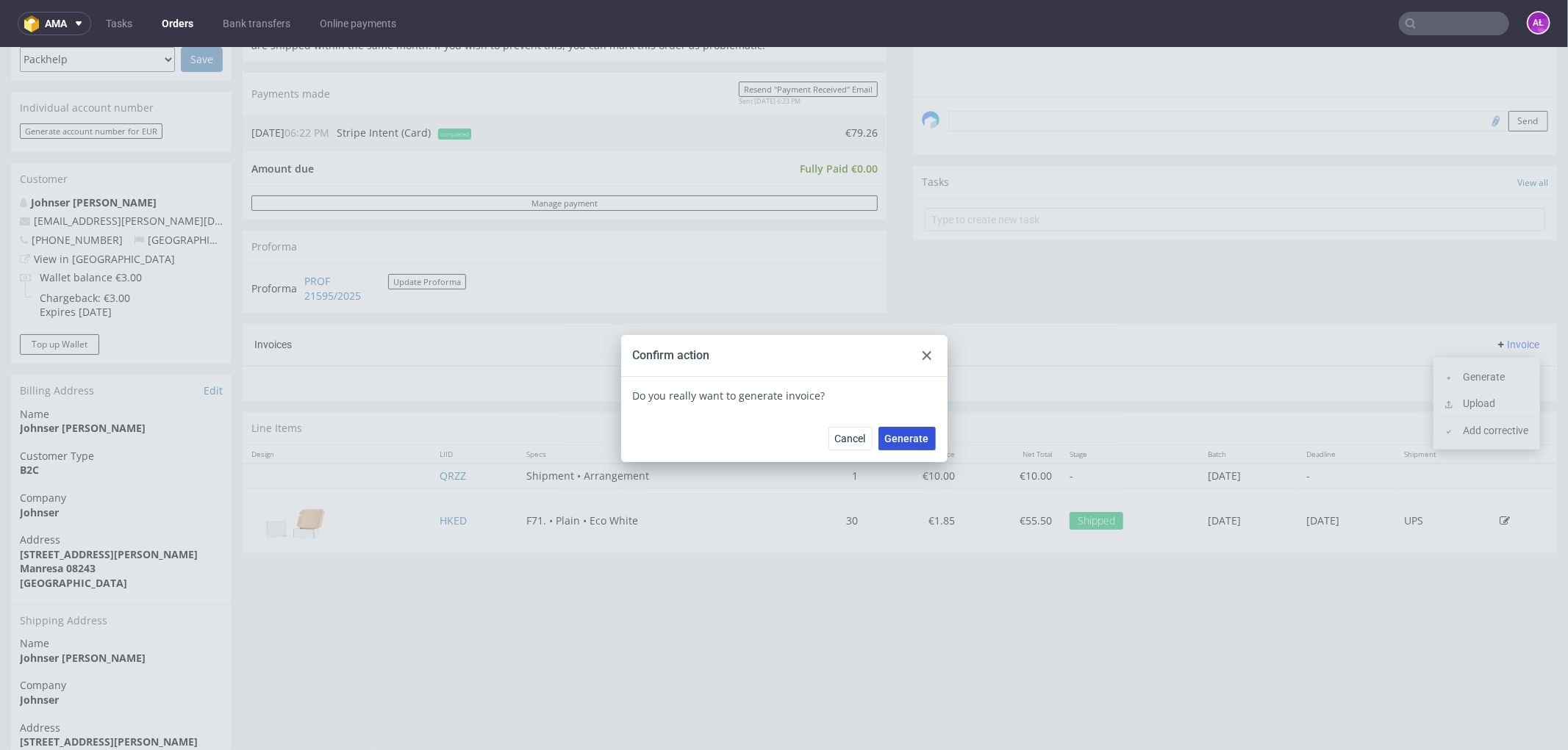
click at [909, 434] on span "Generate" at bounding box center [907, 438] width 44 height 10
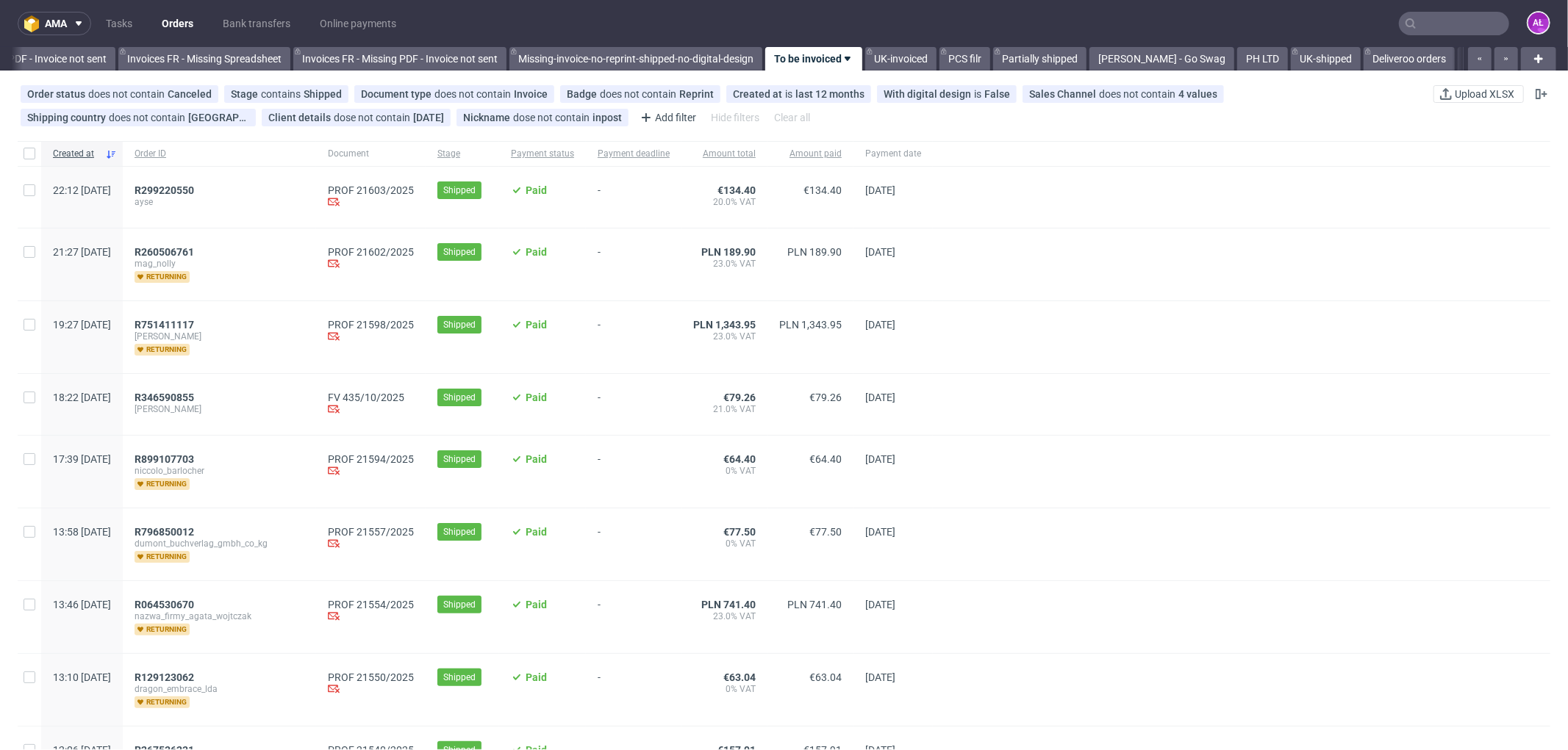
scroll to position [0, 2297]
click at [221, 315] on div "R751411117 jakub_klawiter_media returning" at bounding box center [219, 336] width 193 height 72
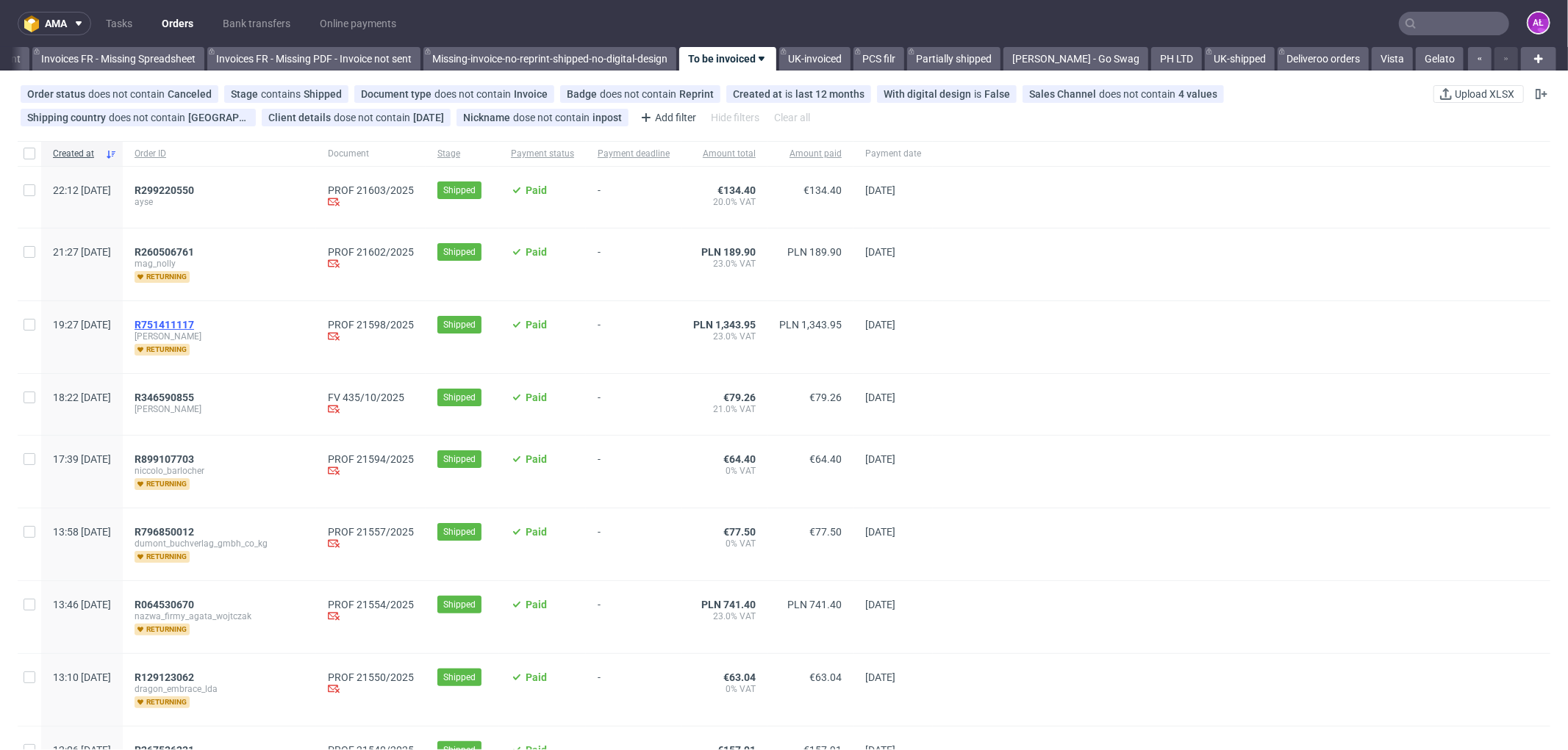
click at [194, 323] on span "R751411117" at bounding box center [164, 324] width 59 height 12
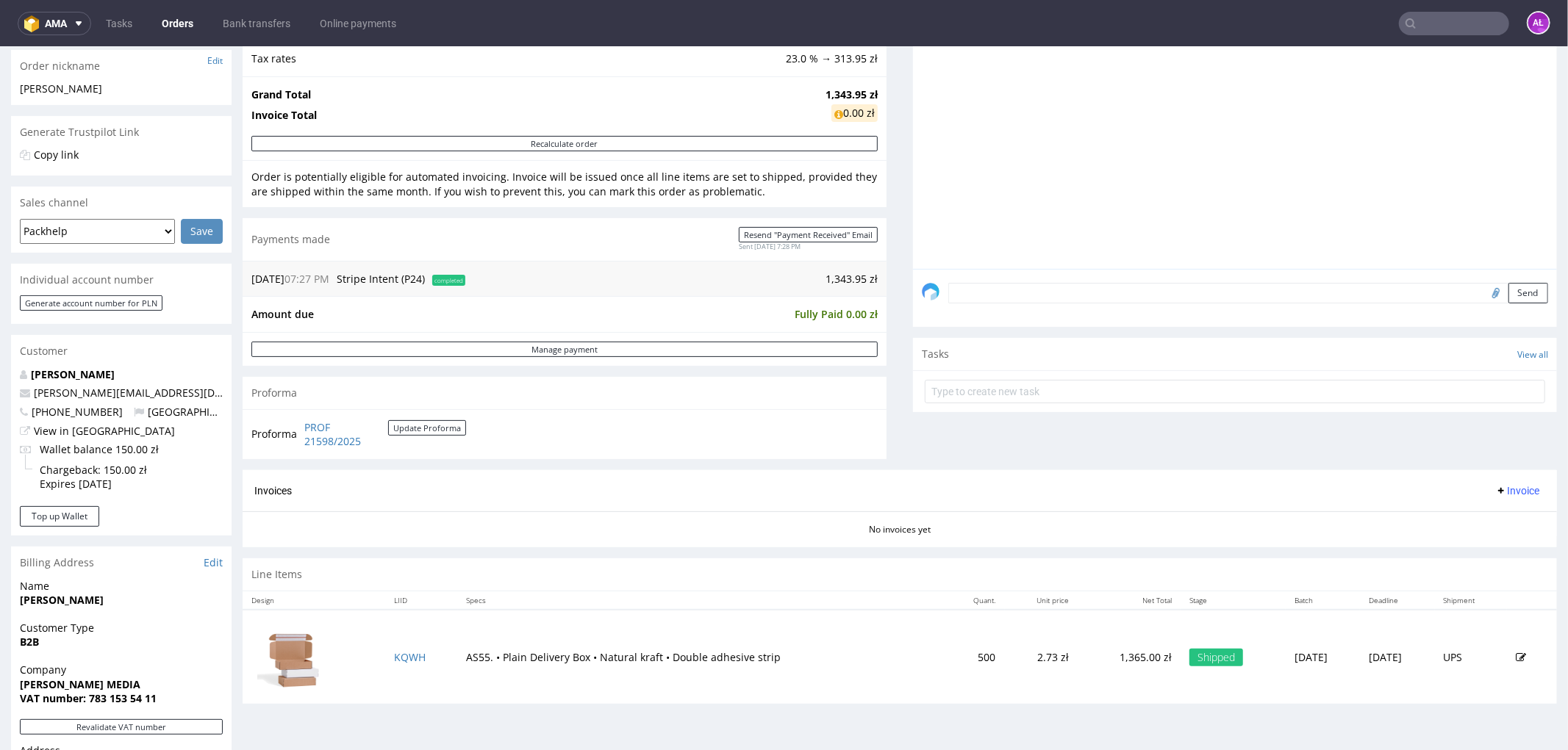
scroll to position [489, 0]
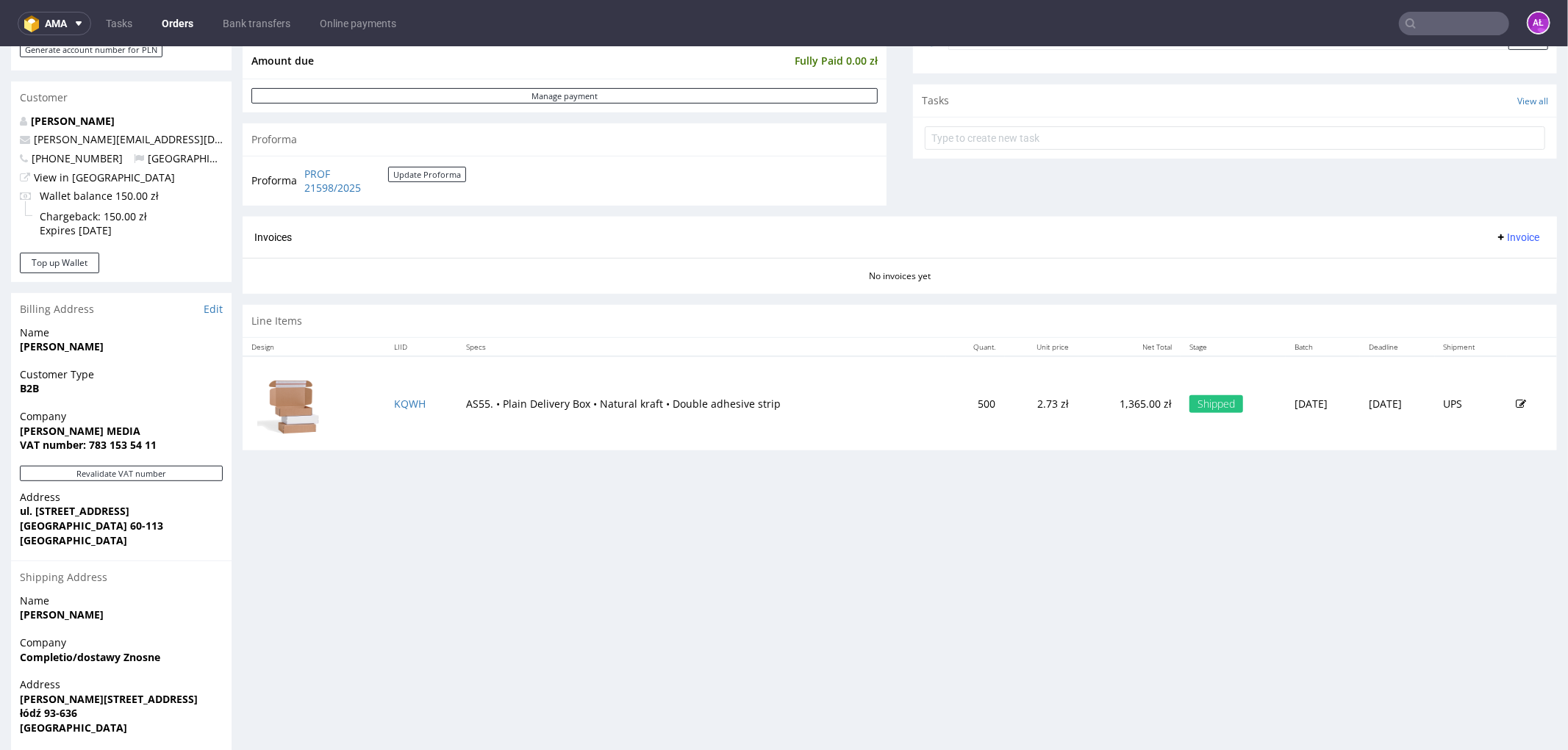
drag, startPoint x: 1507, startPoint y: 233, endPoint x: 1505, endPoint y: 246, distance: 13.2
click at [1505, 233] on span "Invoice" at bounding box center [1517, 236] width 44 height 12
click at [1507, 269] on span "Generate" at bounding box center [1492, 268] width 71 height 15
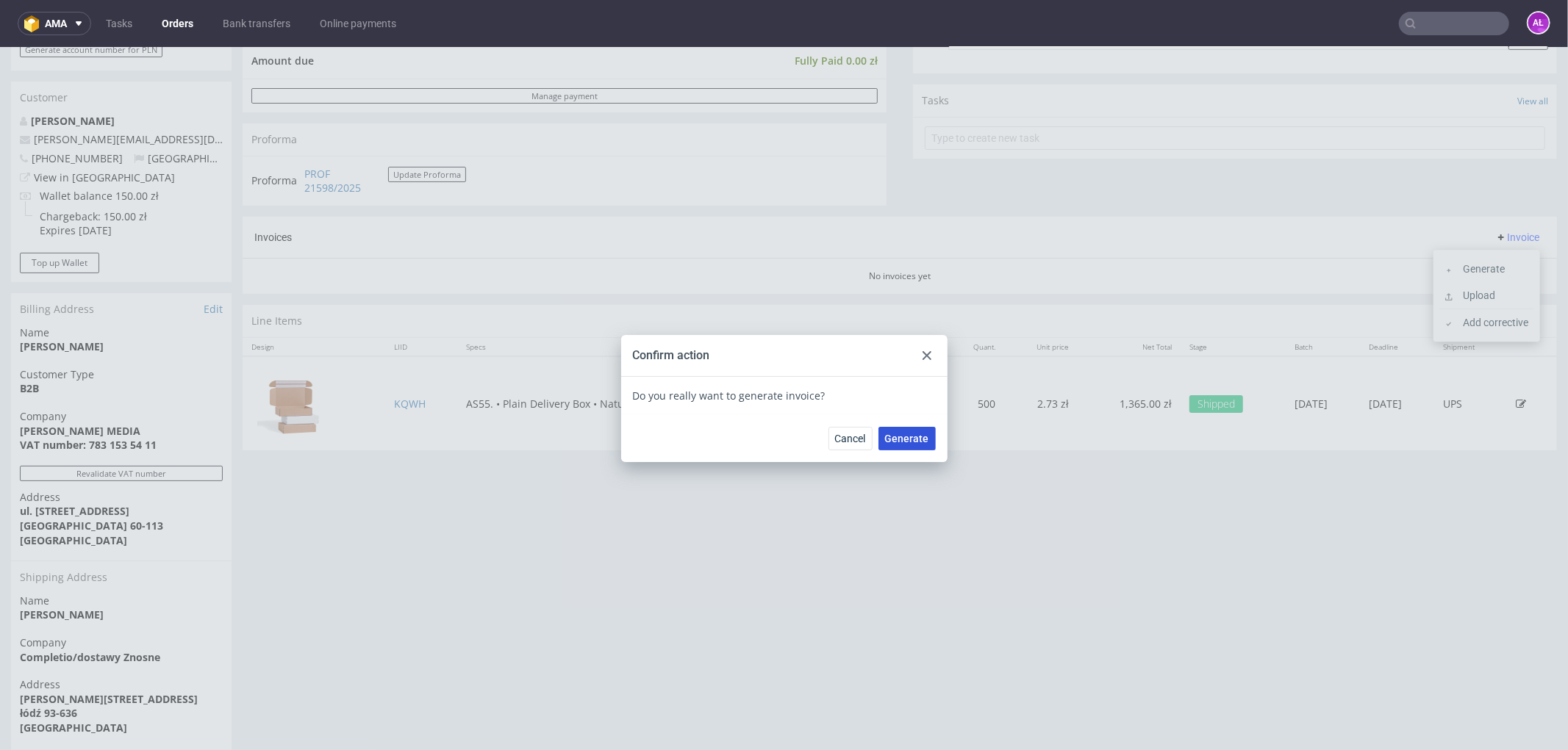
click at [912, 442] on span "Generate" at bounding box center [907, 438] width 44 height 10
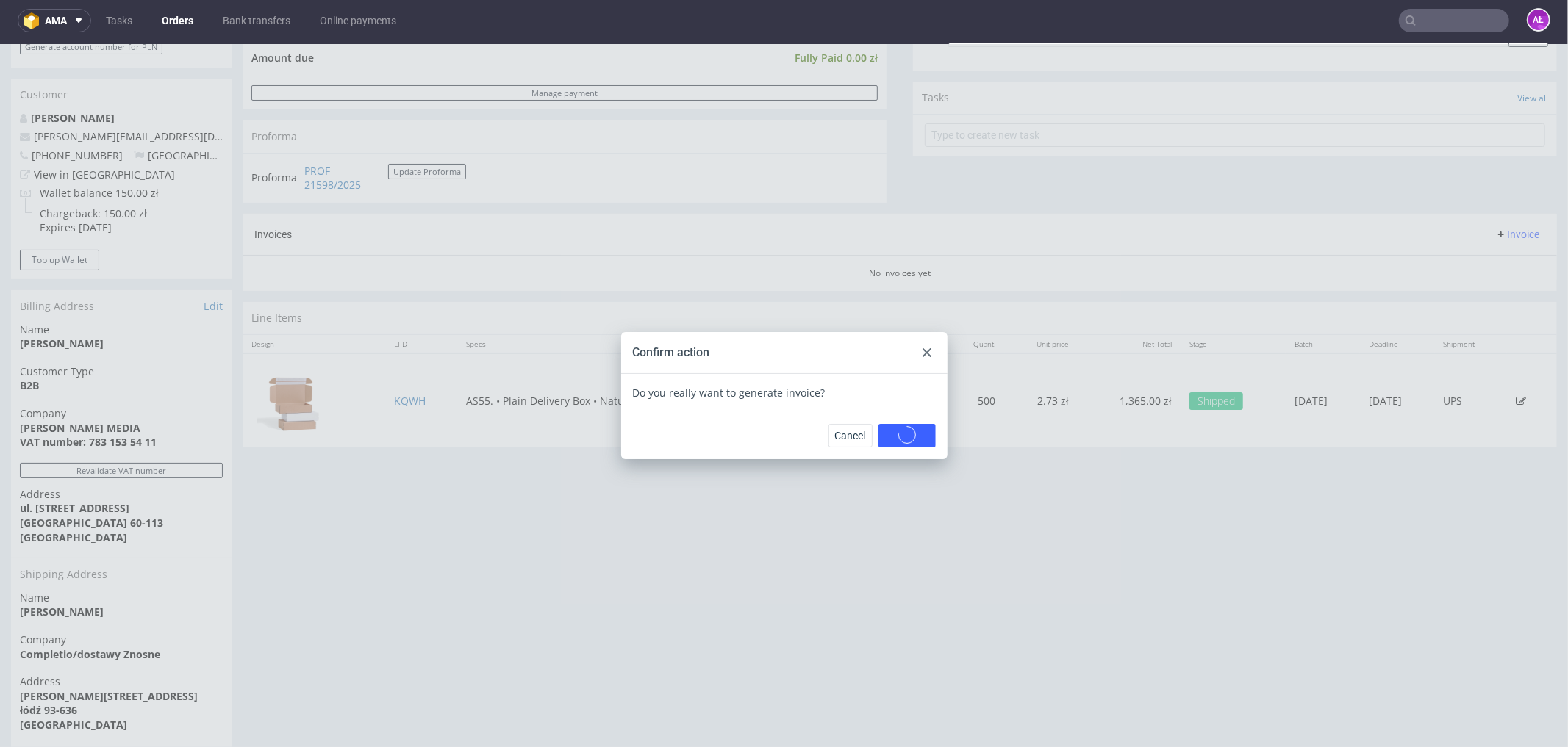
scroll to position [4, 0]
drag, startPoint x: 1406, startPoint y: 12, endPoint x: 1428, endPoint y: 24, distance: 25.1
click at [1408, 13] on input "text" at bounding box center [1454, 19] width 110 height 23
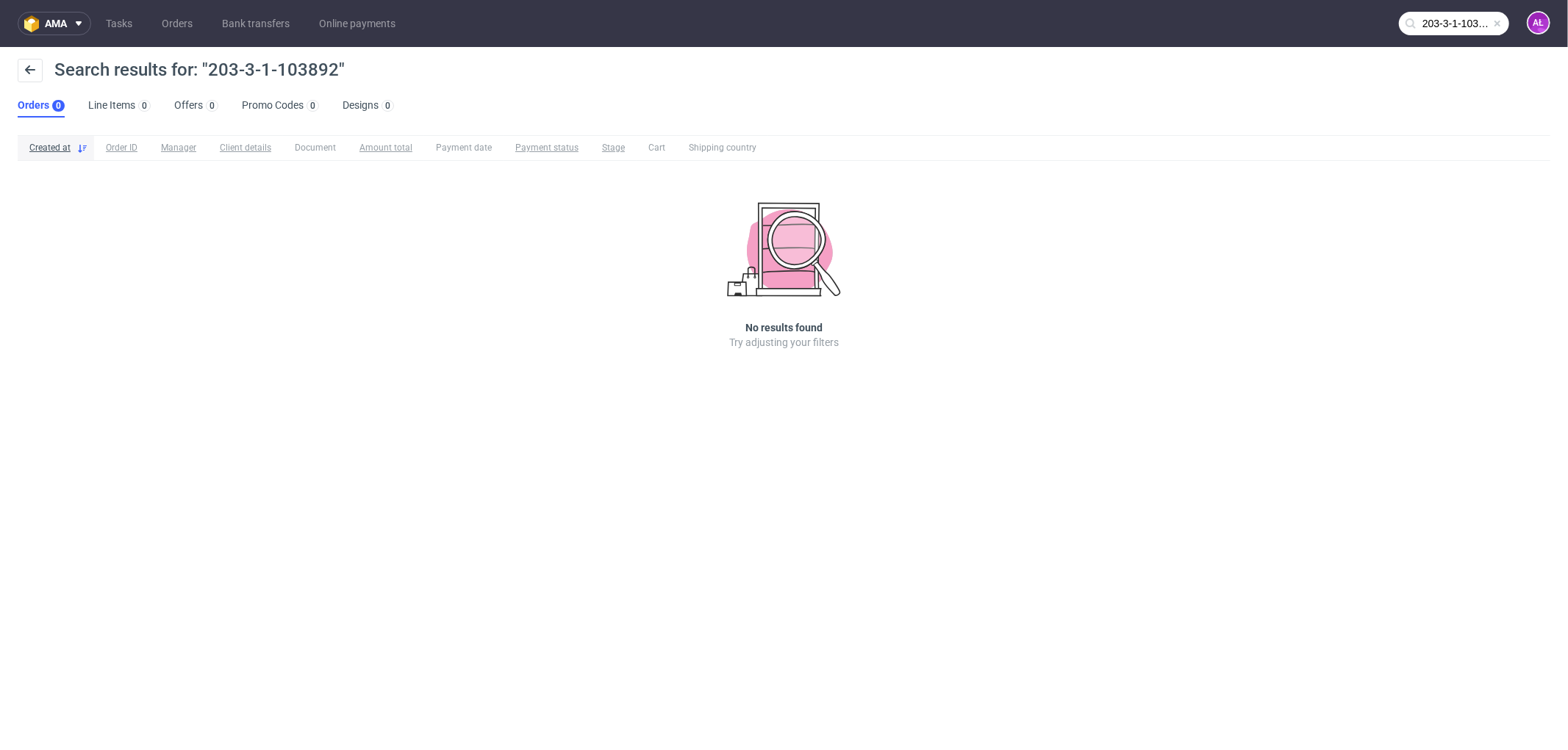
click at [1438, 25] on input "203-3-1-103892" at bounding box center [1454, 23] width 110 height 23
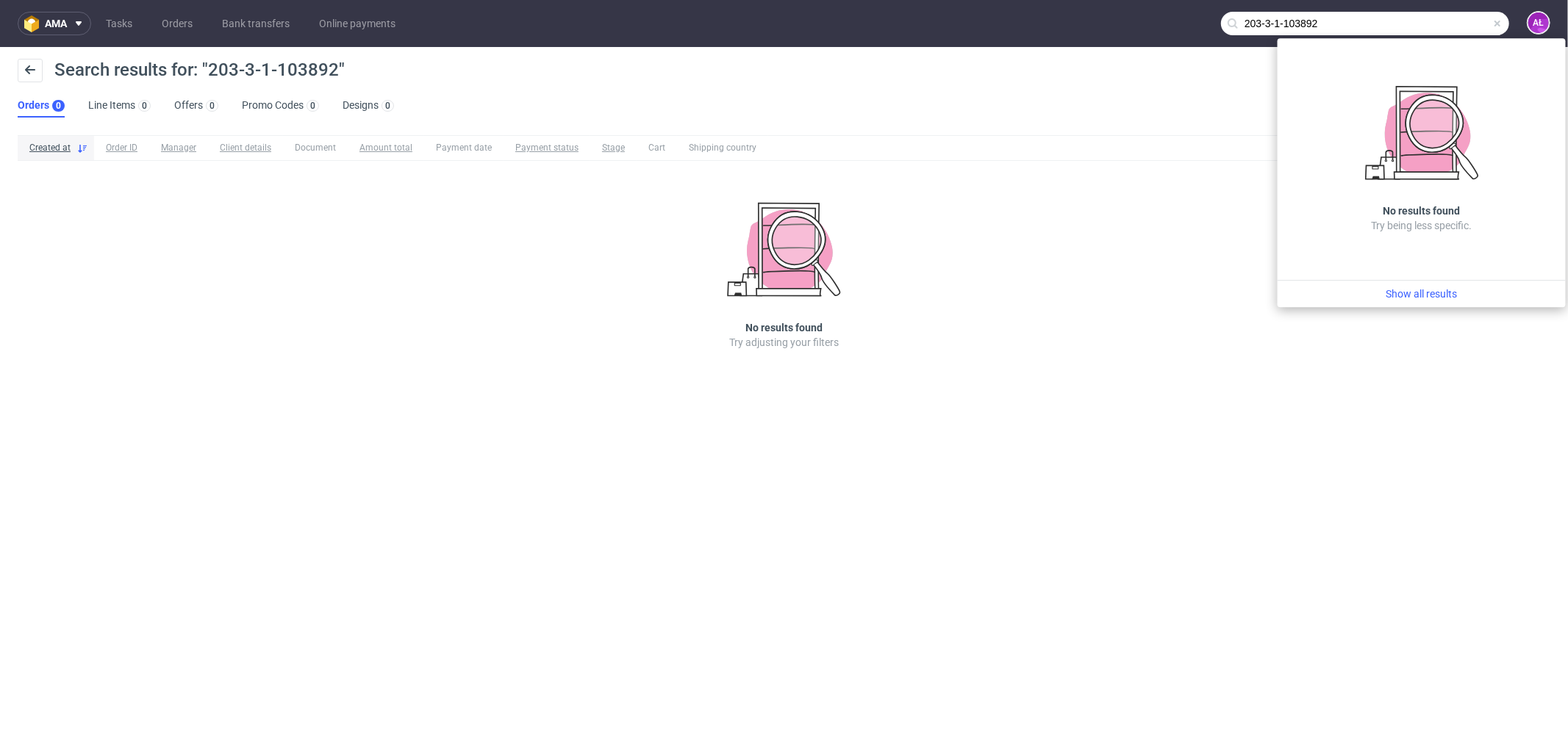
drag, startPoint x: 1453, startPoint y: 19, endPoint x: 1156, endPoint y: 19, distance: 297.0
click at [1156, 19] on nav "ama Tasks Orders Bank transfers Online payments 203-3-1-103892 AŁ" at bounding box center [784, 23] width 1568 height 47
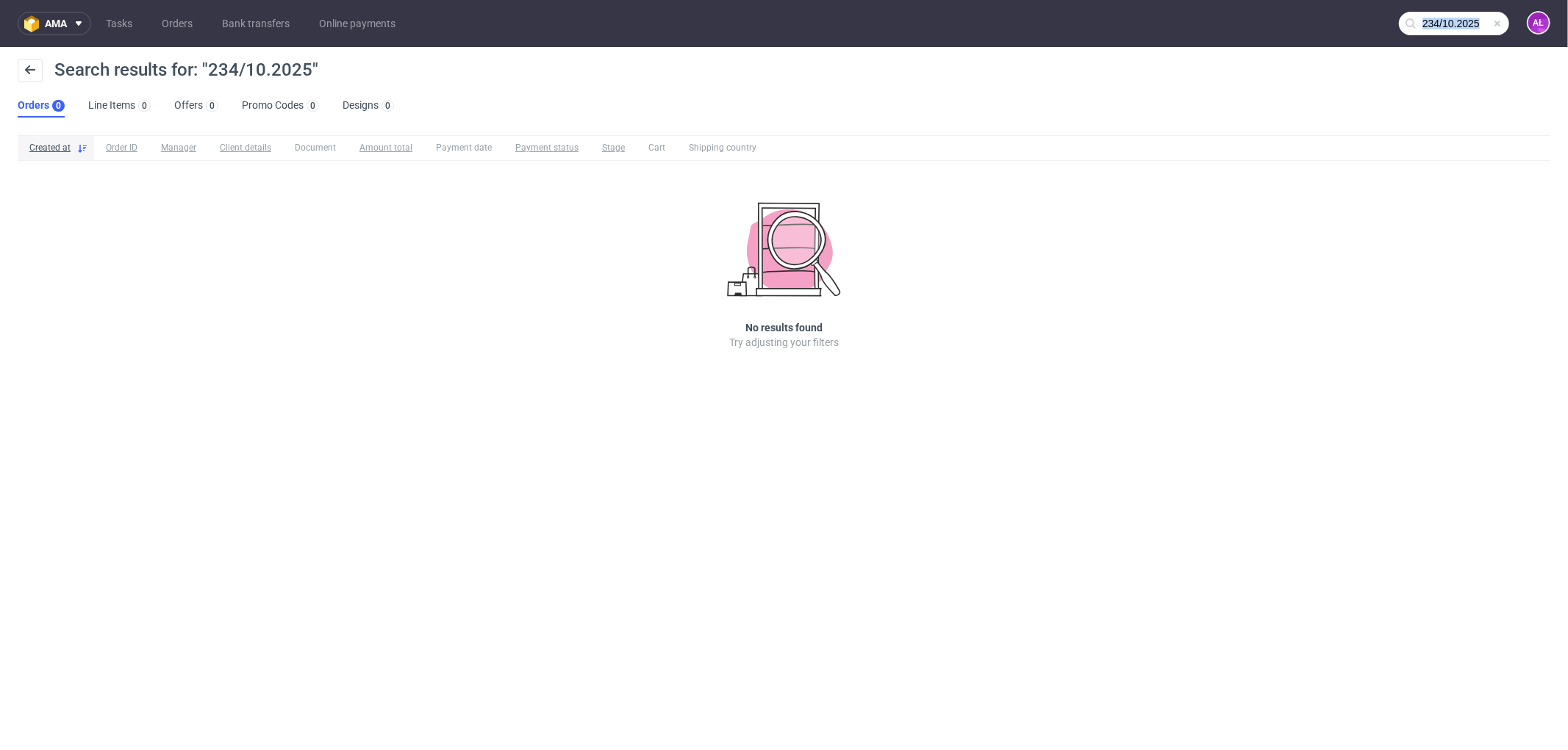
drag, startPoint x: 1492, startPoint y: 28, endPoint x: 1461, endPoint y: 24, distance: 31.3
click at [1486, 26] on div "234/10.2025" at bounding box center [1454, 23] width 110 height 23
click at [1441, 24] on input "234/10.2025" at bounding box center [1454, 23] width 110 height 23
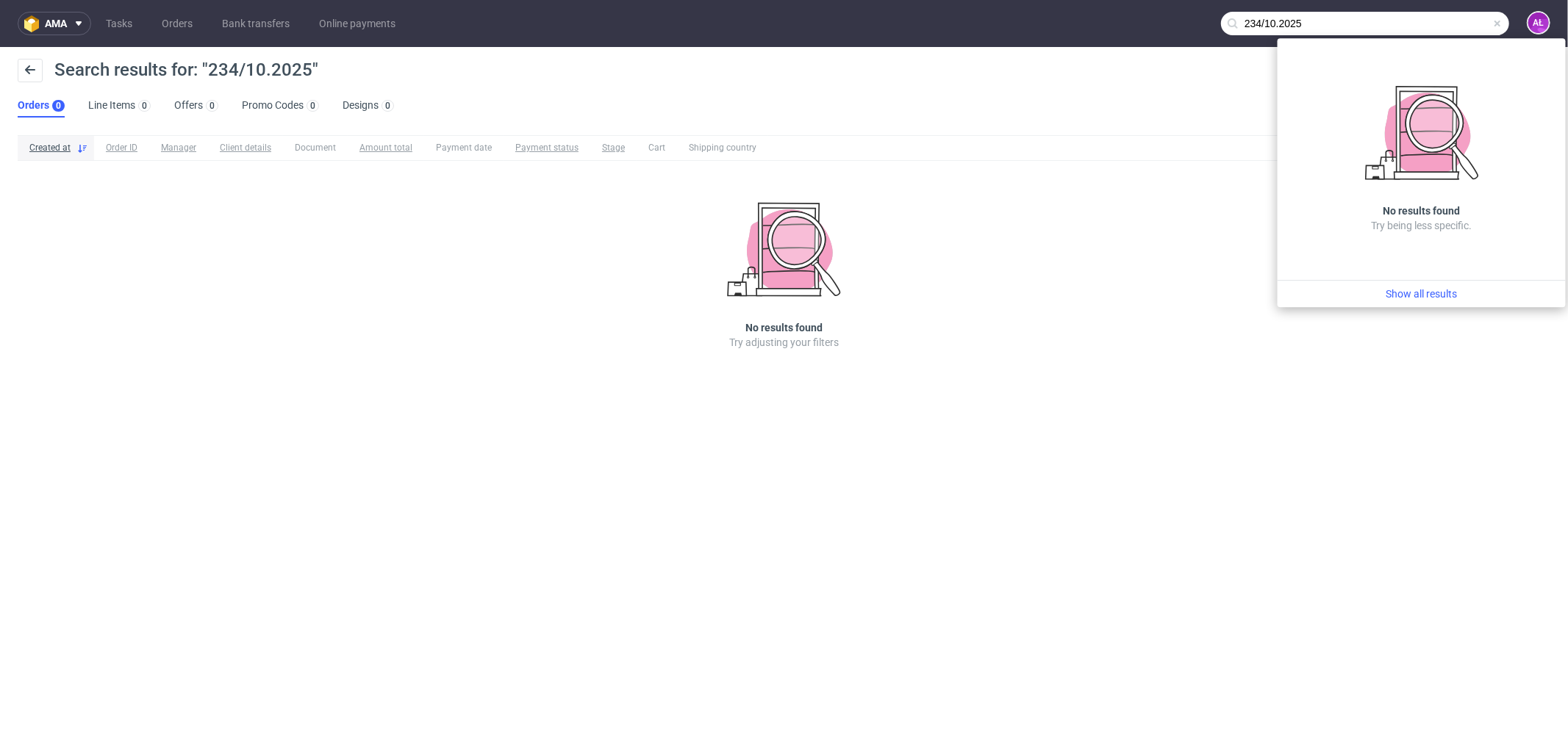
click at [1282, 26] on input "234/10.2025" at bounding box center [1365, 23] width 288 height 23
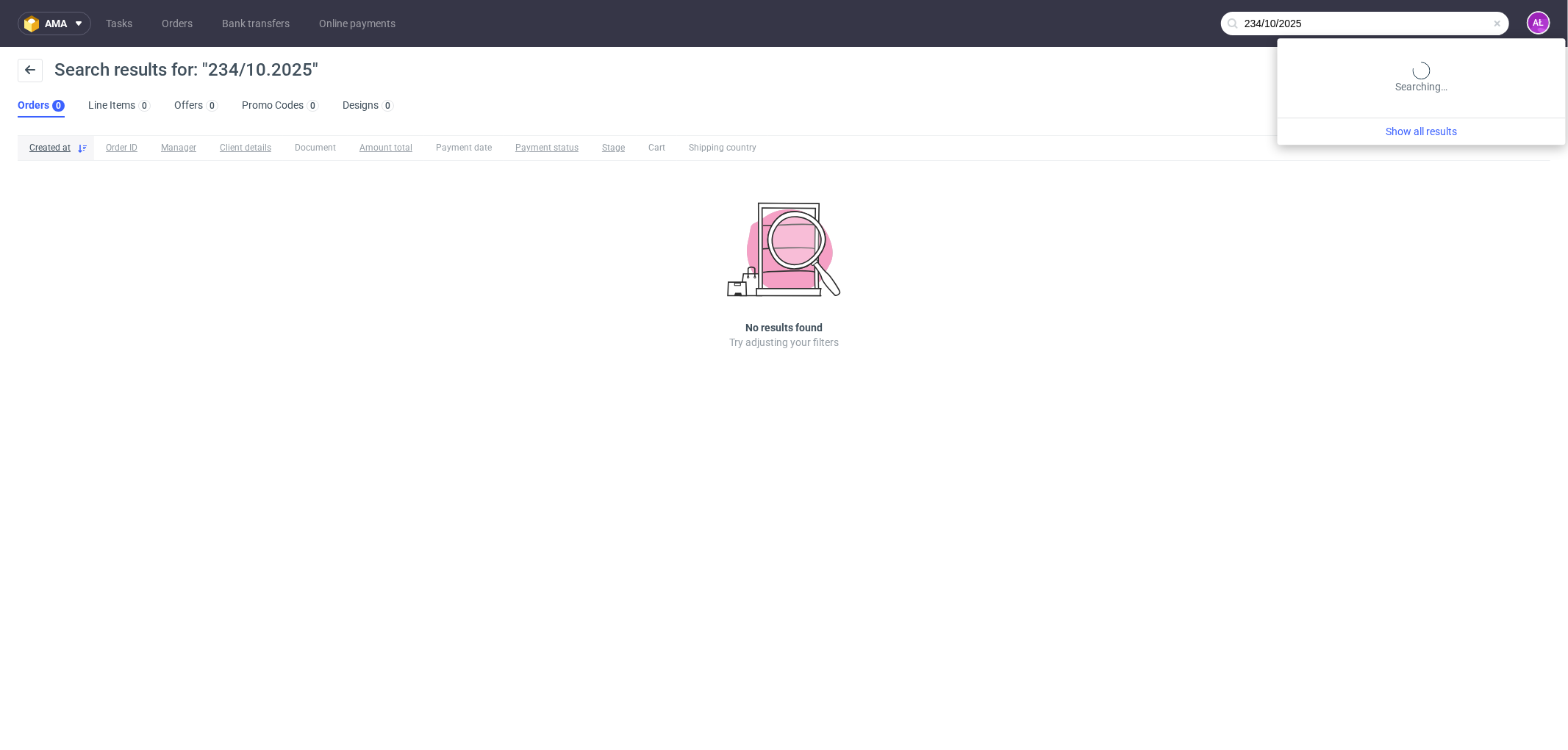
type input "234/10/2025"
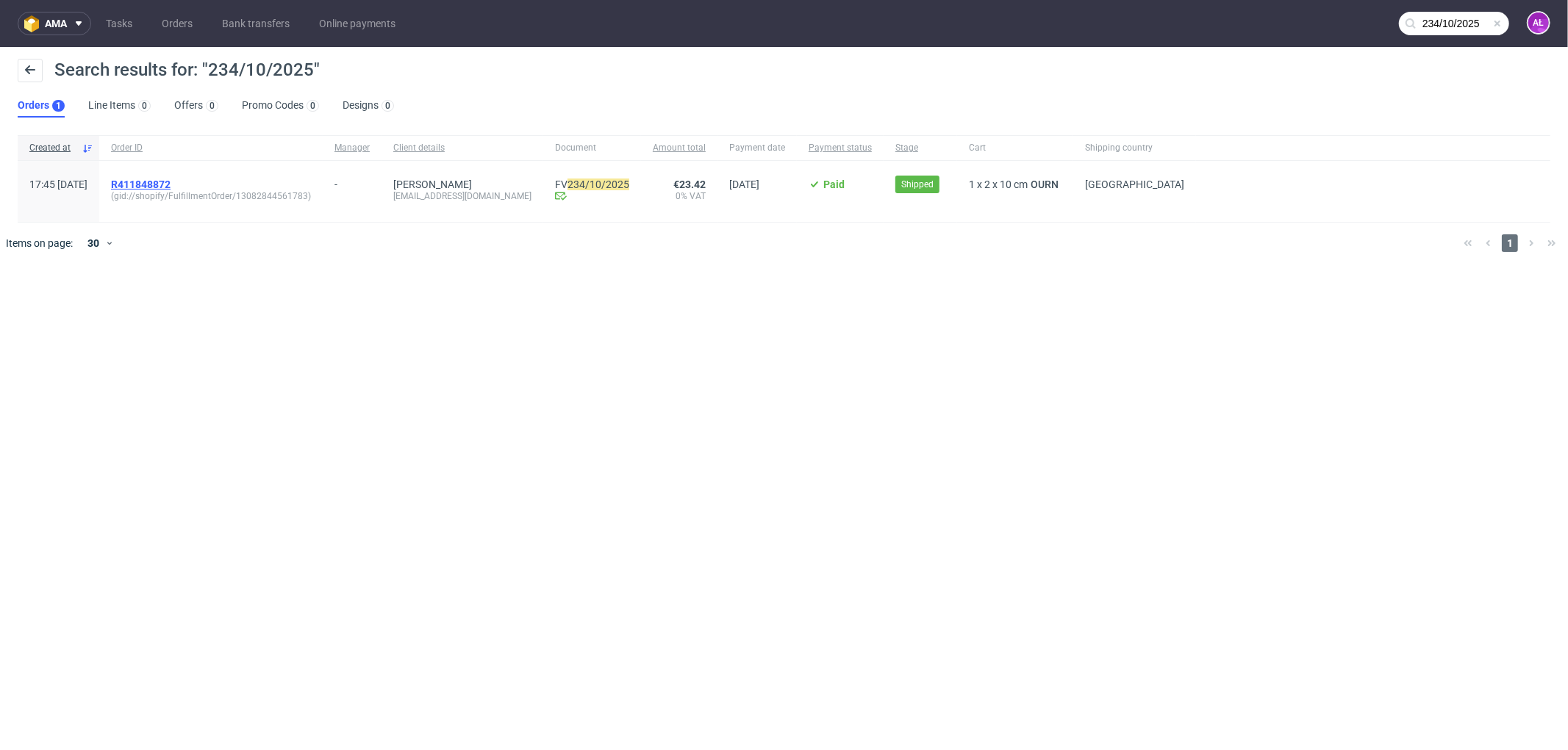
click at [171, 184] on span "R411848872" at bounding box center [141, 184] width 59 height 12
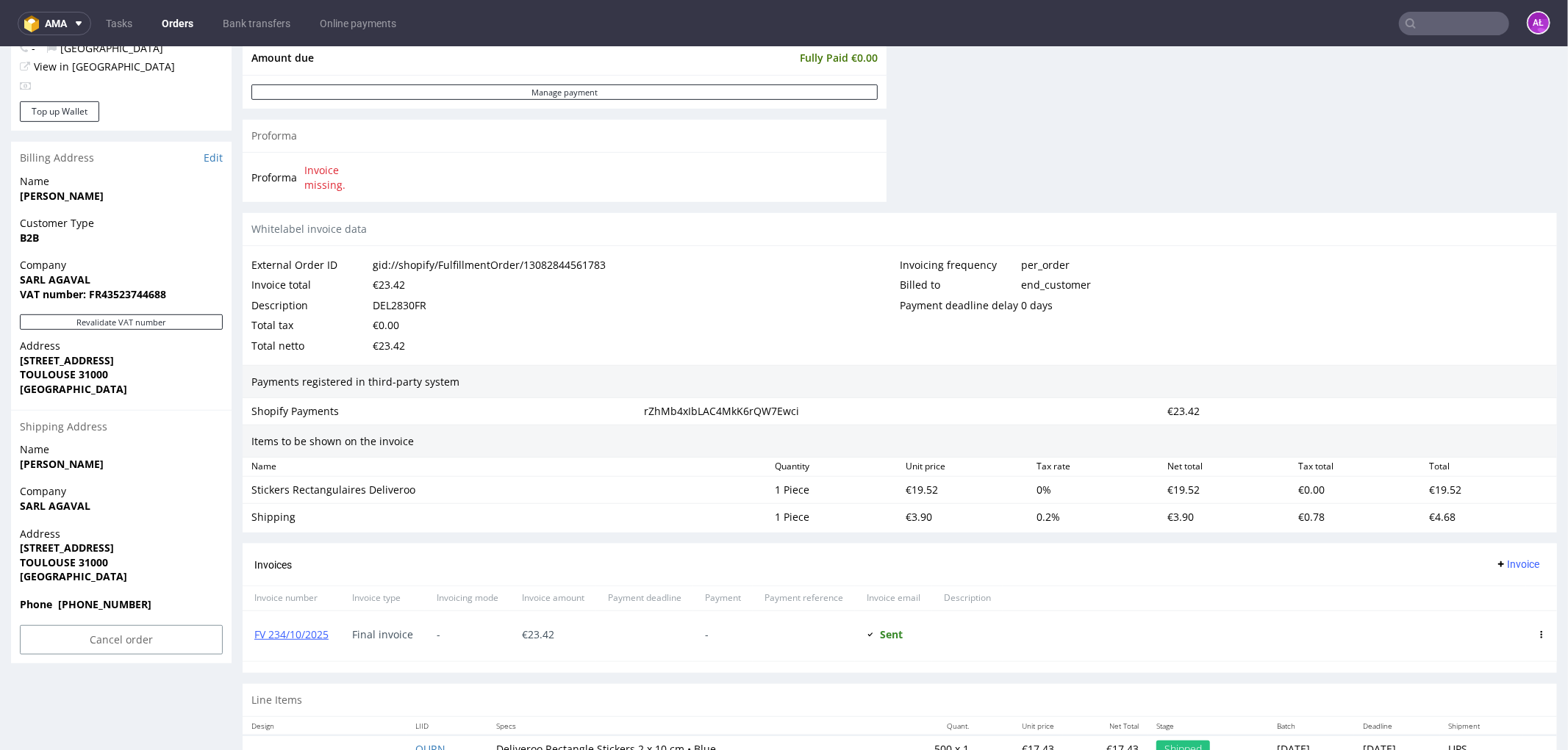
scroll to position [661, 0]
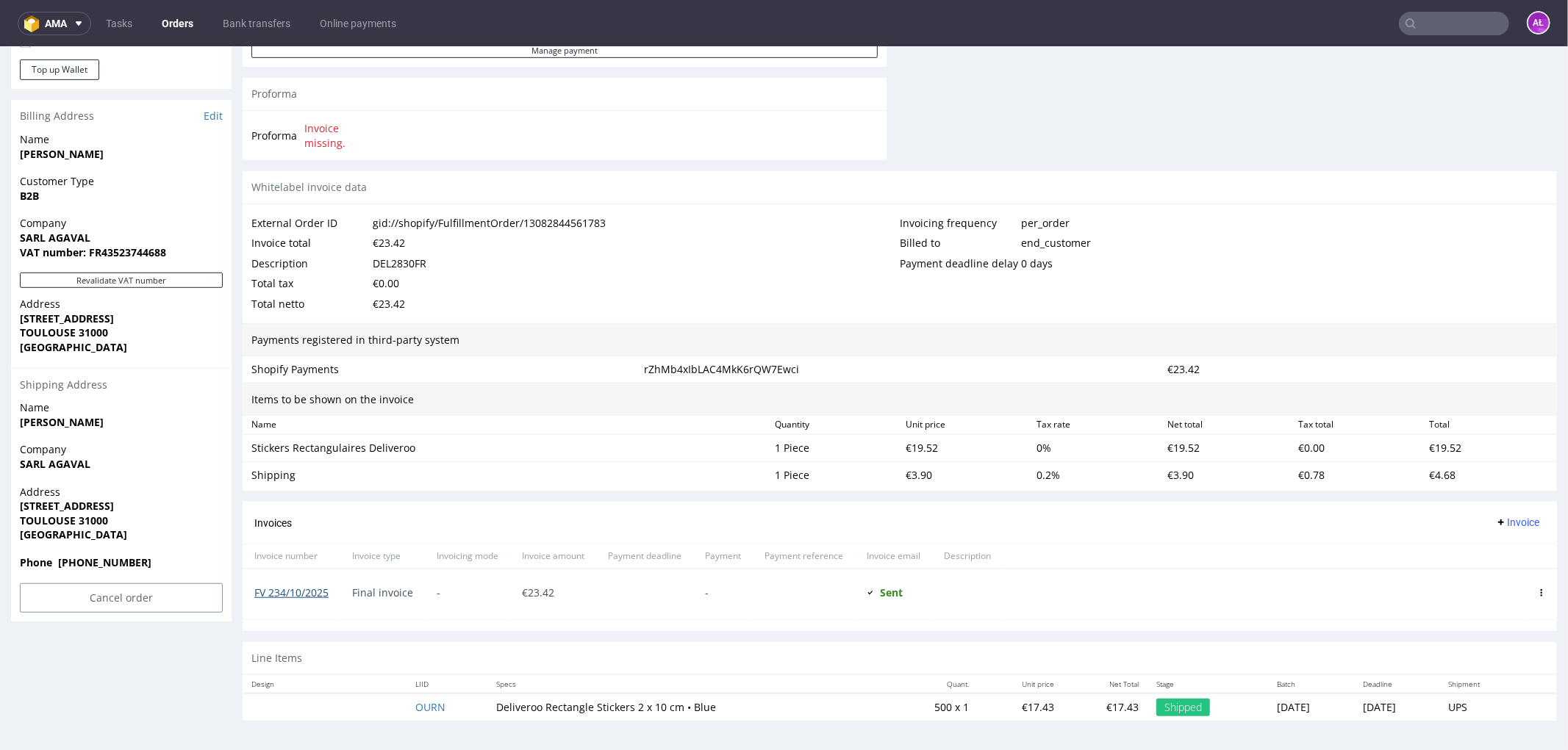
click at [313, 590] on link "FV 234/10/2025" at bounding box center [291, 592] width 74 height 14
click at [1445, 18] on input "text" at bounding box center [1454, 23] width 110 height 23
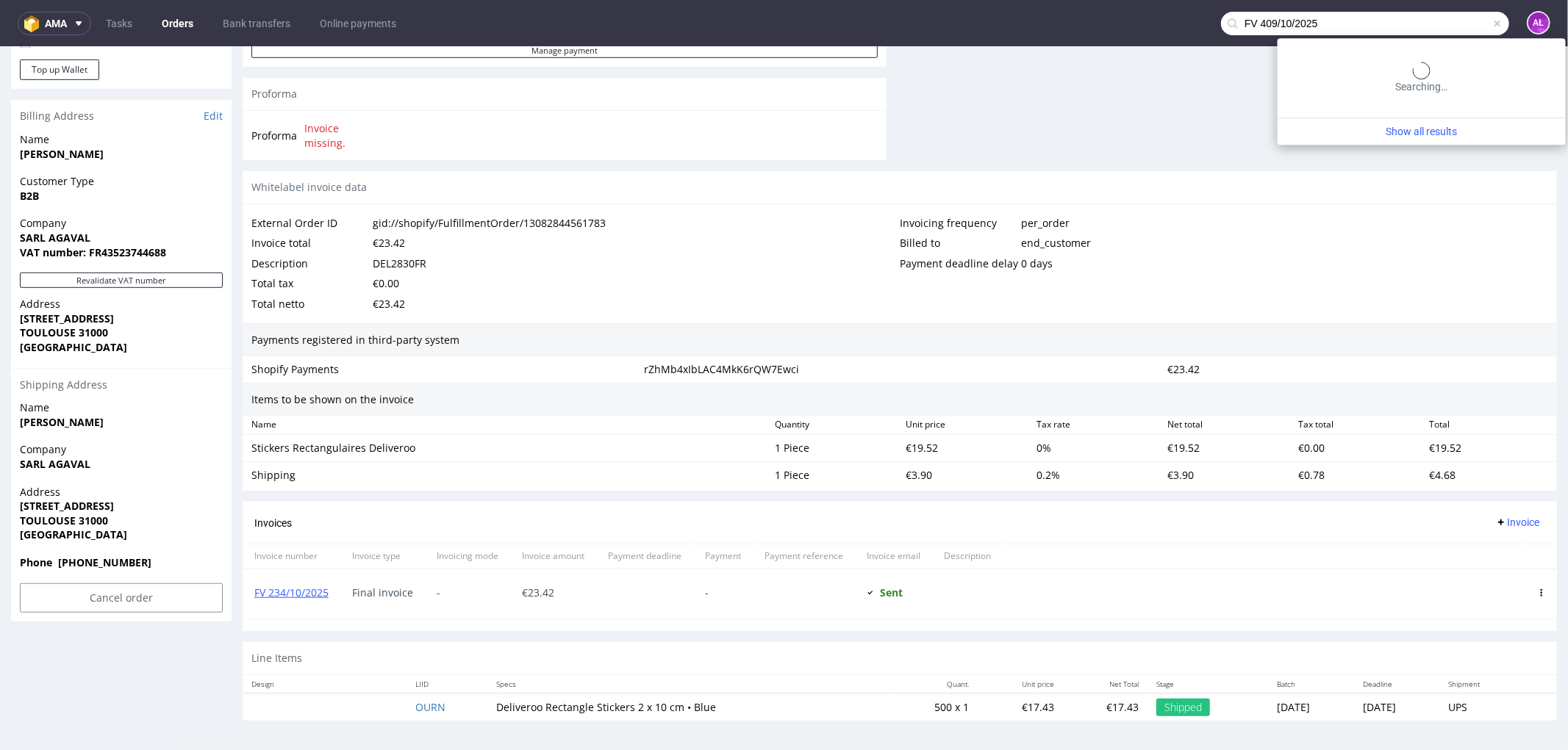
type input "FV 409/10/2025"
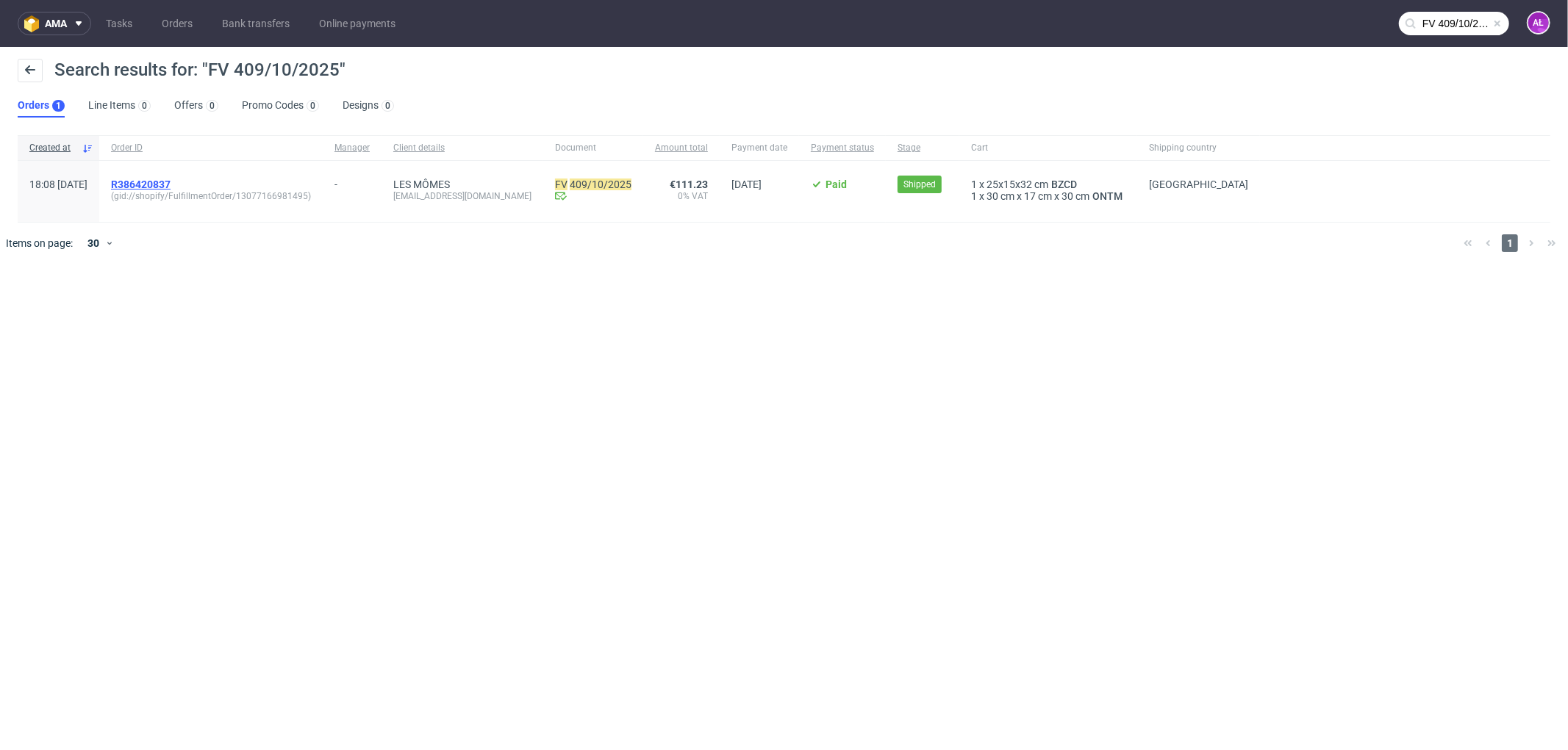
click at [171, 180] on span "R386420837" at bounding box center [141, 184] width 59 height 12
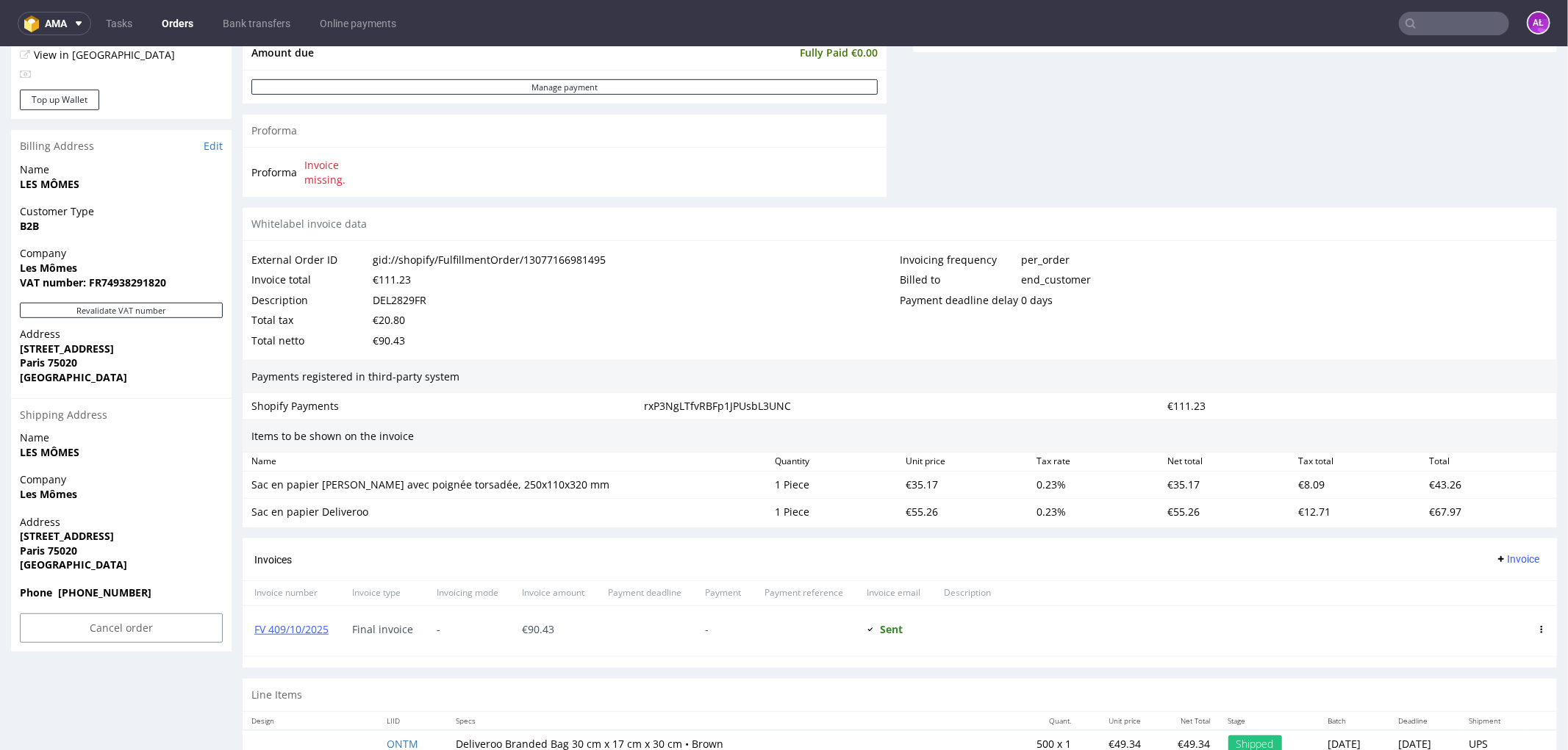
scroll to position [733, 0]
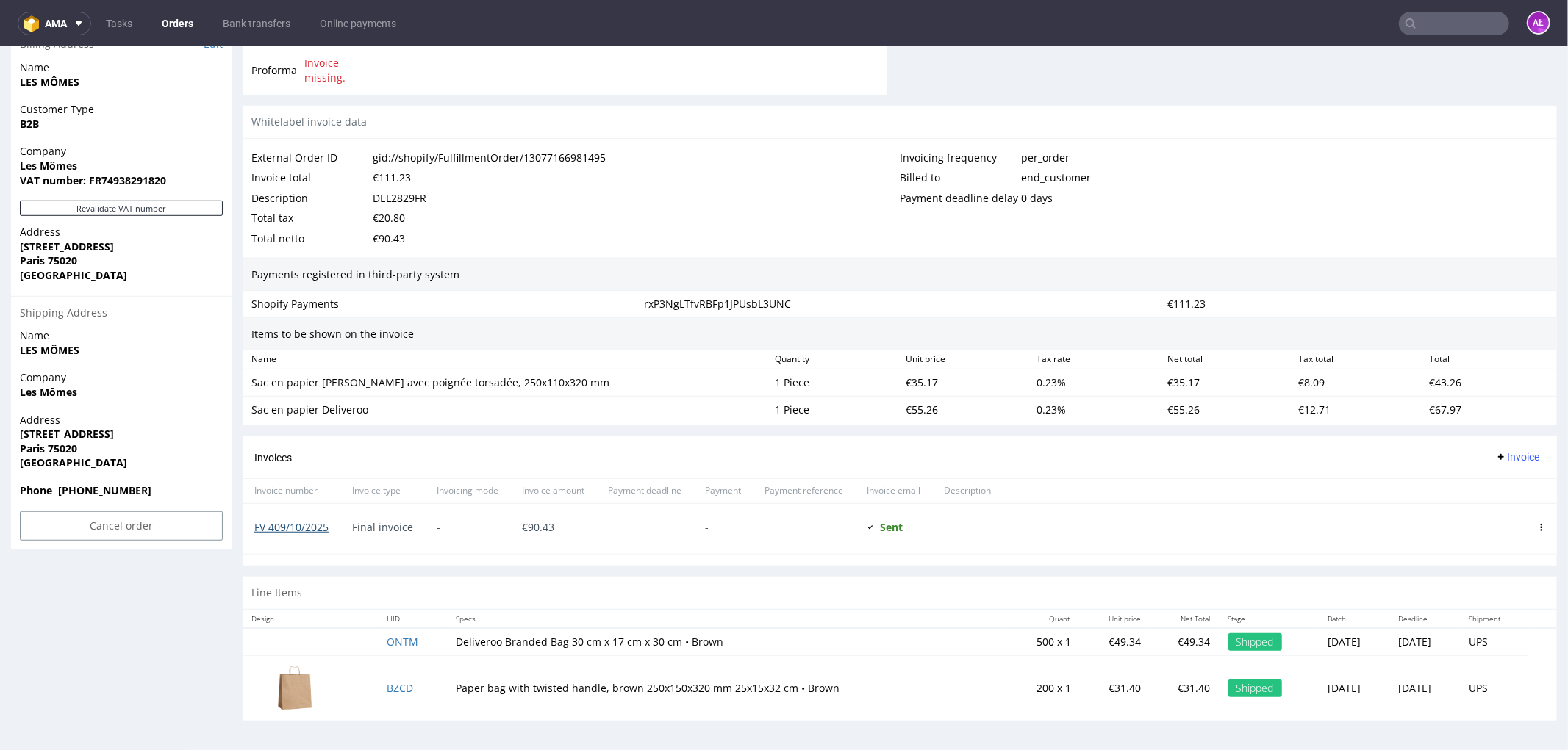
click at [313, 525] on link "FV 409/10/2025" at bounding box center [291, 526] width 74 height 14
